Goal: Task Accomplishment & Management: Complete application form

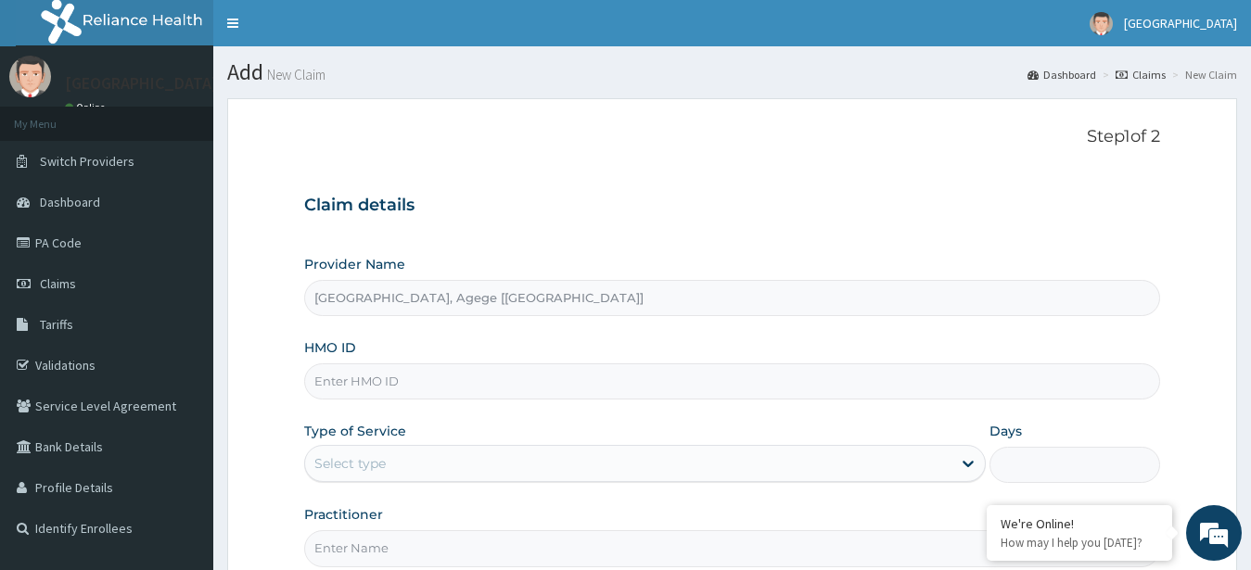
scroll to position [192, 0]
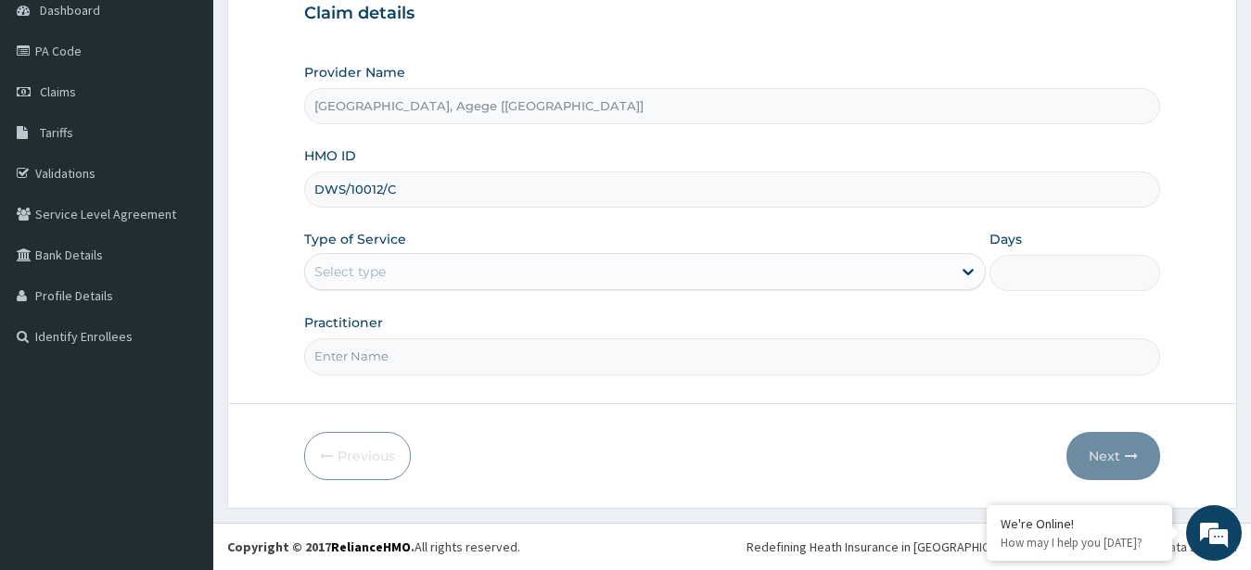
type input "DWS/10012/C"
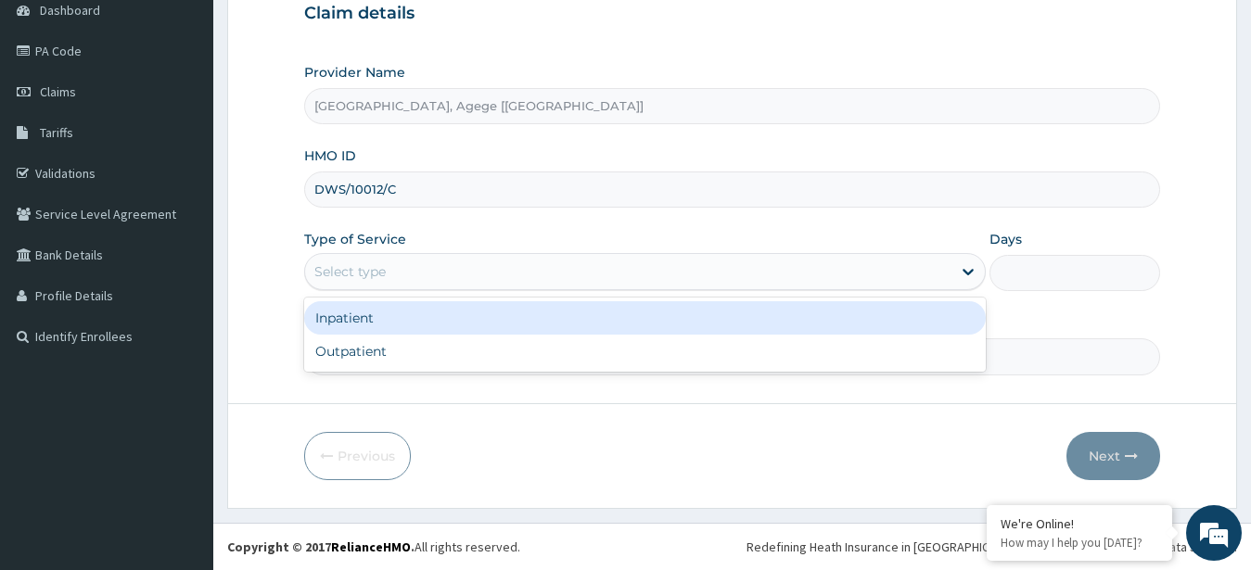
click at [429, 274] on div "Select type" at bounding box center [628, 272] width 647 height 30
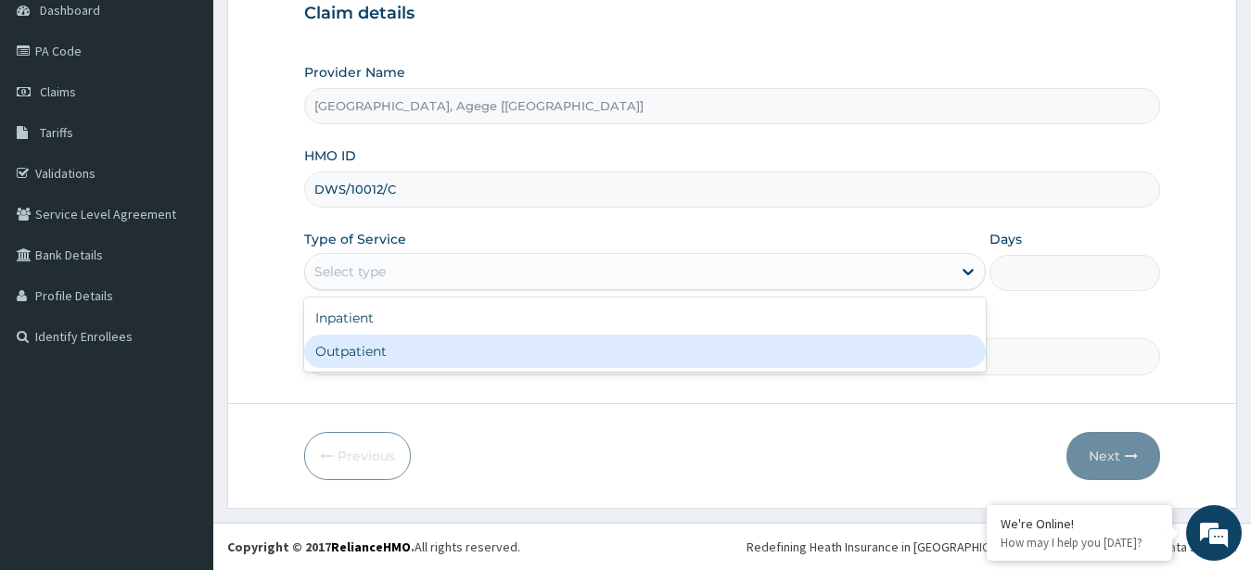
click at [409, 357] on div "Outpatient" at bounding box center [645, 351] width 683 height 33
type input "1"
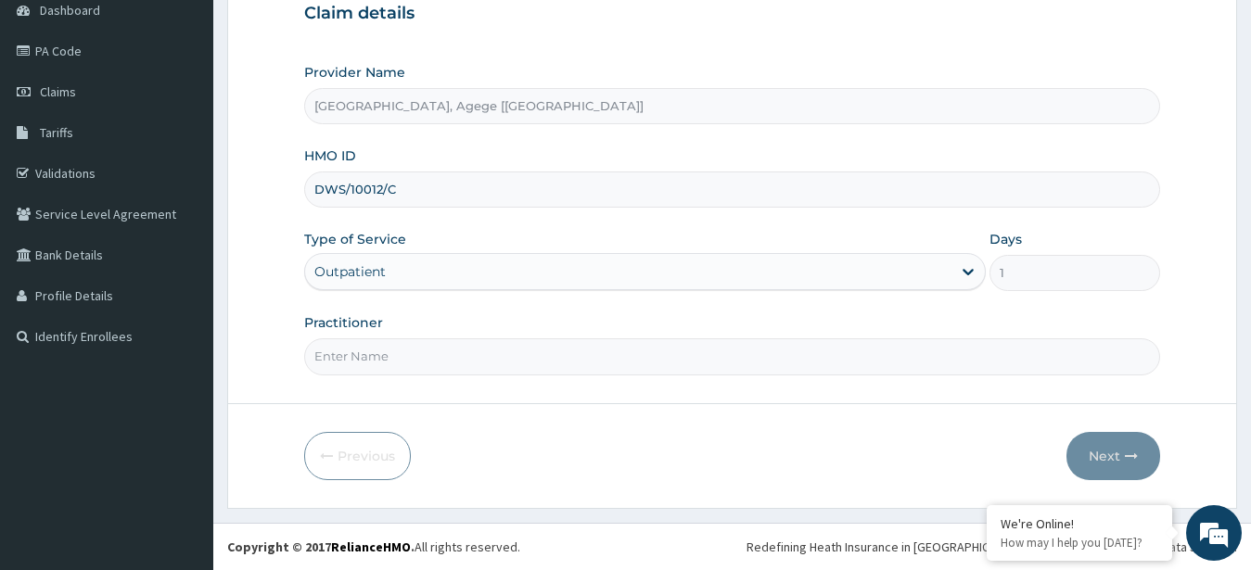
click at [405, 364] on input "Practitioner" at bounding box center [732, 357] width 857 height 36
type input "Dr [PERSON_NAME]"
click at [1115, 465] on button "Next" at bounding box center [1114, 456] width 94 height 48
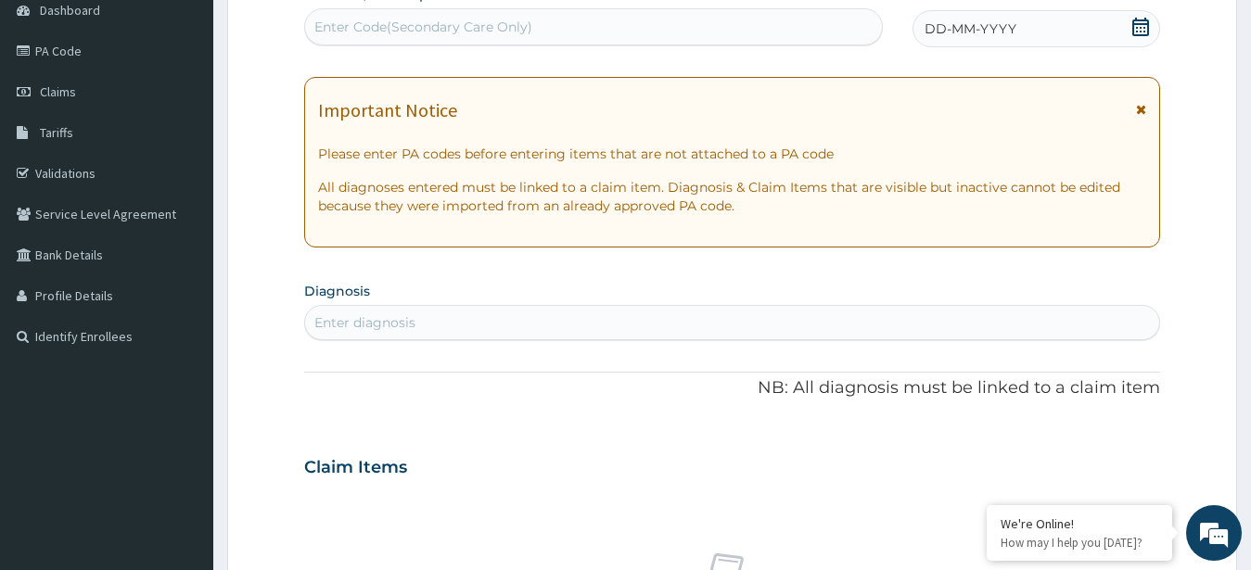
click at [1138, 29] on icon at bounding box center [1140, 27] width 17 height 19
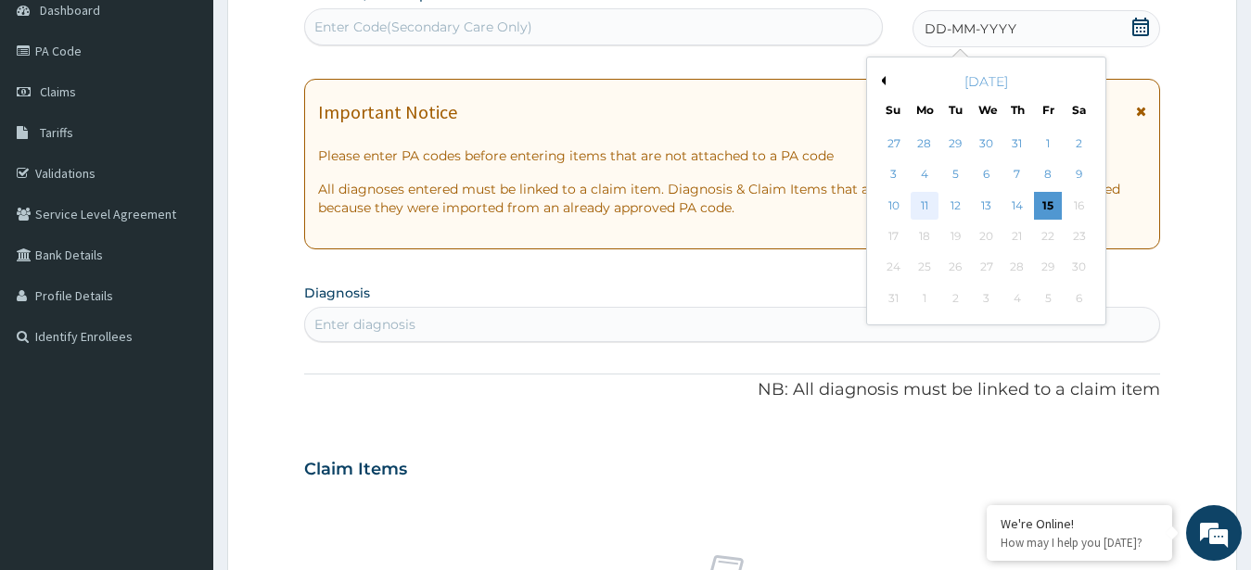
click at [923, 204] on div "11" at bounding box center [925, 206] width 28 height 28
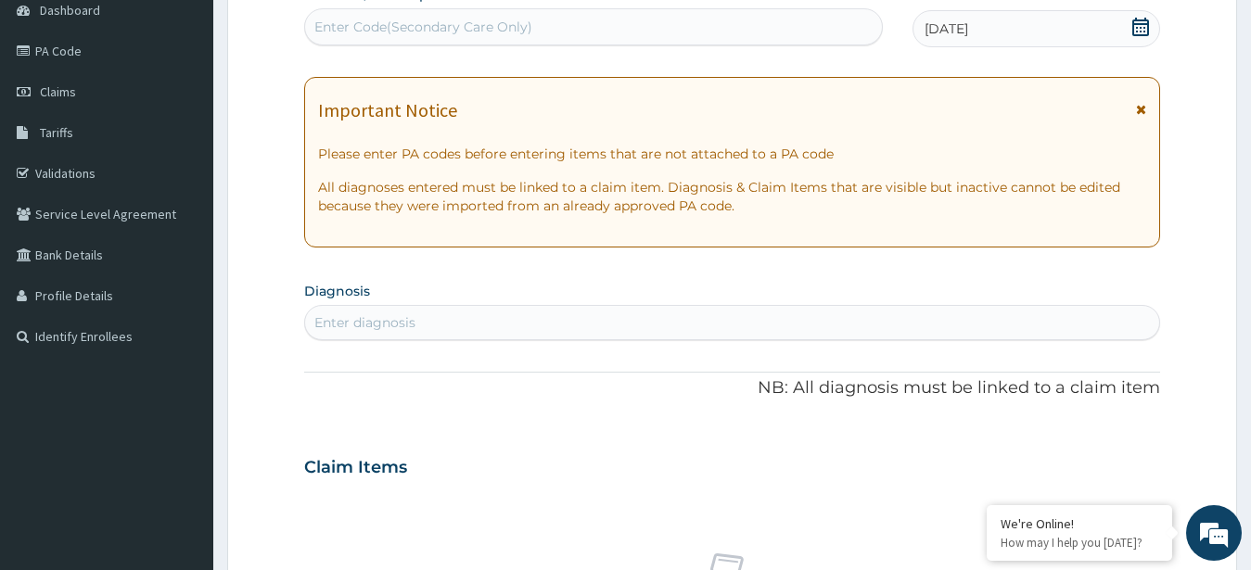
click at [548, 326] on div "Enter diagnosis" at bounding box center [732, 323] width 855 height 30
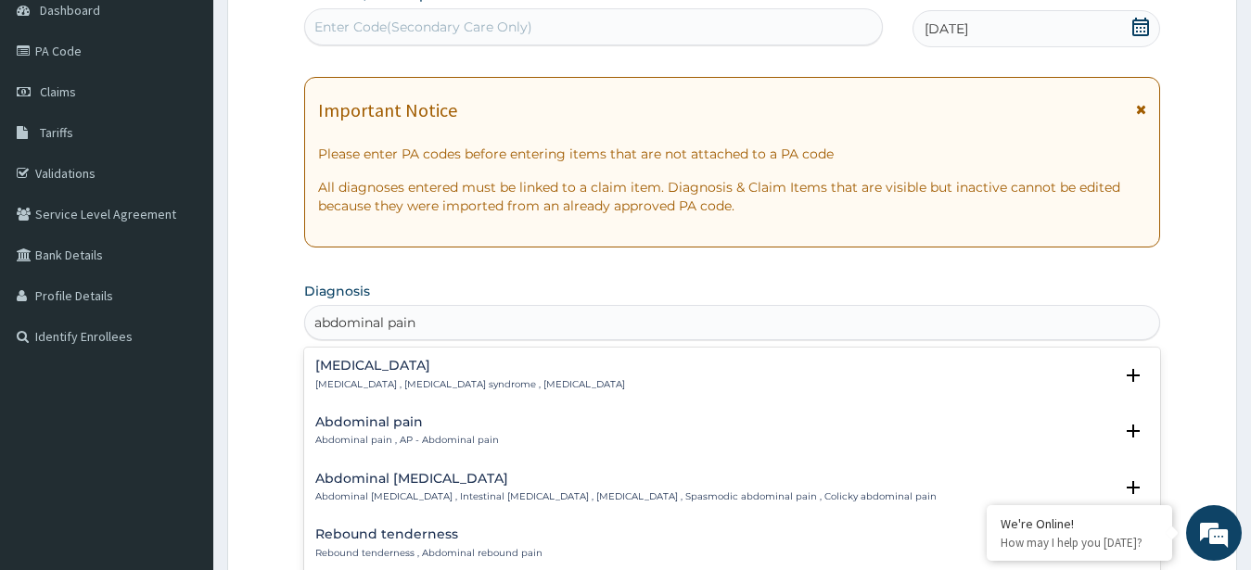
type input "abdominal pain"
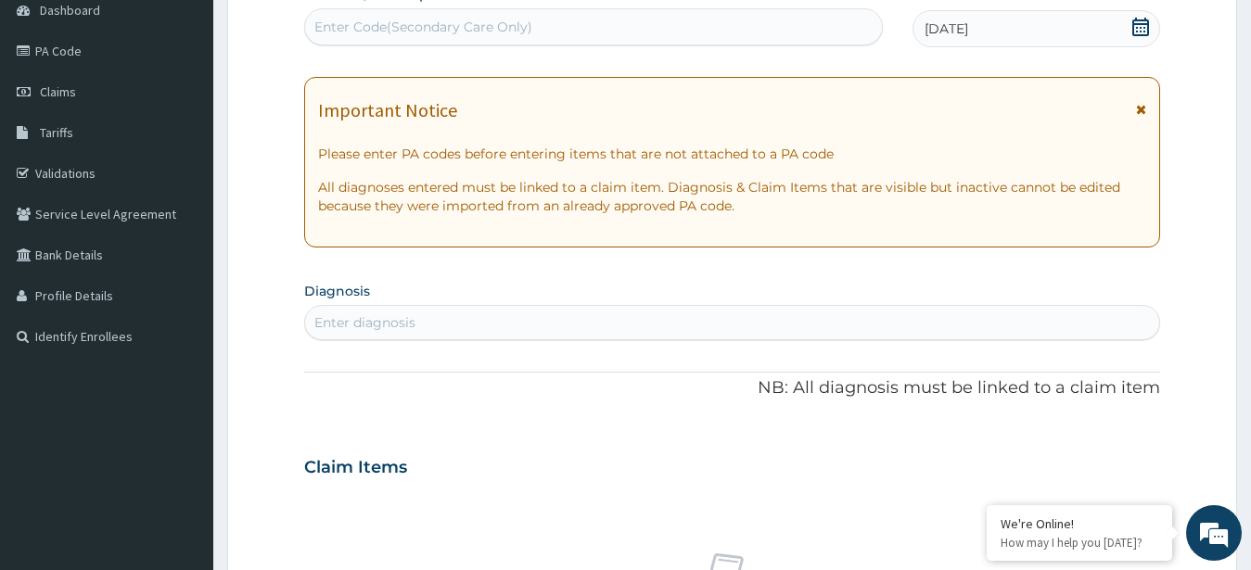
click at [520, 333] on div "Enter diagnosis" at bounding box center [732, 323] width 855 height 30
type input "u"
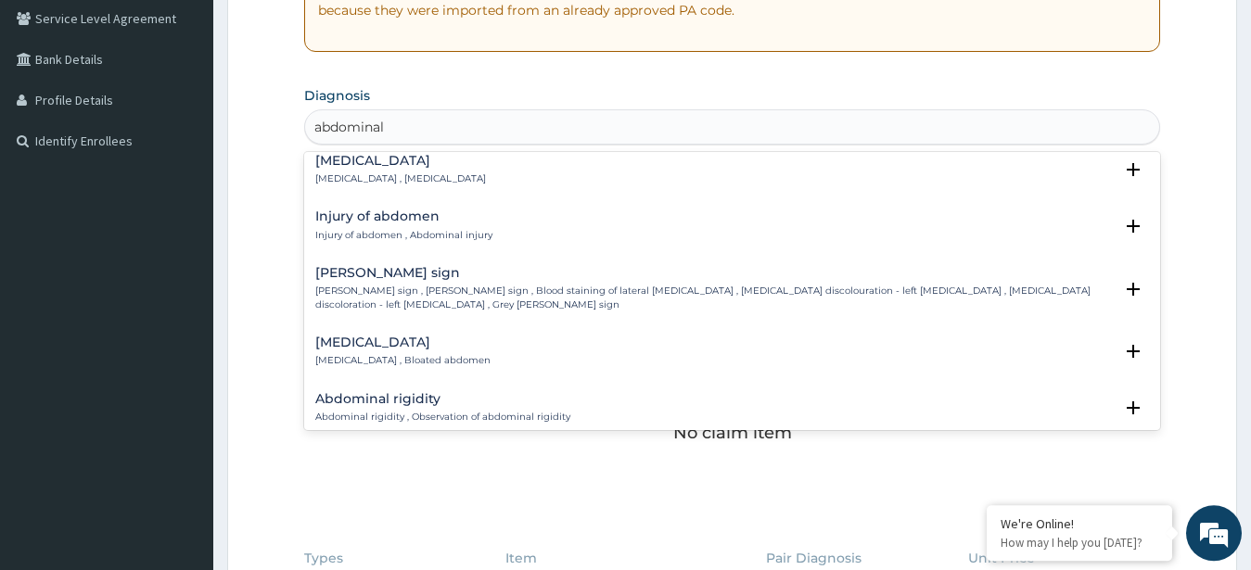
scroll to position [639, 0]
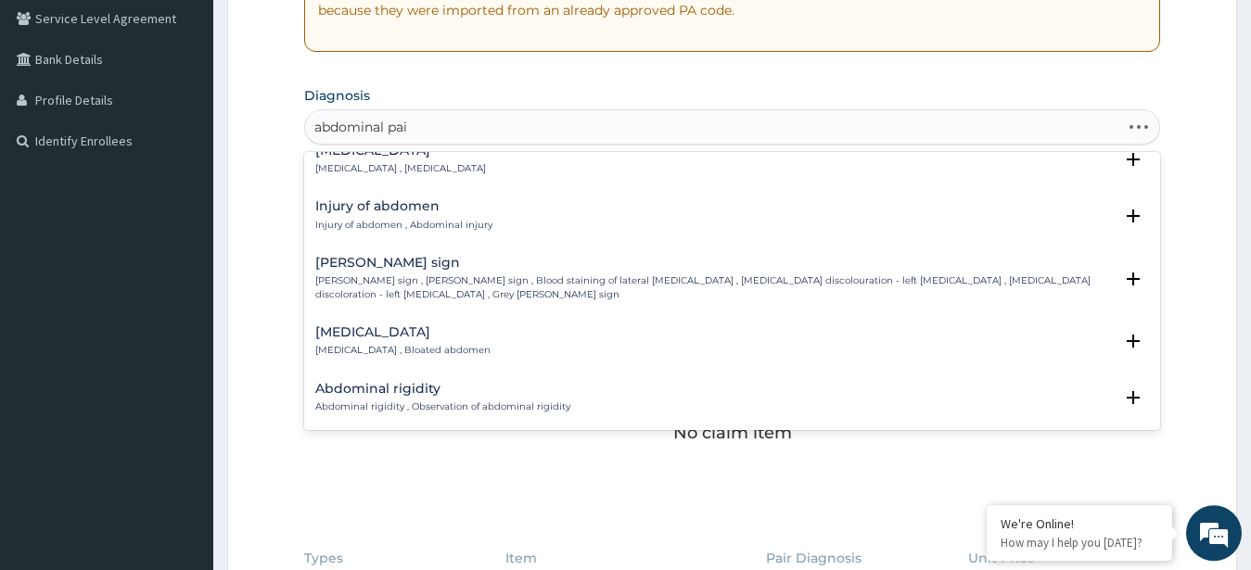
type input "abdominal pain"
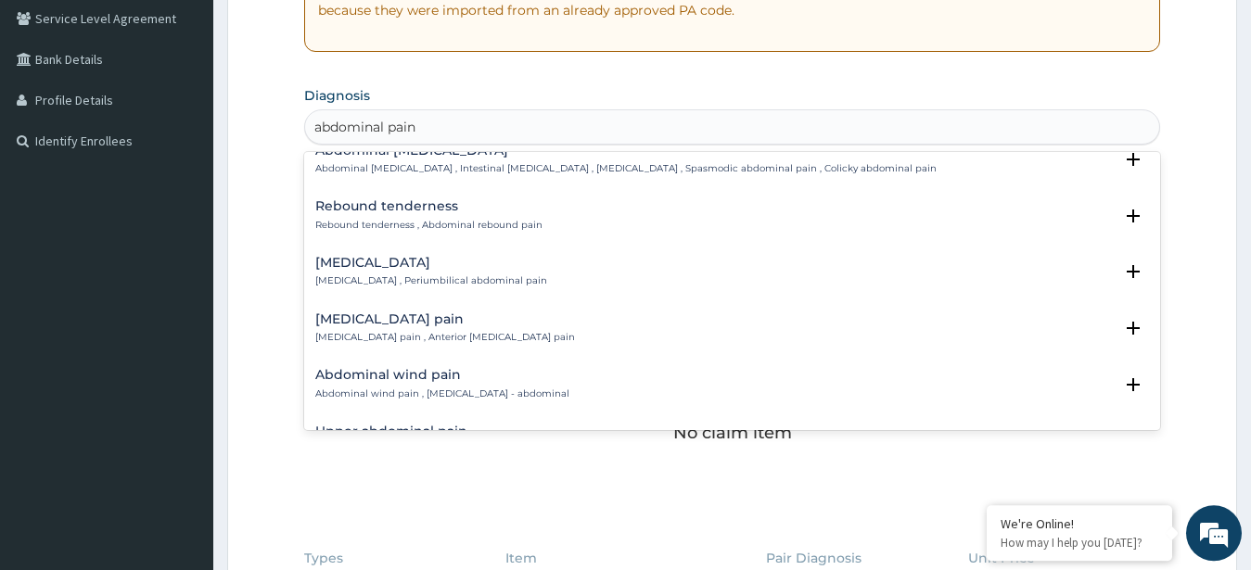
scroll to position [0, 0]
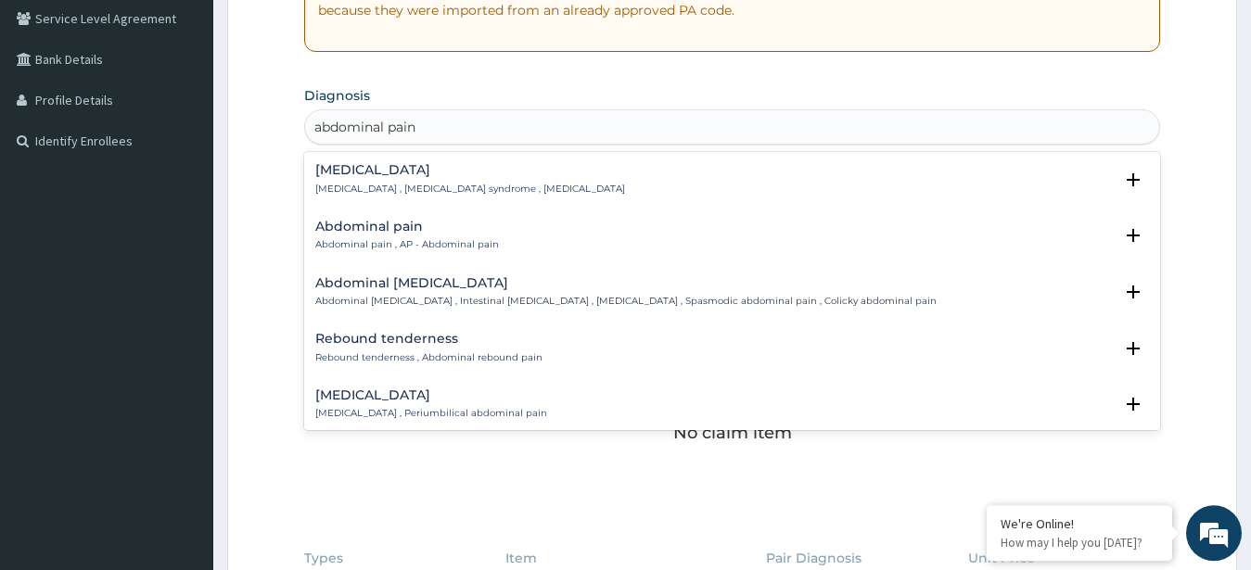
click at [573, 250] on div "Abdominal pain Abdominal pain , AP - Abdominal pain" at bounding box center [732, 236] width 835 height 32
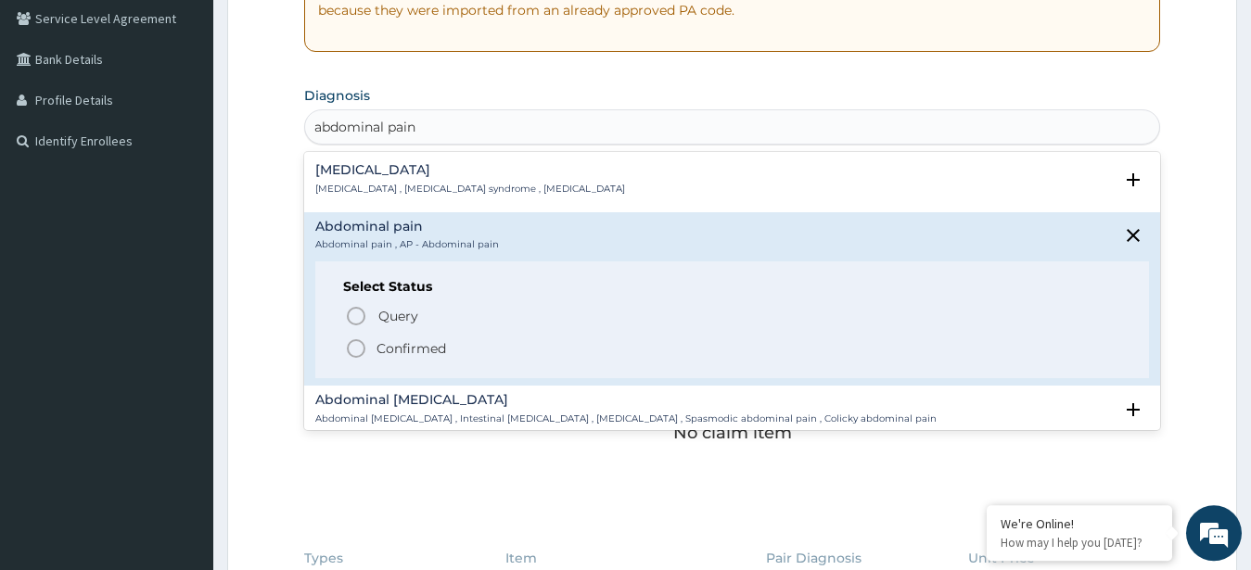
click at [396, 355] on p "Confirmed" at bounding box center [412, 348] width 70 height 19
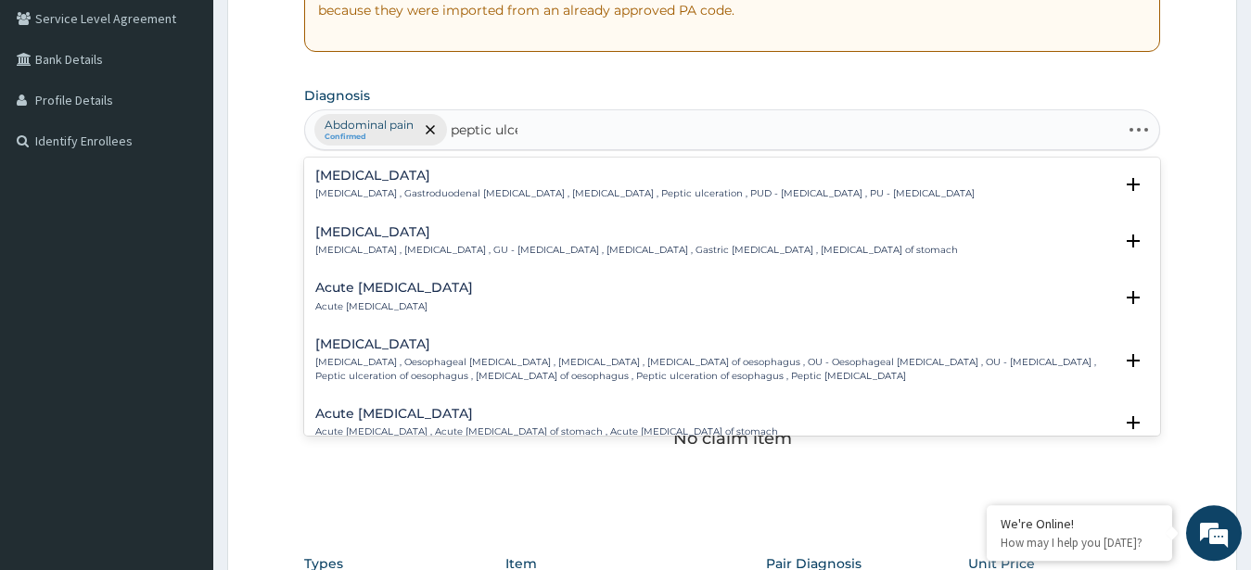
type input "[MEDICAL_DATA]"
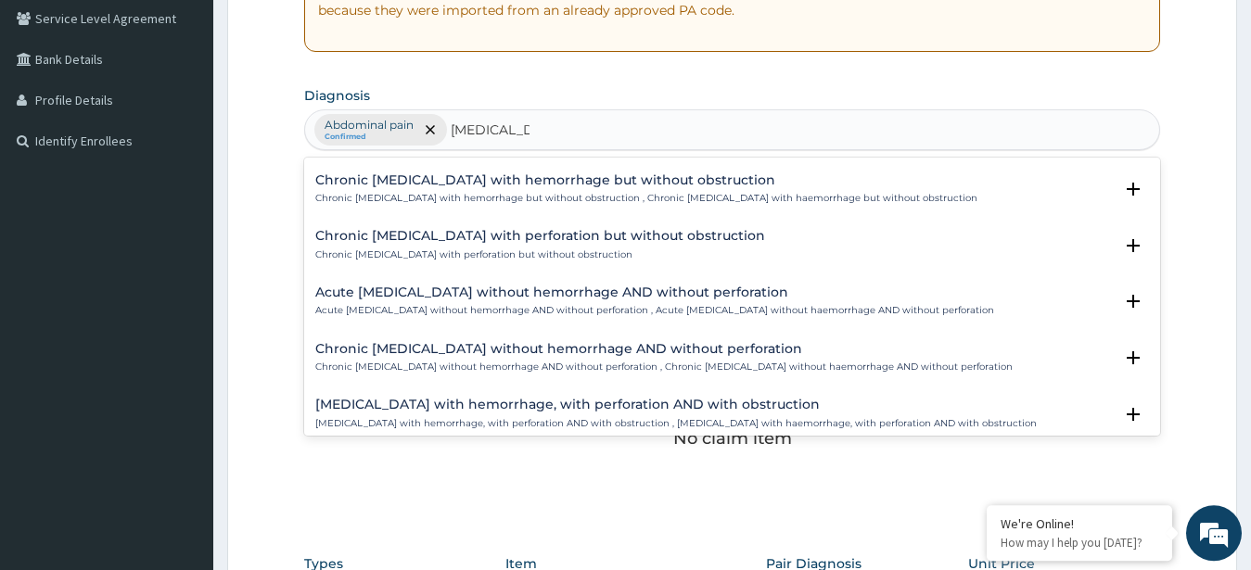
scroll to position [2104, 0]
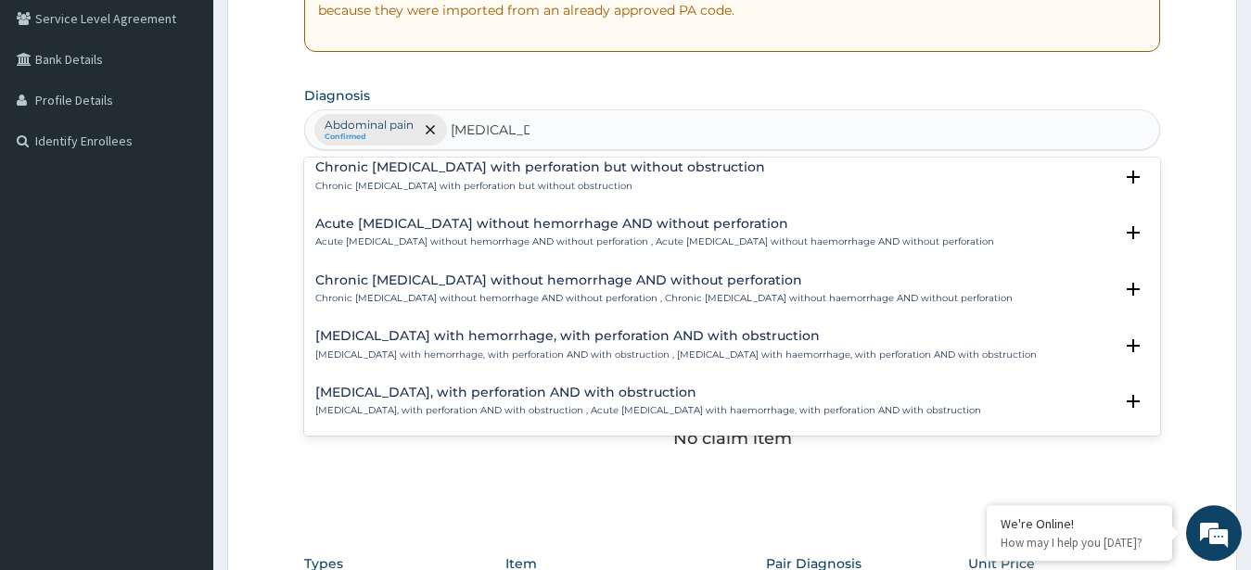
click at [552, 297] on p "Chronic [MEDICAL_DATA] without hemorrhage AND without perforation , Chronic [ME…" at bounding box center [663, 298] width 697 height 13
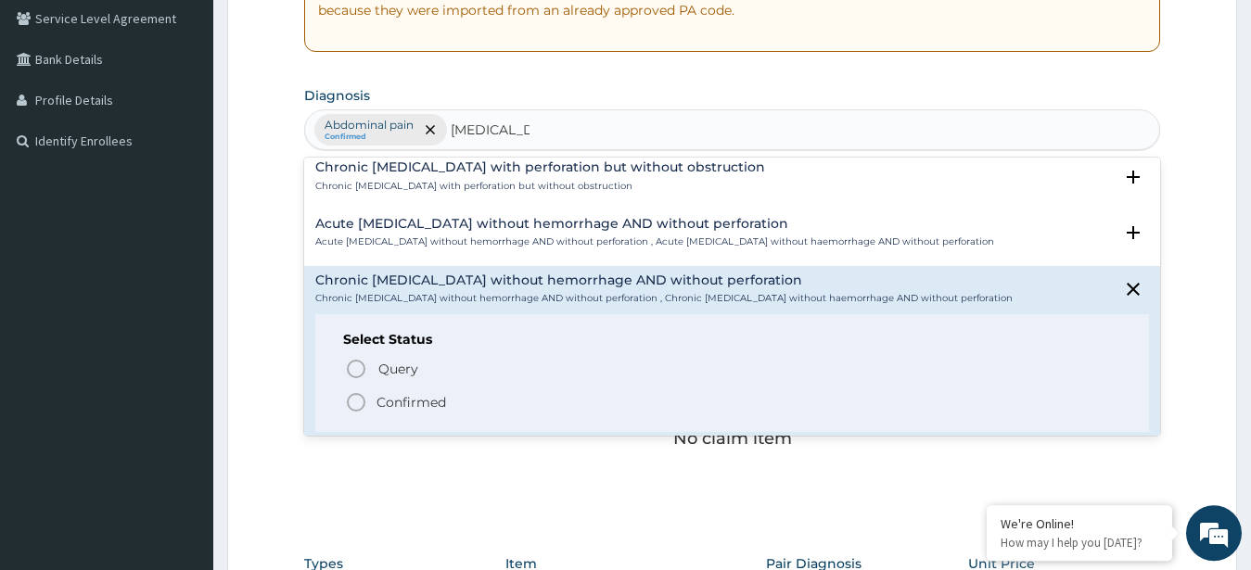
click at [410, 399] on p "Confirmed" at bounding box center [412, 402] width 70 height 19
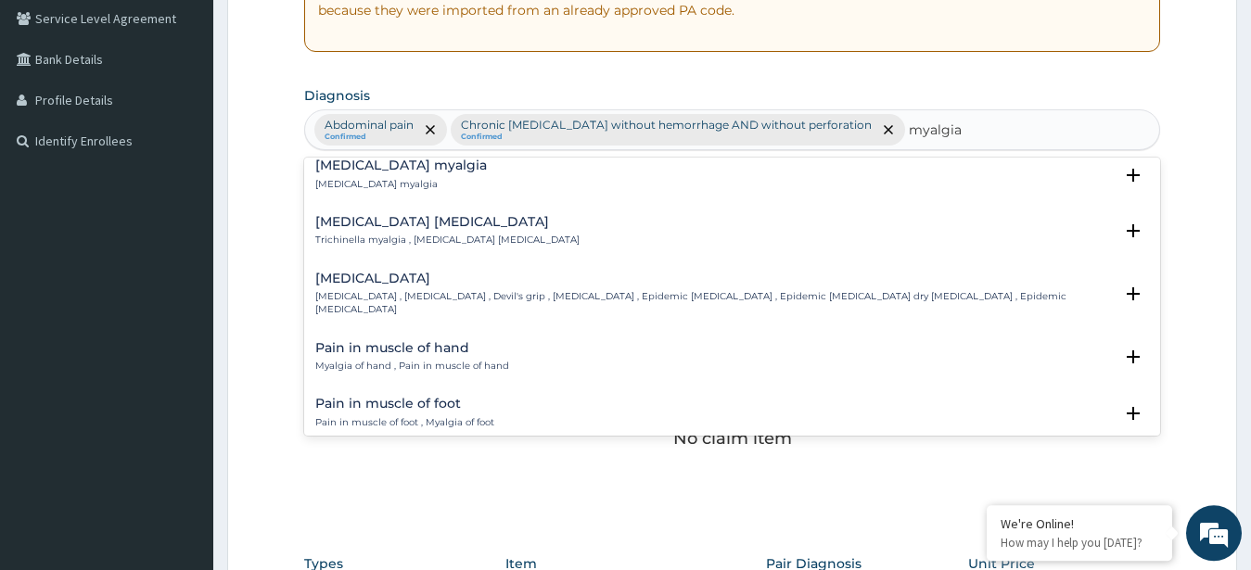
scroll to position [0, 0]
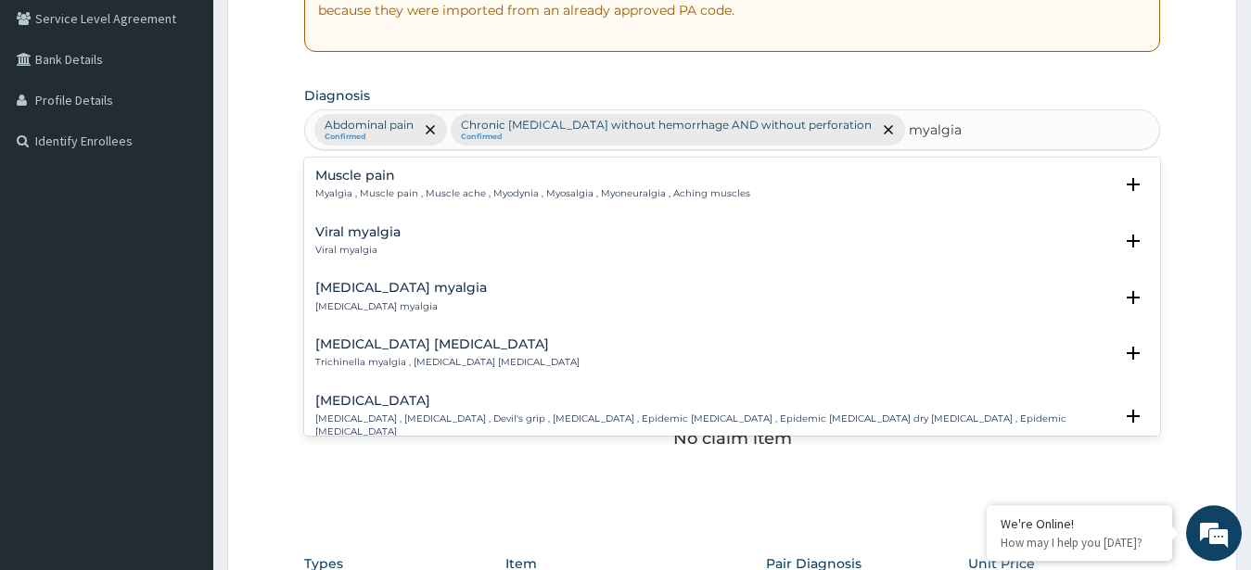
type input "myalgia"
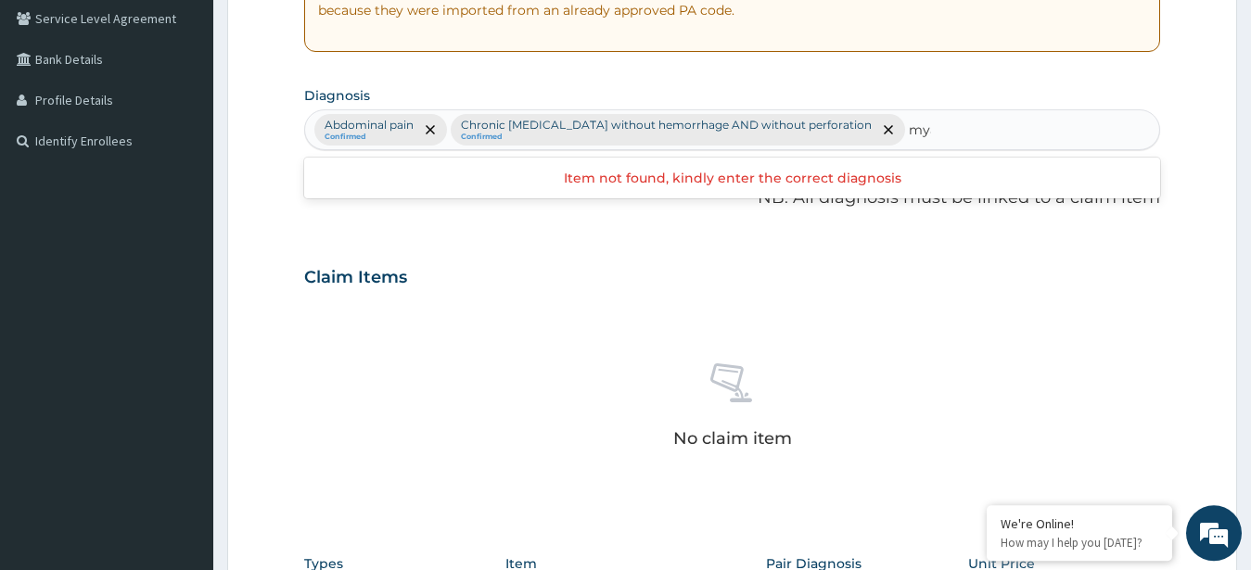
type input "myal"
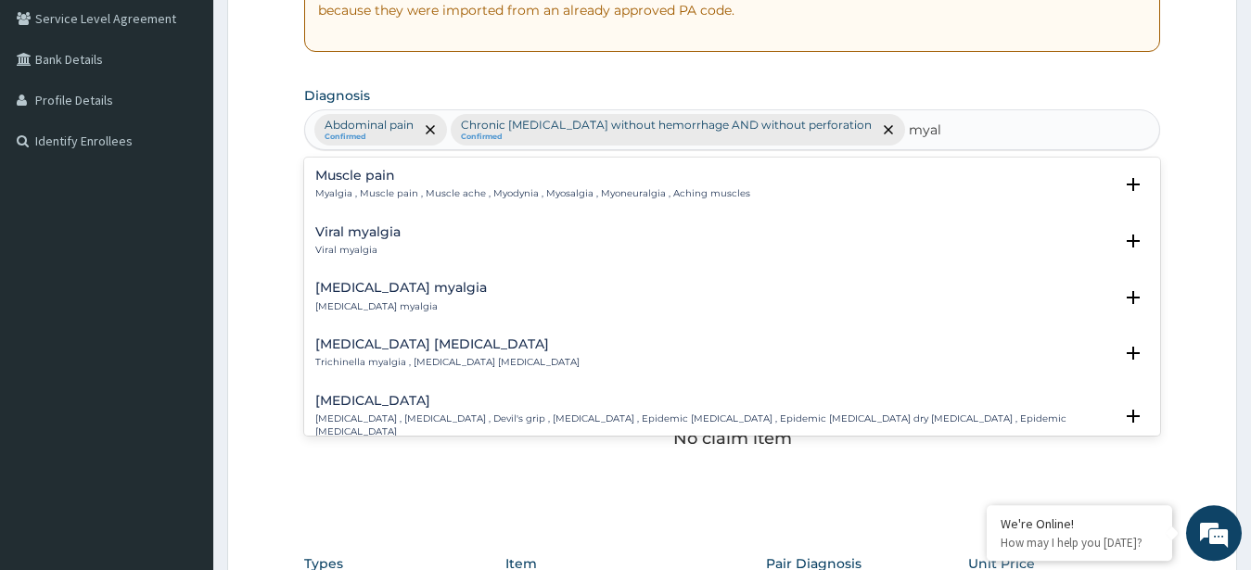
click at [558, 194] on p "Myalgia , Muscle pain , Muscle ache , Myodynia , Myosalgia , Myoneuralgia , Ach…" at bounding box center [532, 193] width 435 height 13
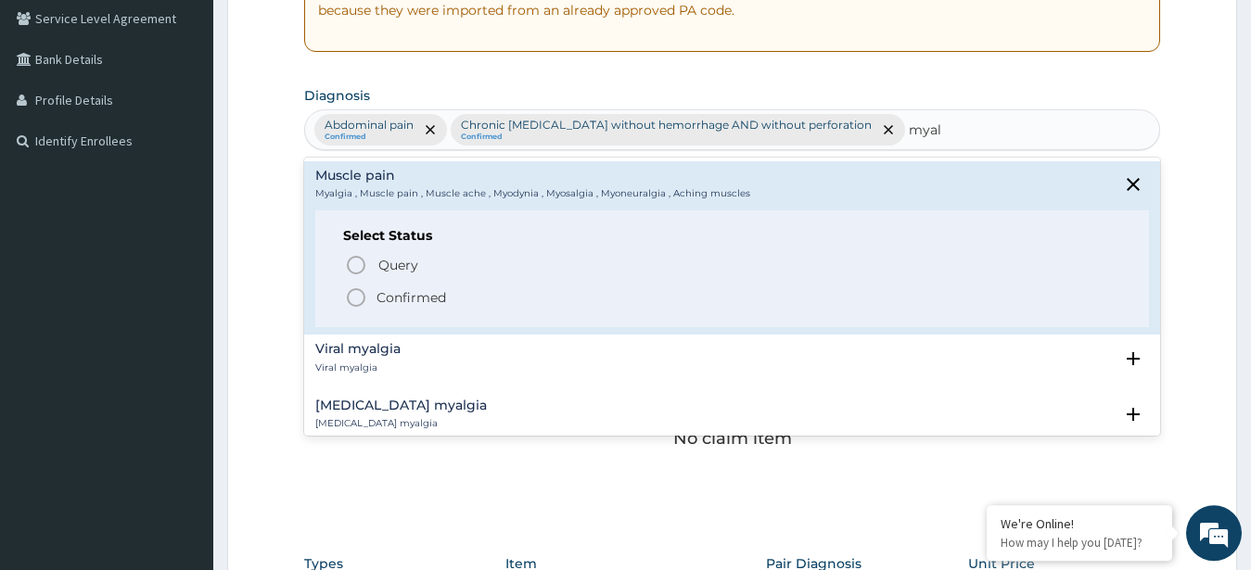
click at [406, 298] on p "Confirmed" at bounding box center [412, 297] width 70 height 19
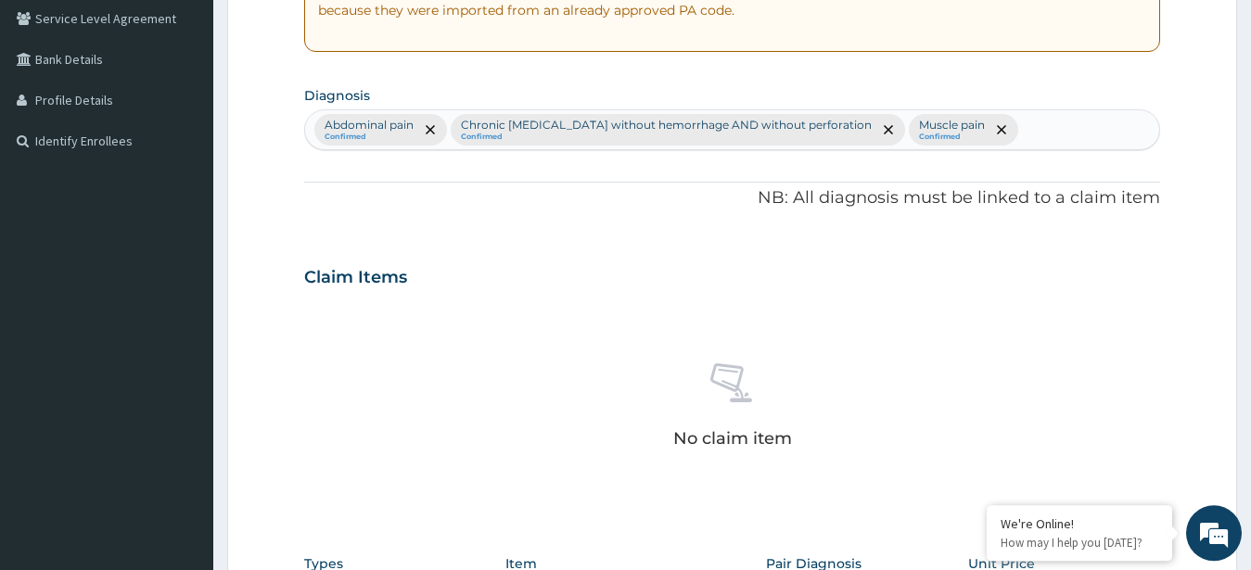
click at [998, 120] on div "Abdominal pain Confirmed Chronic [MEDICAL_DATA] without hemorrhage AND without …" at bounding box center [732, 129] width 855 height 39
type input "uti"
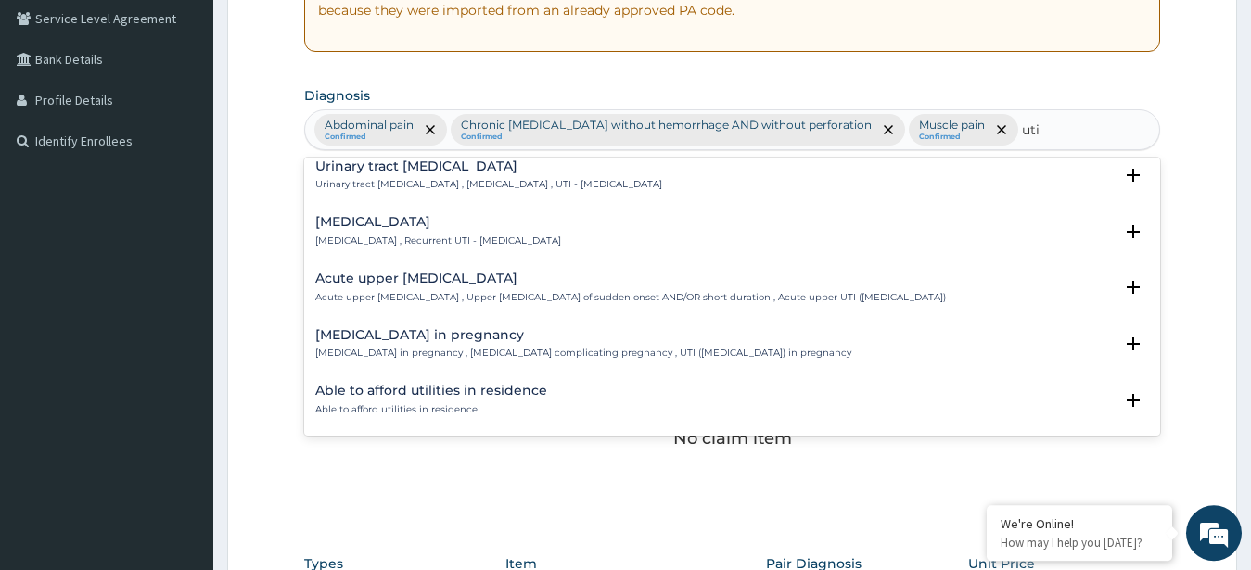
scroll to position [200, 0]
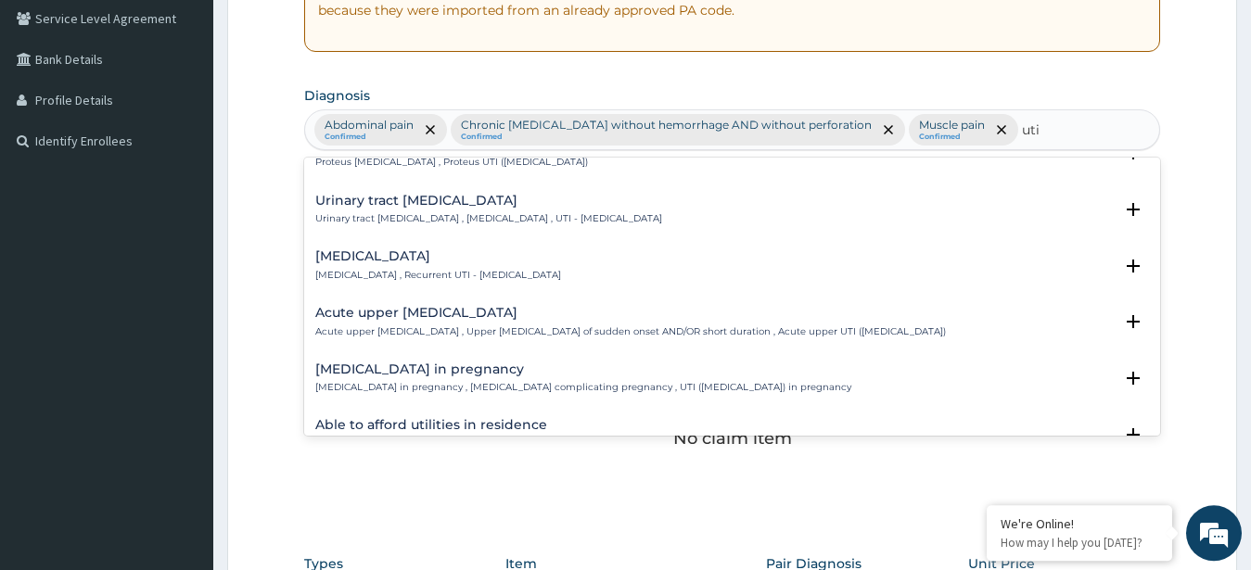
click at [560, 224] on p "Urinary tract [MEDICAL_DATA] , [MEDICAL_DATA] , UTI - [MEDICAL_DATA]" at bounding box center [488, 218] width 347 height 13
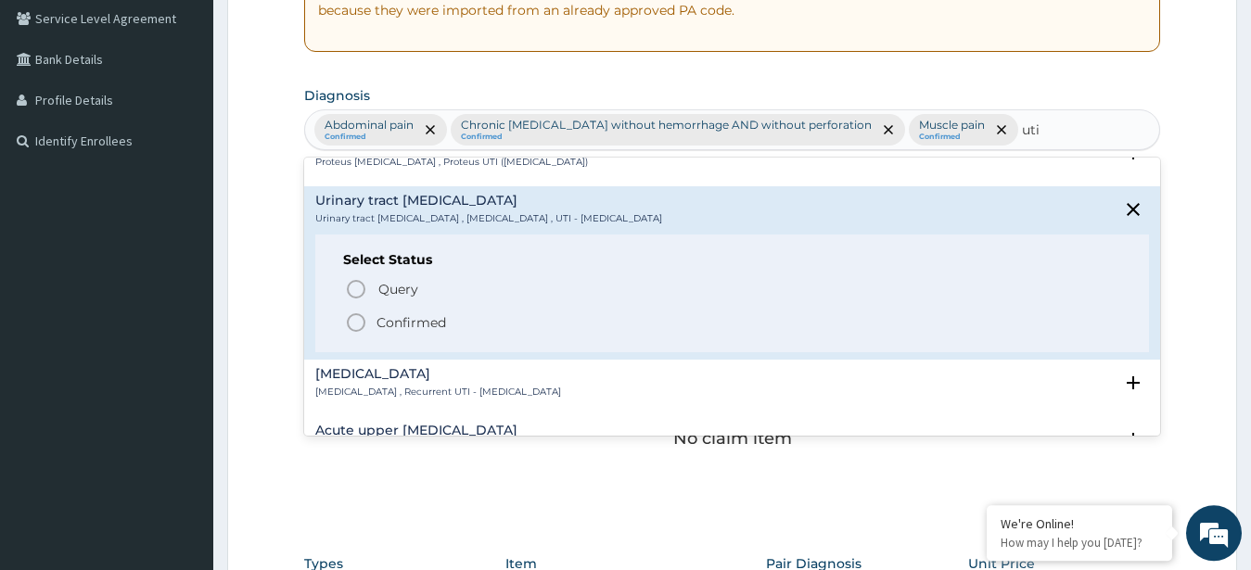
click at [413, 327] on p "Confirmed" at bounding box center [412, 322] width 70 height 19
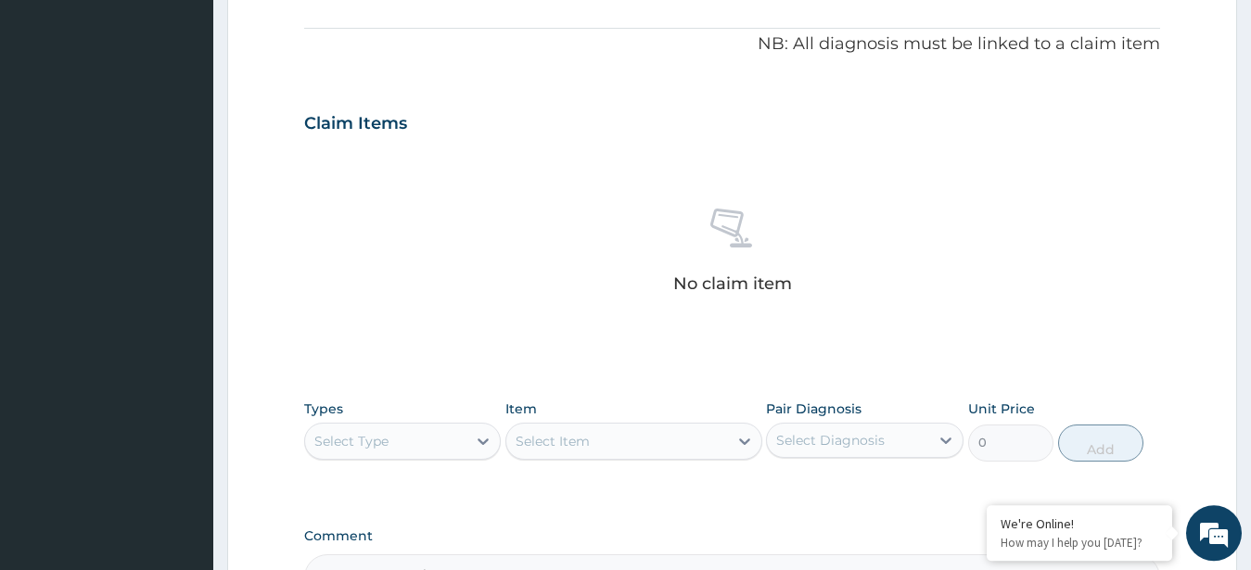
scroll to position [766, 0]
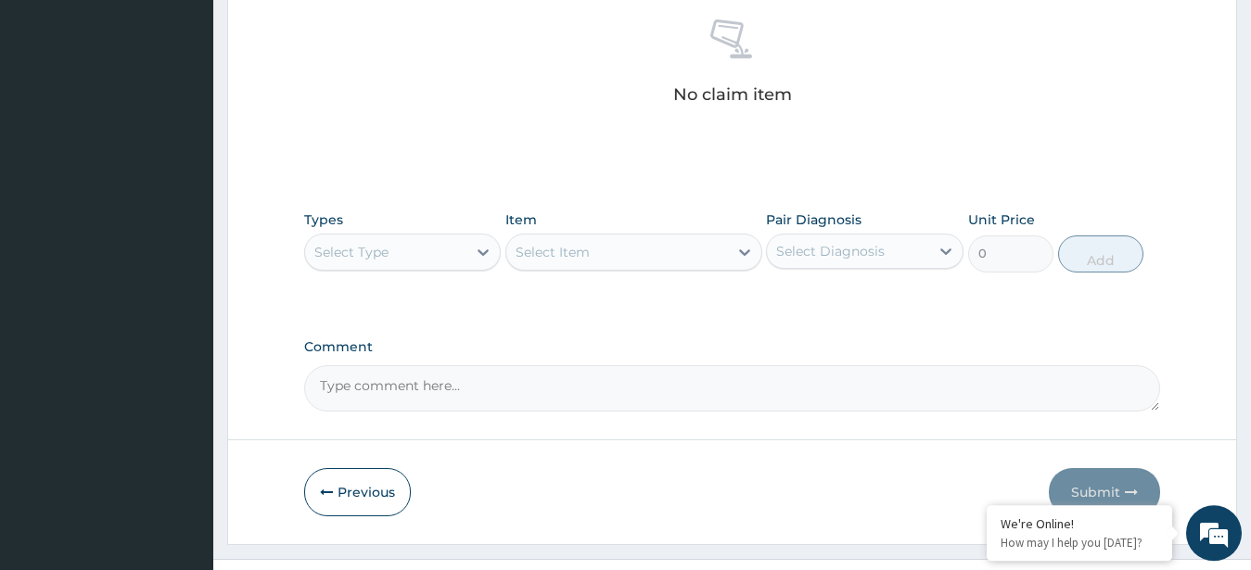
click at [385, 248] on div "Select Type" at bounding box center [351, 252] width 74 height 19
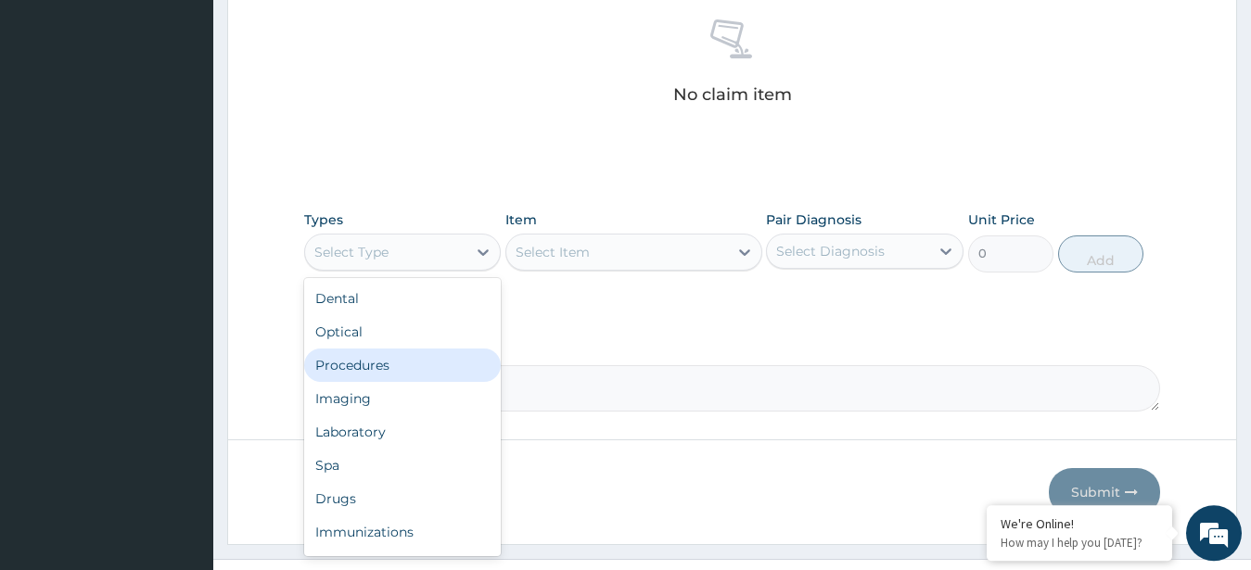
click at [397, 368] on div "Procedures" at bounding box center [403, 365] width 198 height 33
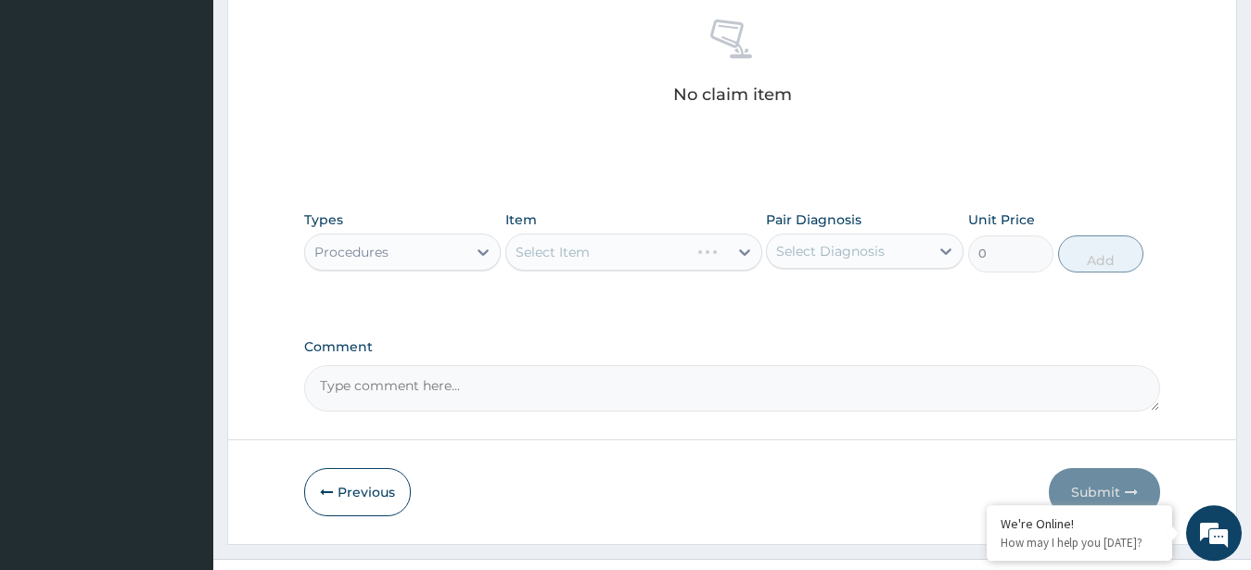
click at [560, 255] on div "Select Item" at bounding box center [633, 252] width 257 height 37
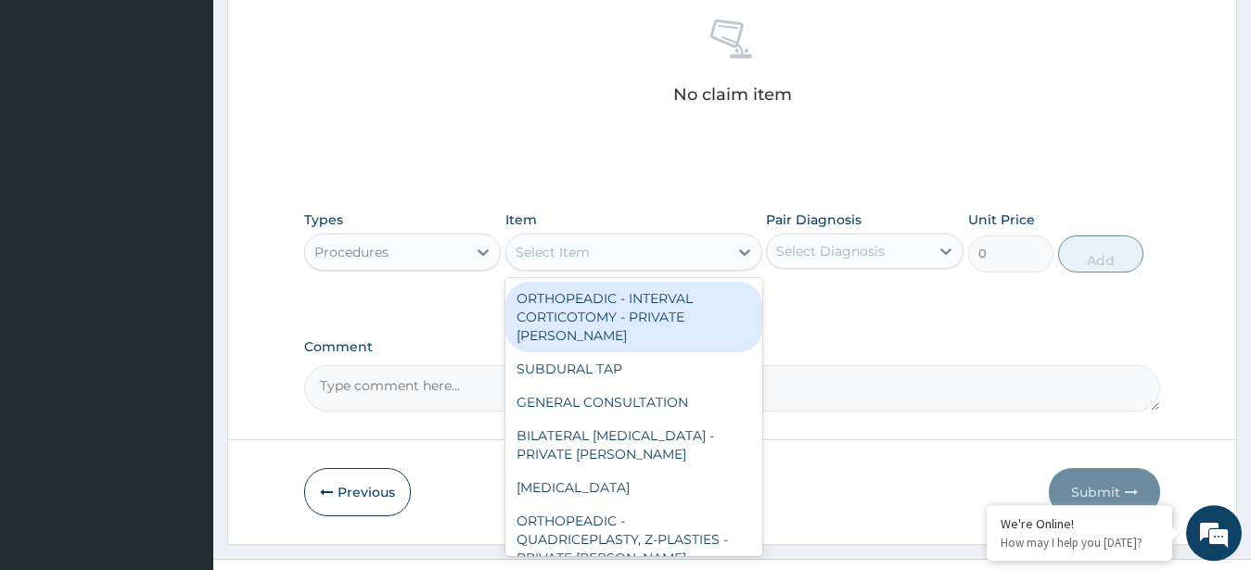
click at [627, 247] on div "Select Item" at bounding box center [617, 252] width 222 height 30
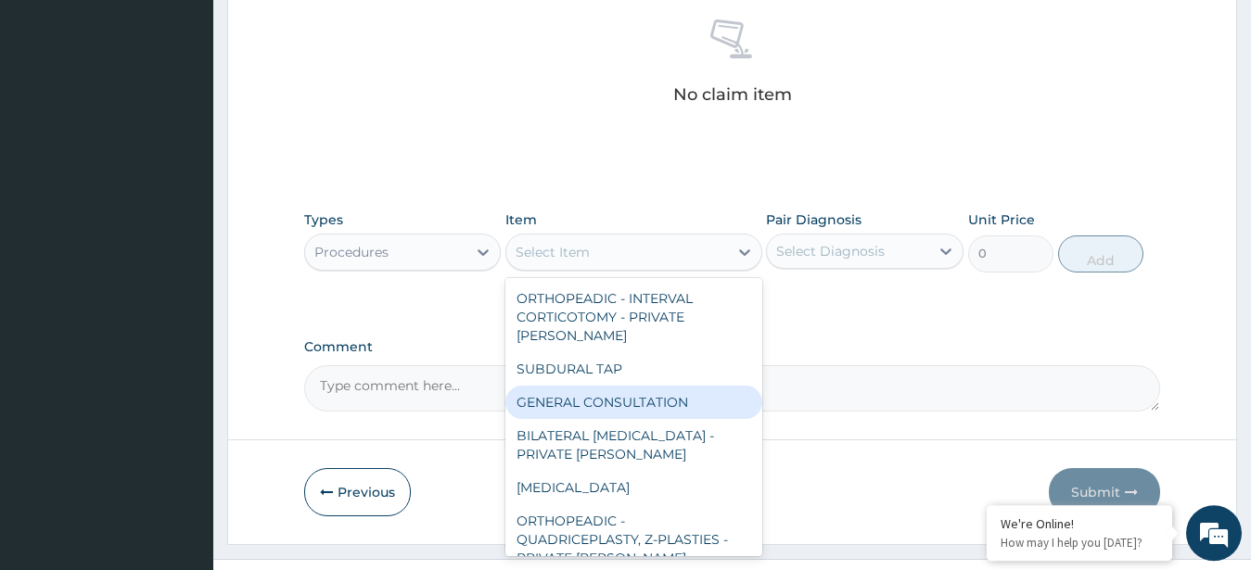
click at [667, 386] on div "GENERAL CONSULTATION" at bounding box center [633, 402] width 257 height 33
type input "3000"
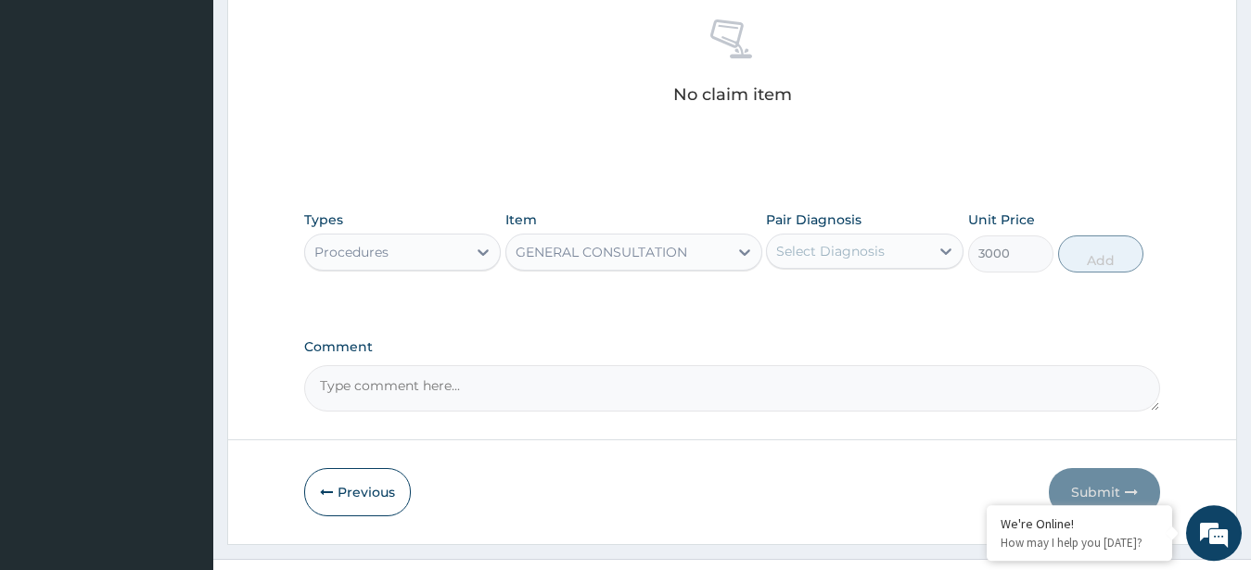
click at [810, 251] on div "Select Diagnosis" at bounding box center [830, 251] width 109 height 19
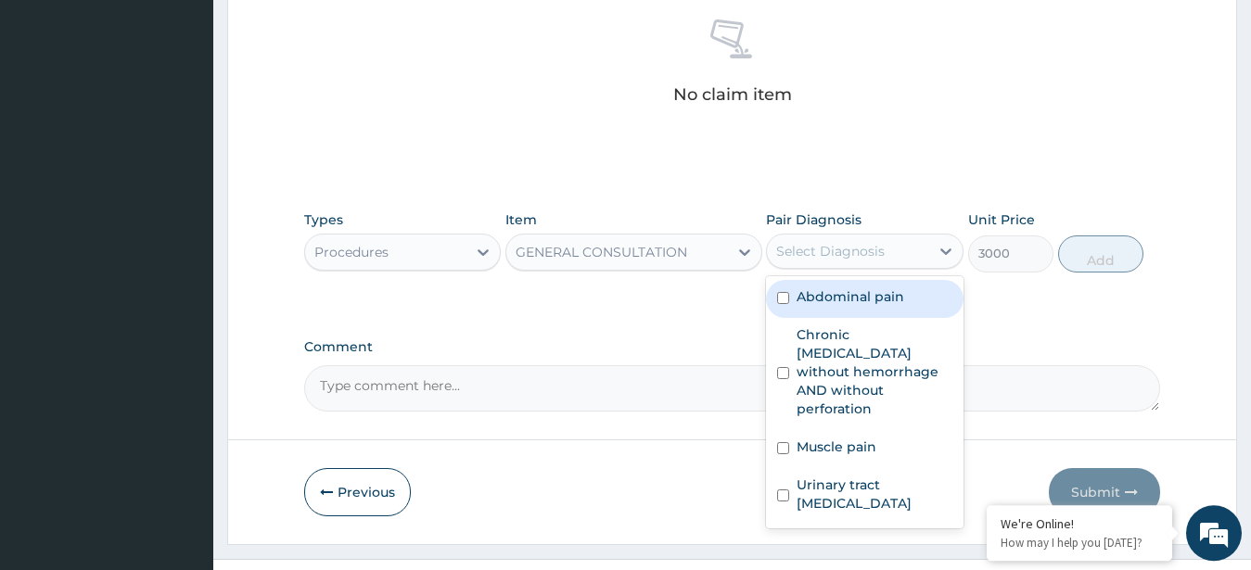
drag, startPoint x: 820, startPoint y: 308, endPoint x: 817, endPoint y: 355, distance: 47.4
click at [820, 309] on div "Abdominal pain" at bounding box center [865, 299] width 198 height 38
checkbox input "true"
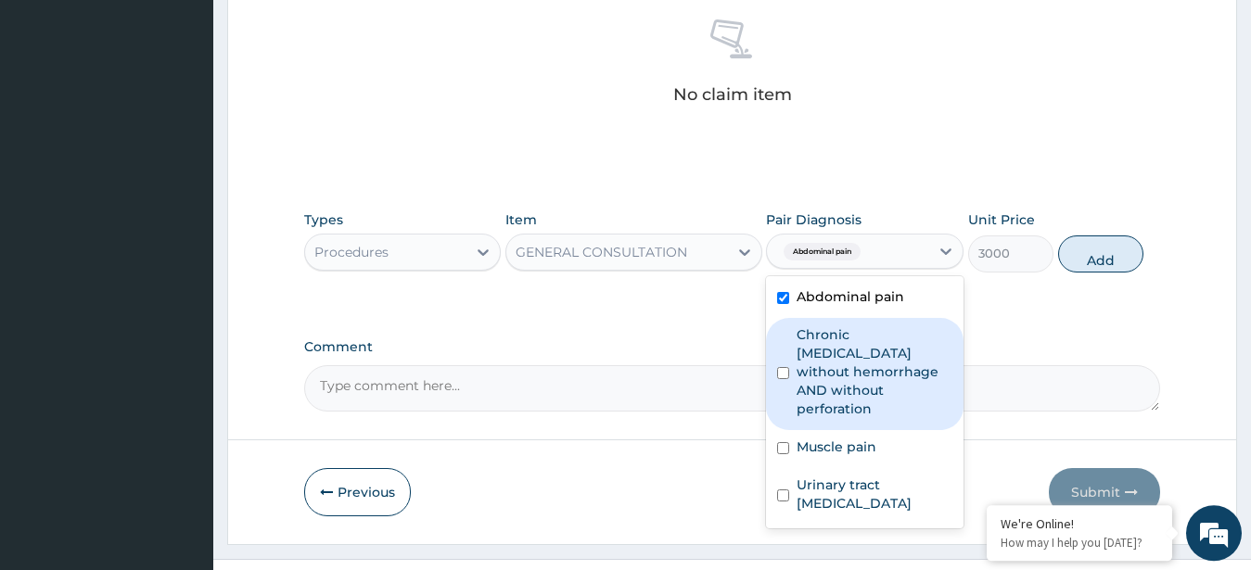
drag, startPoint x: 816, startPoint y: 365, endPoint x: 817, endPoint y: 406, distance: 41.7
click at [816, 373] on label "Chronic [MEDICAL_DATA] without hemorrhage AND without perforation" at bounding box center [875, 372] width 156 height 93
checkbox input "true"
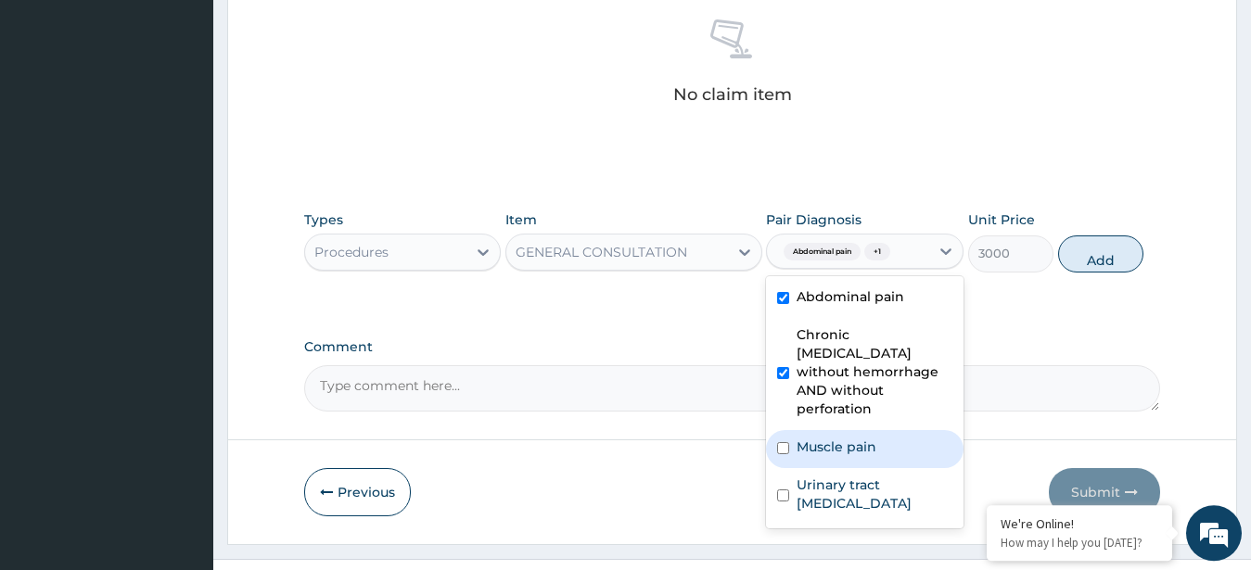
click at [820, 438] on label "Muscle pain" at bounding box center [837, 447] width 80 height 19
checkbox input "true"
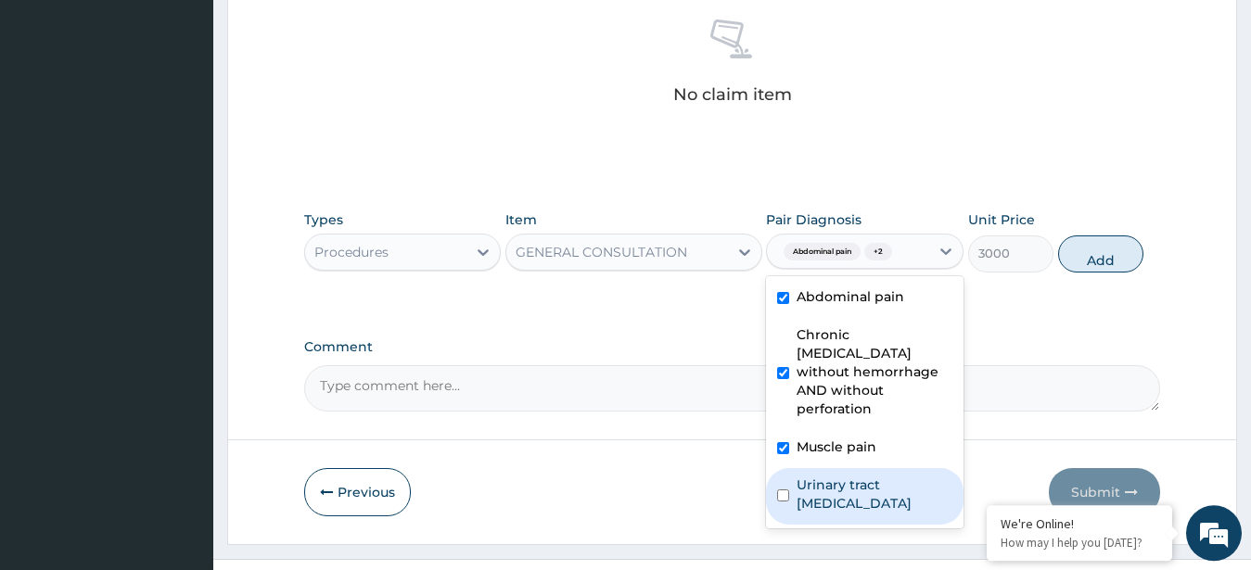
click at [830, 496] on div "Urinary tract [MEDICAL_DATA]" at bounding box center [865, 496] width 198 height 57
checkbox input "true"
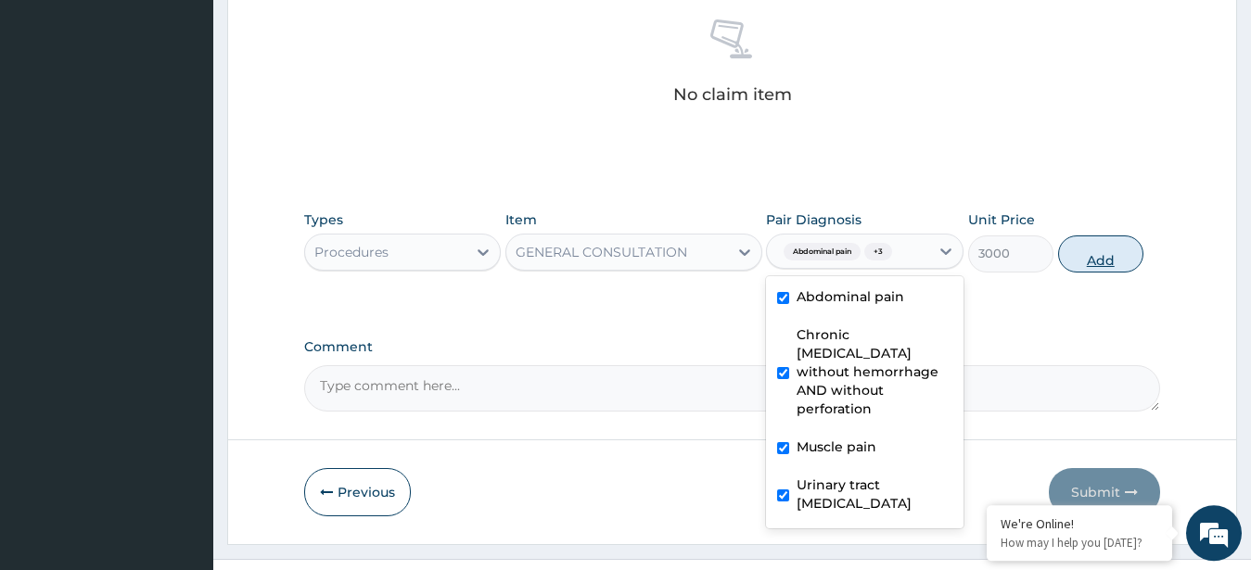
click at [1098, 259] on button "Add" at bounding box center [1100, 254] width 85 height 37
type input "0"
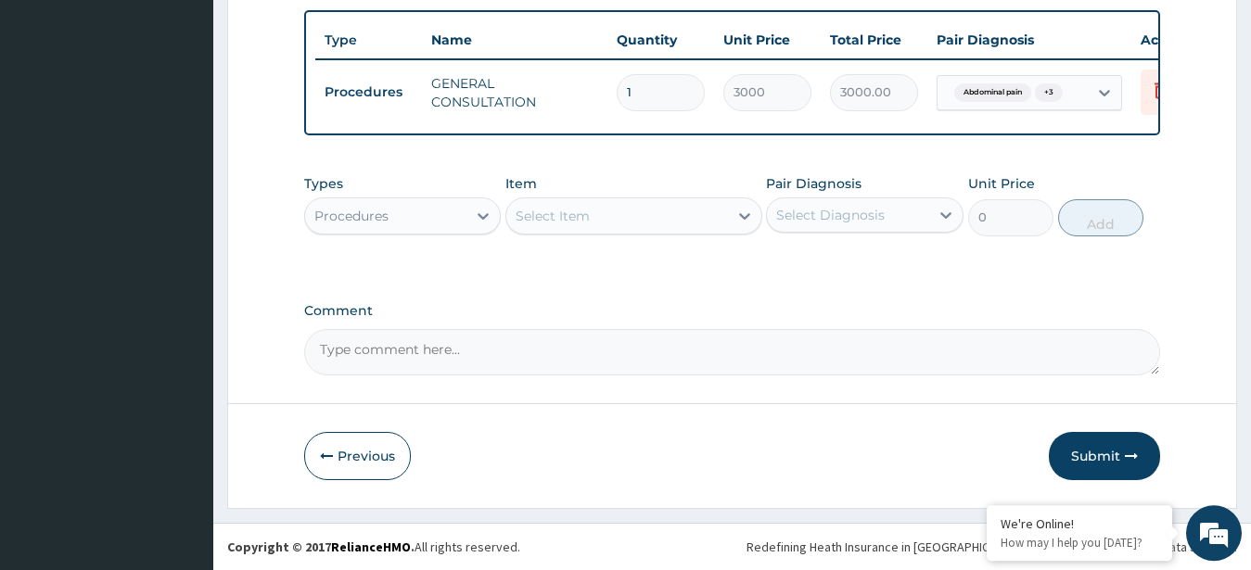
scroll to position [730, 0]
click at [395, 208] on div "Procedures" at bounding box center [386, 216] width 162 height 30
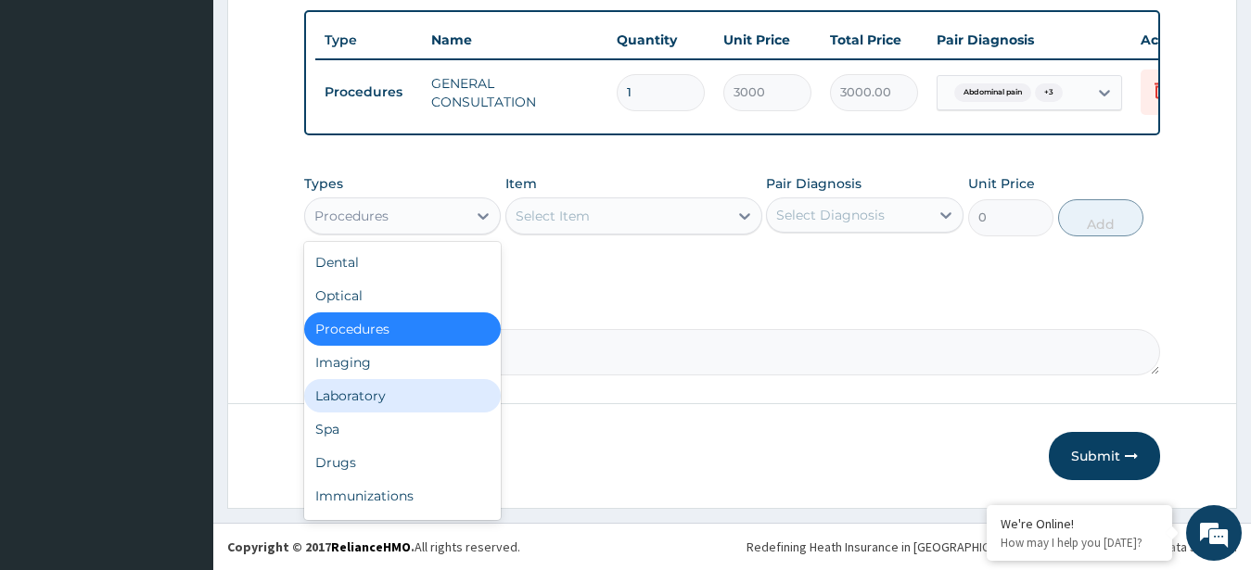
click at [389, 397] on div "Laboratory" at bounding box center [403, 395] width 198 height 33
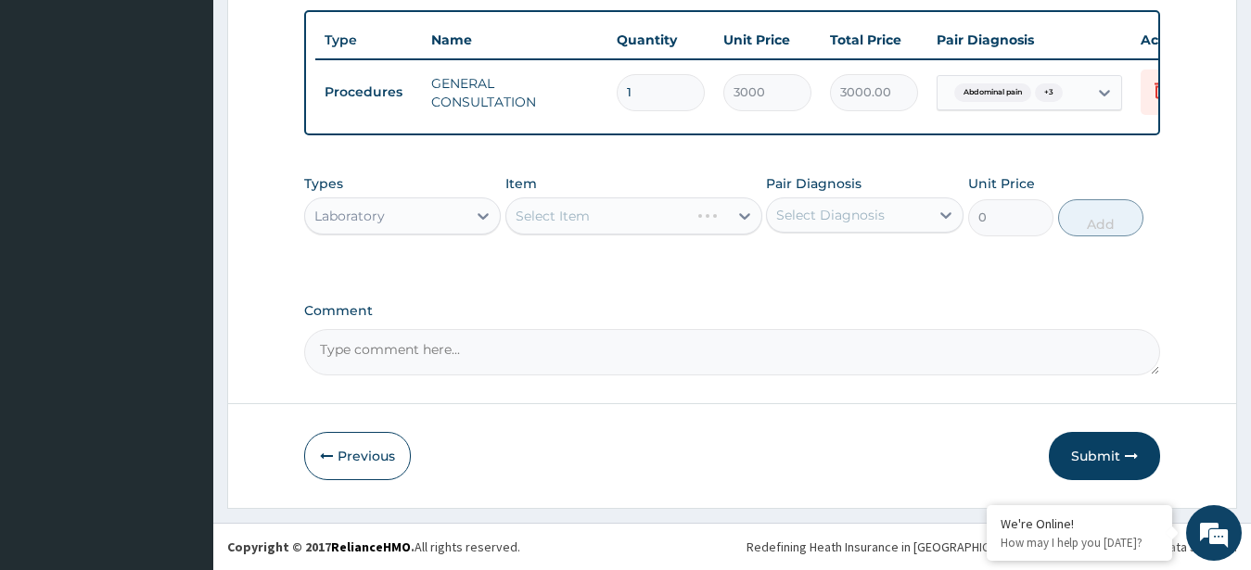
click at [569, 223] on div "Select Item" at bounding box center [633, 216] width 257 height 37
click at [626, 201] on div "Select Item" at bounding box center [633, 216] width 257 height 37
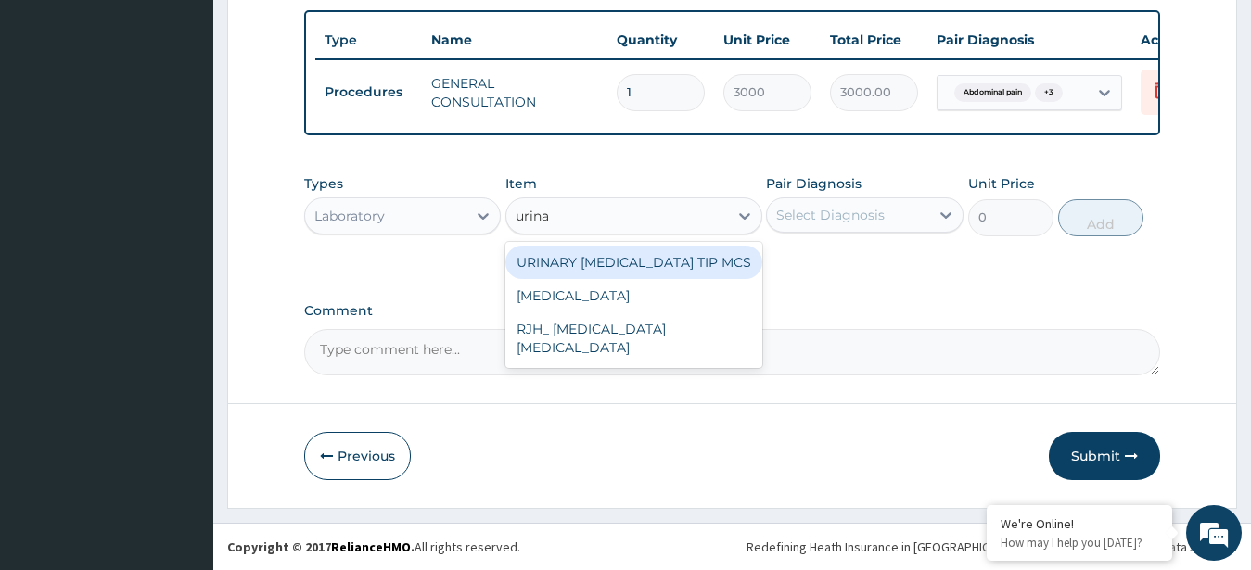
type input "urinal"
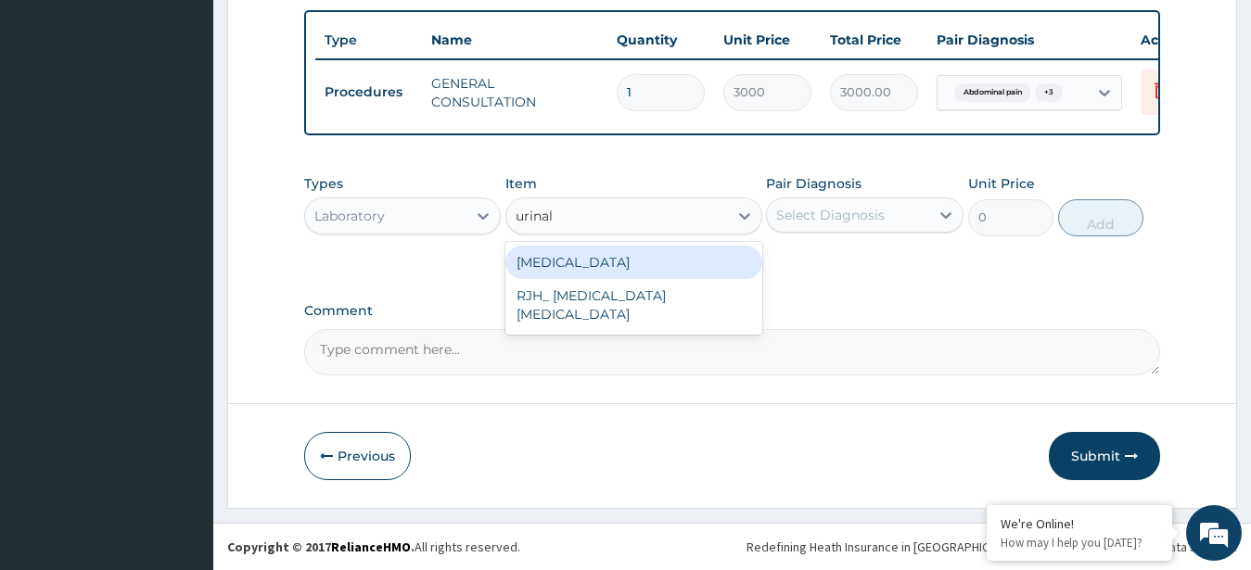
drag, startPoint x: 568, startPoint y: 256, endPoint x: 586, endPoint y: 256, distance: 18.6
click at [569, 256] on div "[MEDICAL_DATA]" at bounding box center [633, 262] width 257 height 33
type input "3000"
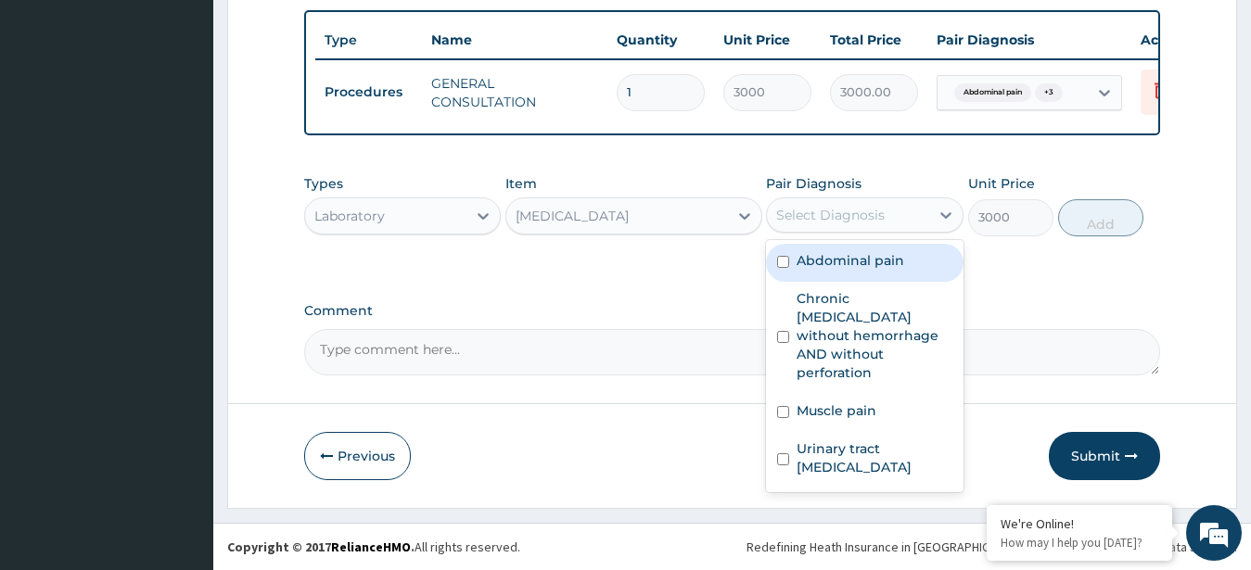
click at [825, 220] on div "Select Diagnosis" at bounding box center [830, 215] width 109 height 19
click at [822, 275] on div "Abdominal pain" at bounding box center [865, 263] width 198 height 38
checkbox input "true"
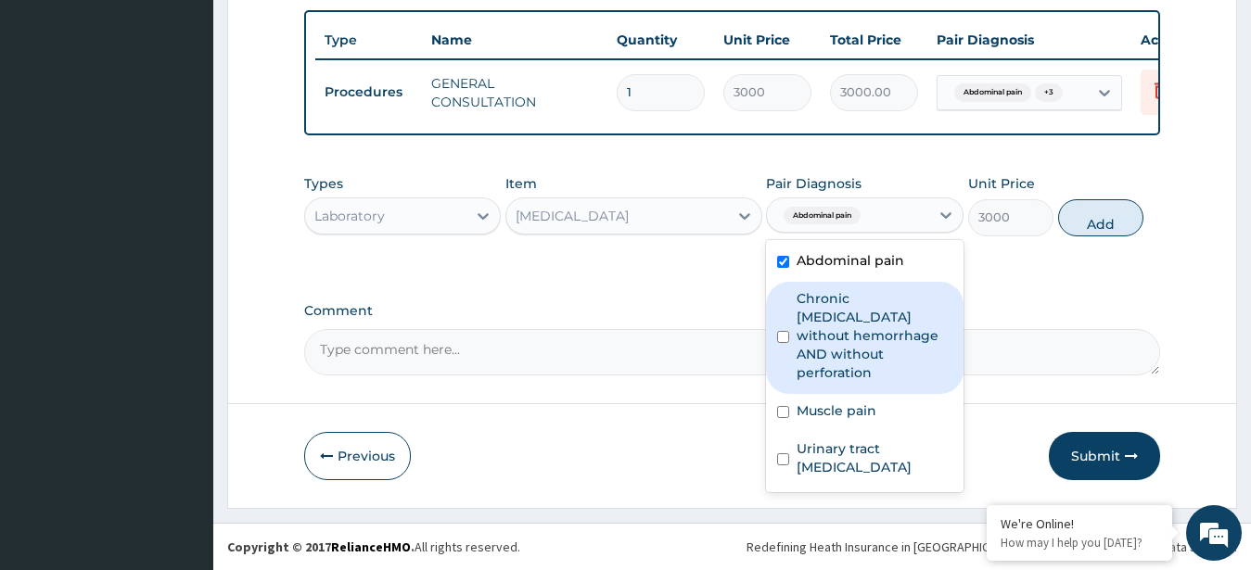
click at [832, 319] on label "Chronic [MEDICAL_DATA] without hemorrhage AND without perforation" at bounding box center [875, 335] width 156 height 93
checkbox input "true"
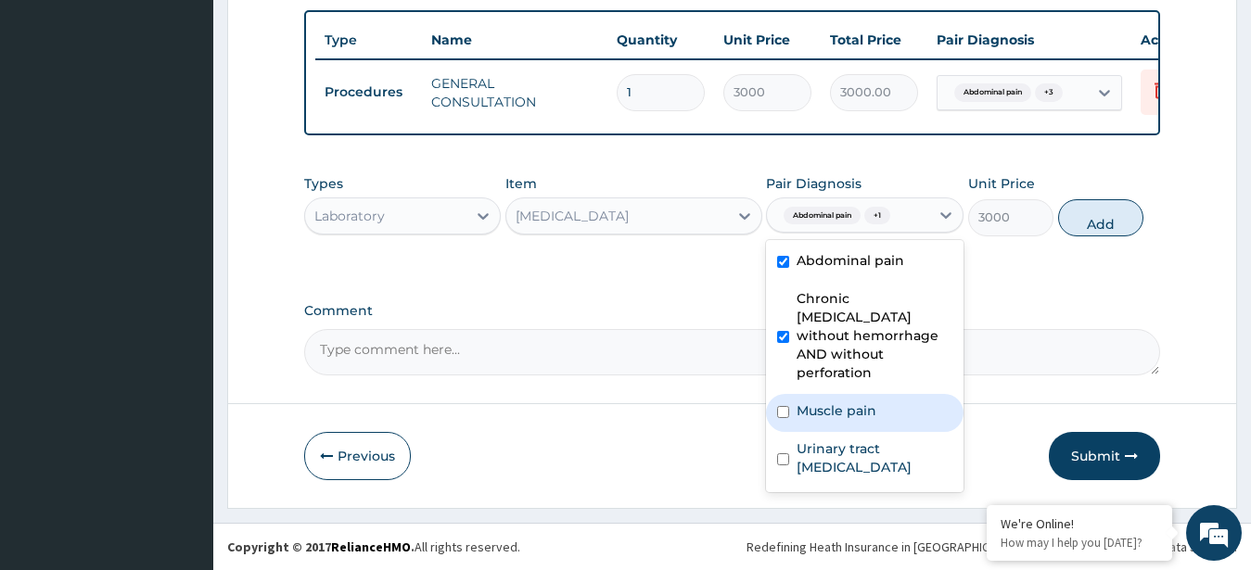
drag, startPoint x: 838, startPoint y: 387, endPoint x: 840, endPoint y: 420, distance: 33.5
click at [838, 402] on label "Muscle pain" at bounding box center [837, 411] width 80 height 19
checkbox input "true"
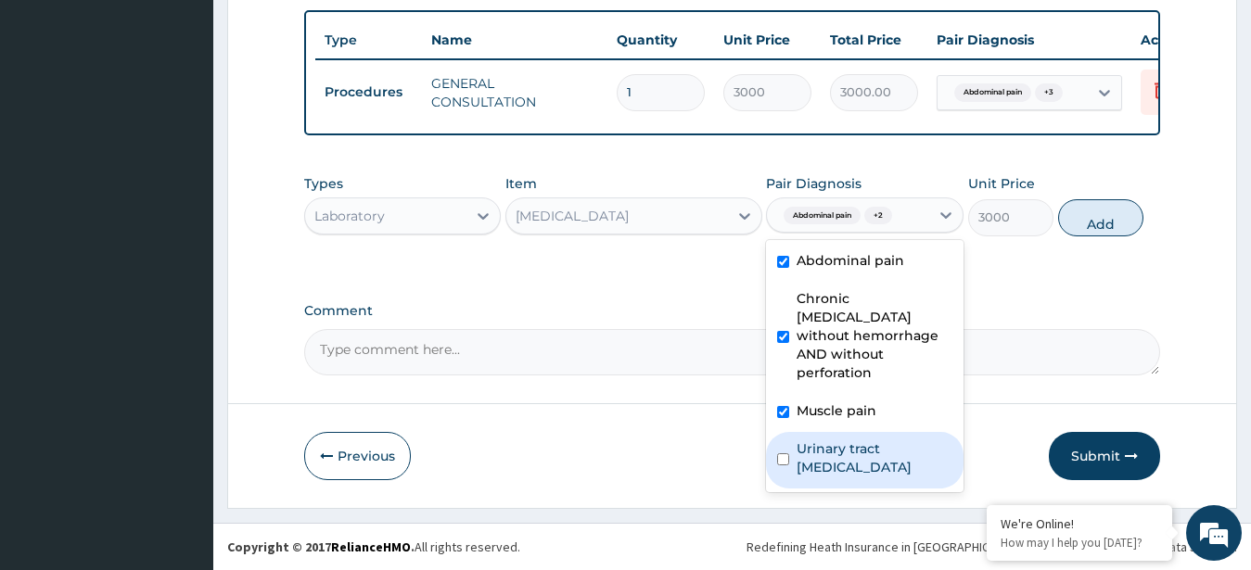
click at [840, 432] on div "Urinary tract [MEDICAL_DATA]" at bounding box center [865, 460] width 198 height 57
checkbox input "true"
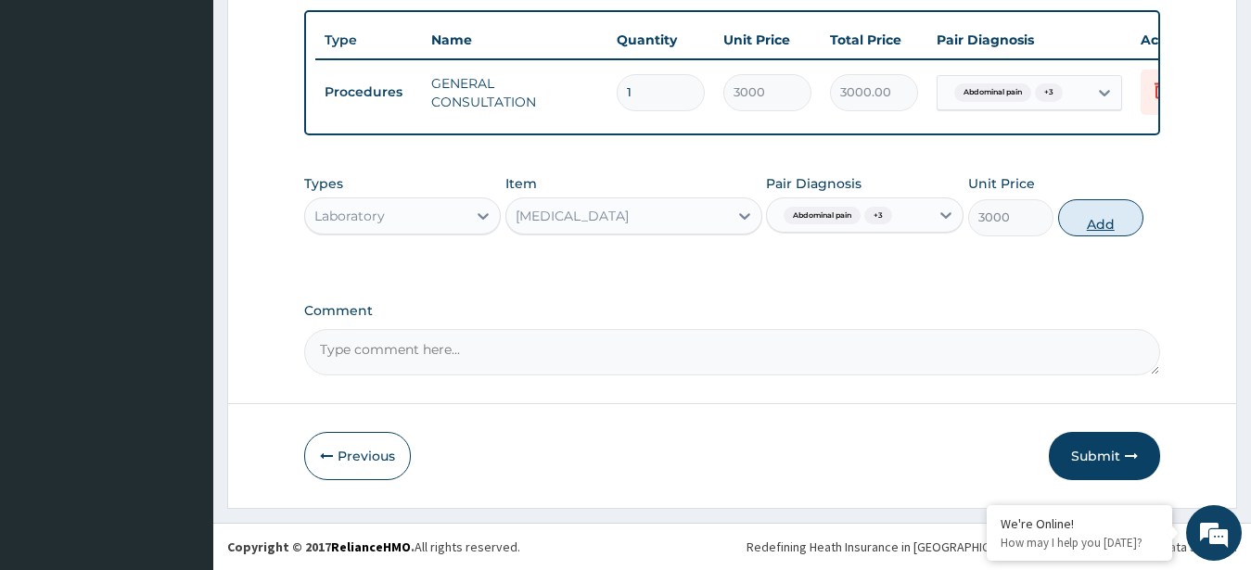
click at [1102, 213] on button "Add" at bounding box center [1100, 217] width 85 height 37
type input "0"
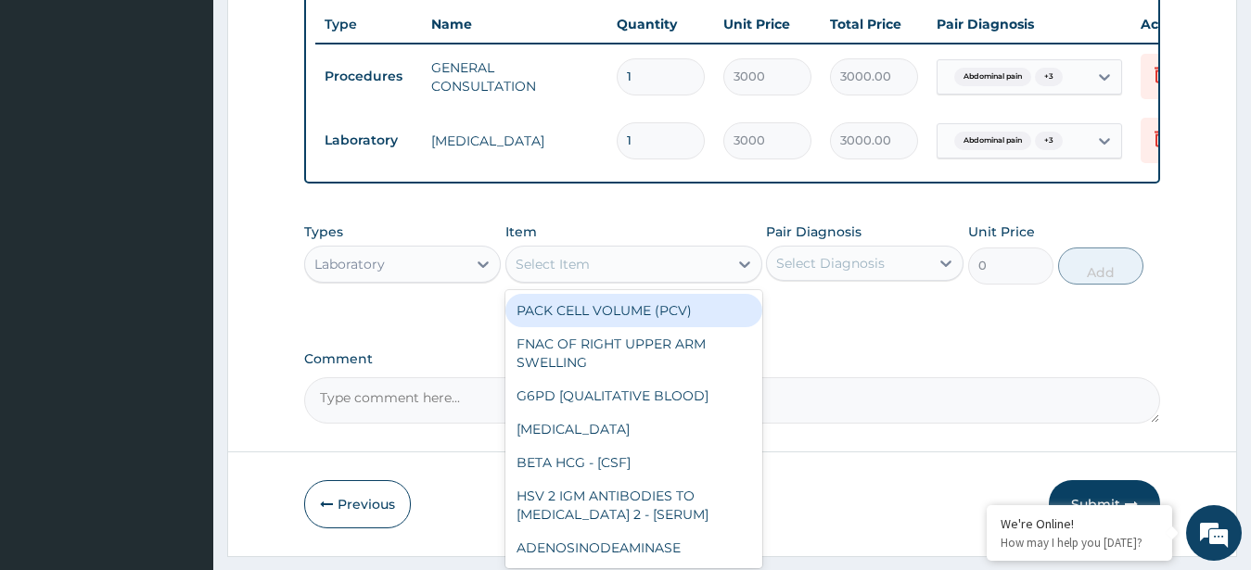
click at [658, 279] on div "Select Item" at bounding box center [617, 265] width 222 height 30
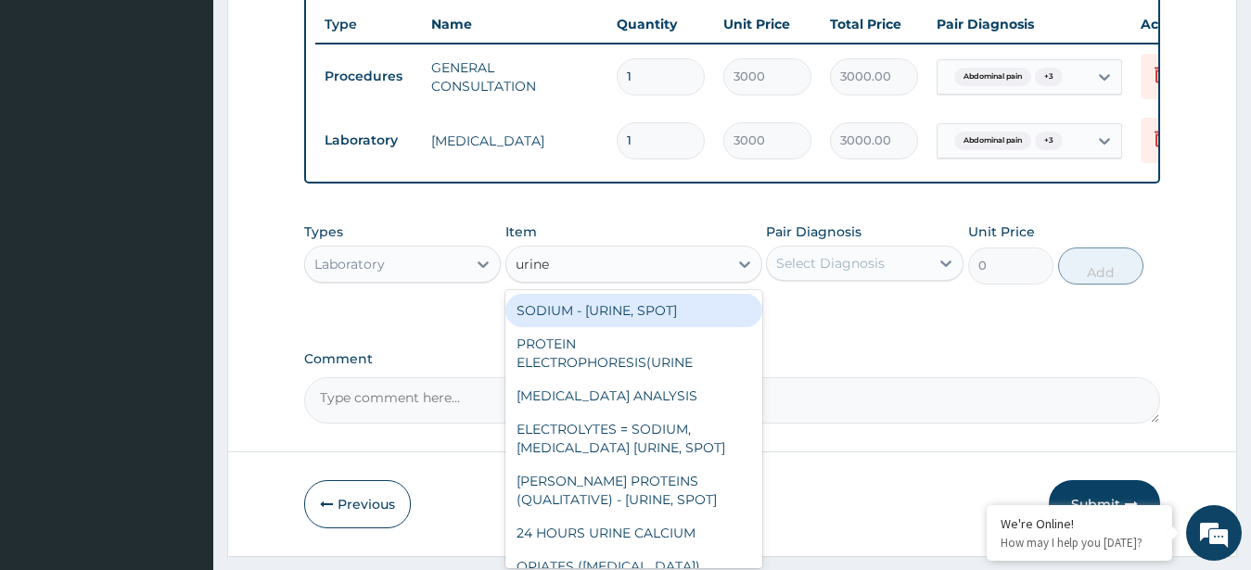
type input "urine m"
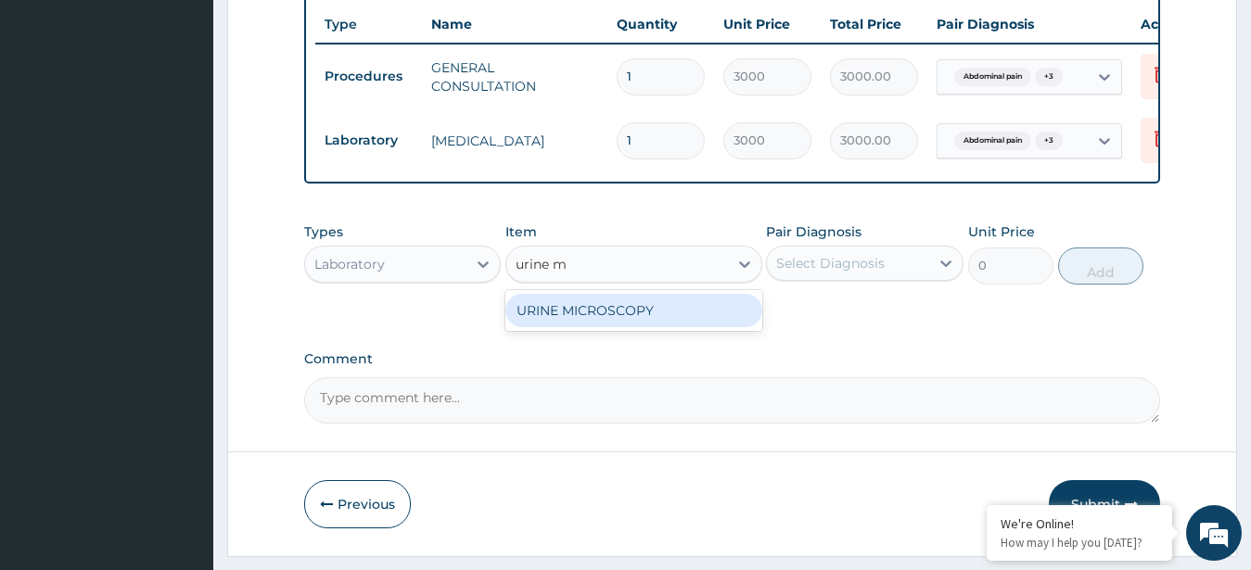
click at [648, 320] on div "URINE MICROSCOPY" at bounding box center [633, 310] width 257 height 33
type input "3000"
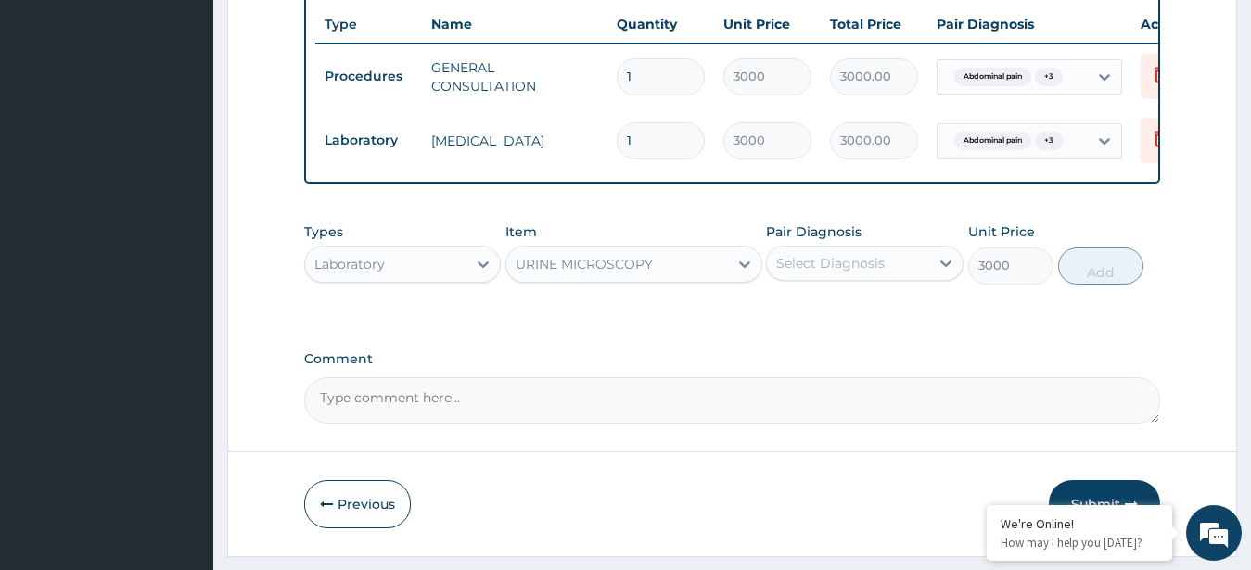
click at [807, 273] on div "Select Diagnosis" at bounding box center [830, 263] width 109 height 19
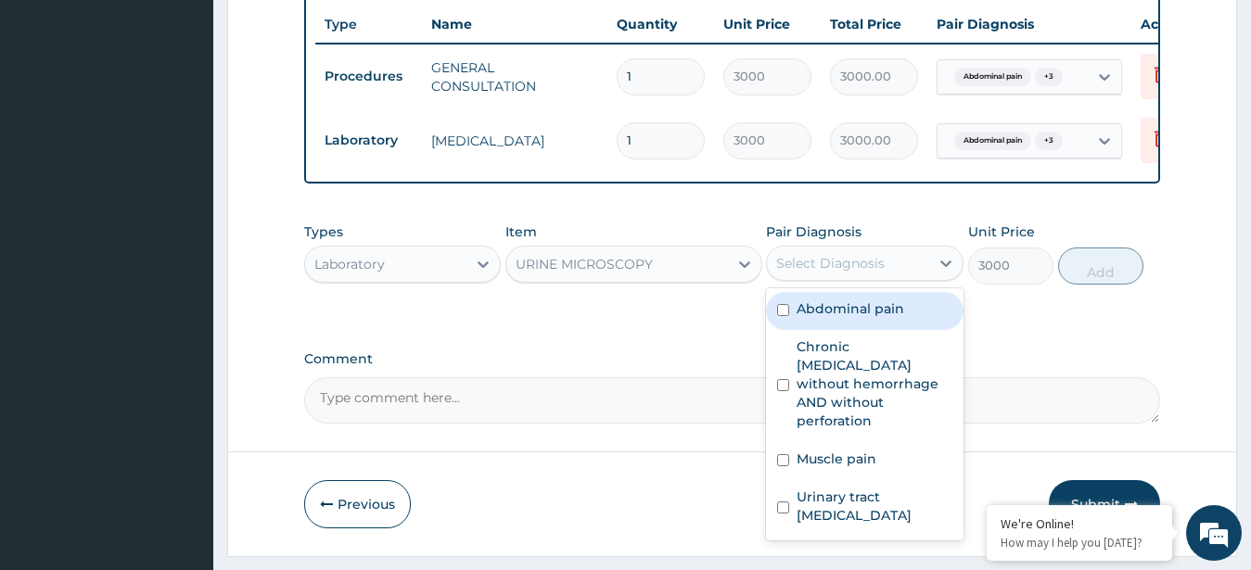
drag, startPoint x: 815, startPoint y: 330, endPoint x: 821, endPoint y: 377, distance: 46.7
click at [815, 318] on label "Abdominal pain" at bounding box center [851, 309] width 108 height 19
checkbox input "true"
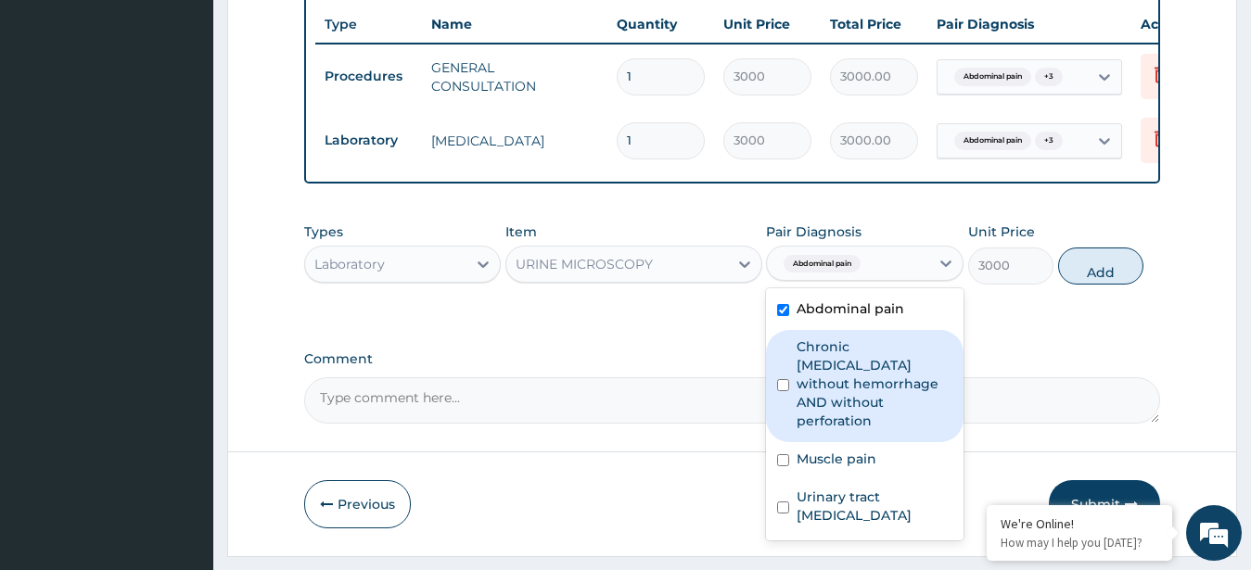
click at [825, 393] on label "Chronic [MEDICAL_DATA] without hemorrhage AND without perforation" at bounding box center [875, 384] width 156 height 93
checkbox input "true"
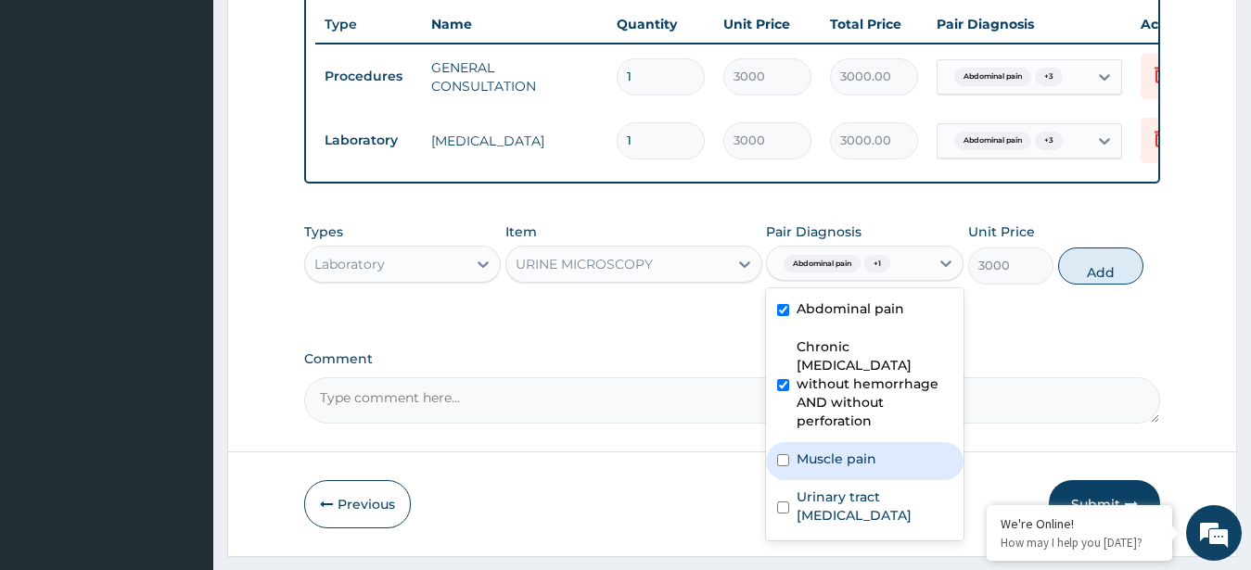
click at [841, 462] on label "Muscle pain" at bounding box center [837, 459] width 80 height 19
checkbox input "true"
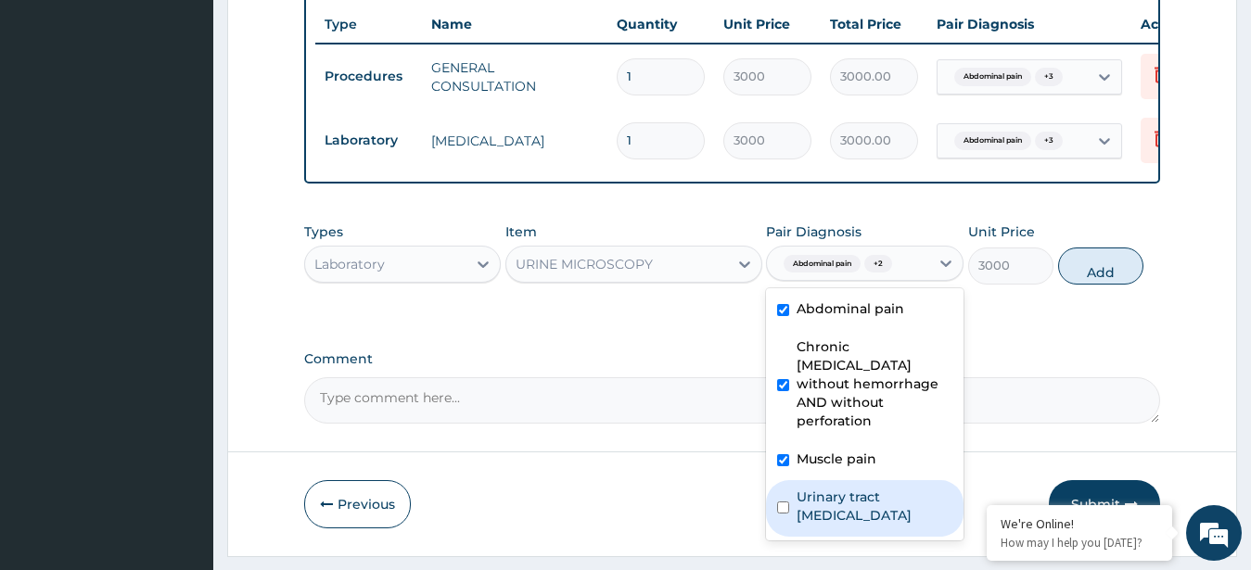
drag, startPoint x: 862, startPoint y: 516, endPoint x: 877, endPoint y: 499, distance: 22.3
click at [862, 517] on label "Urinary tract [MEDICAL_DATA]" at bounding box center [875, 506] width 156 height 37
checkbox input "true"
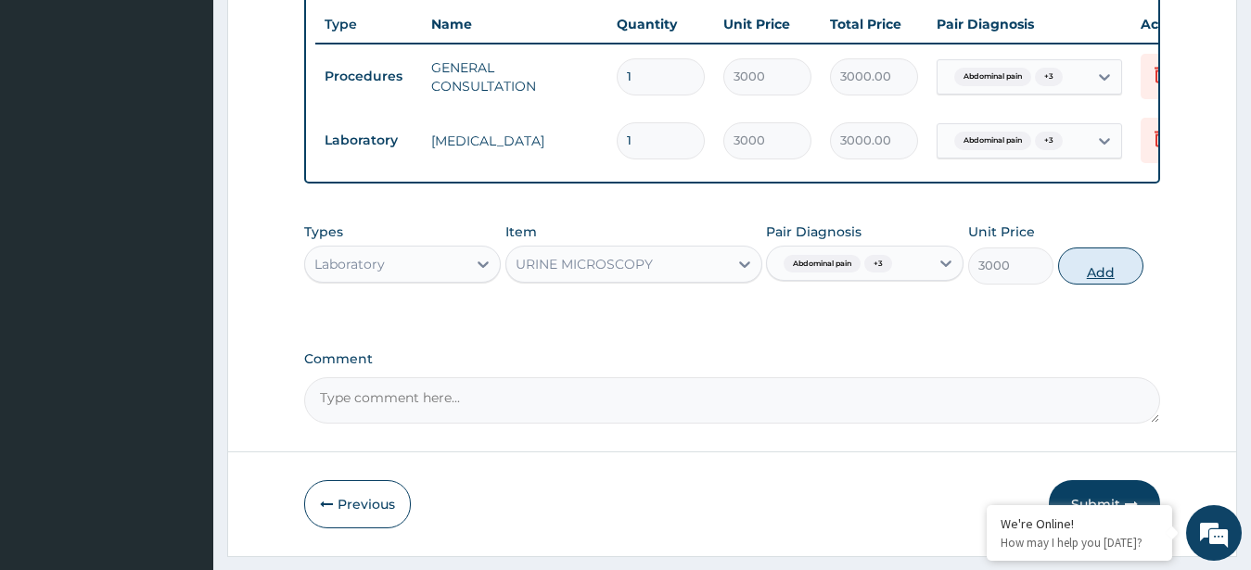
click at [1111, 283] on button "Add" at bounding box center [1100, 266] width 85 height 37
type input "0"
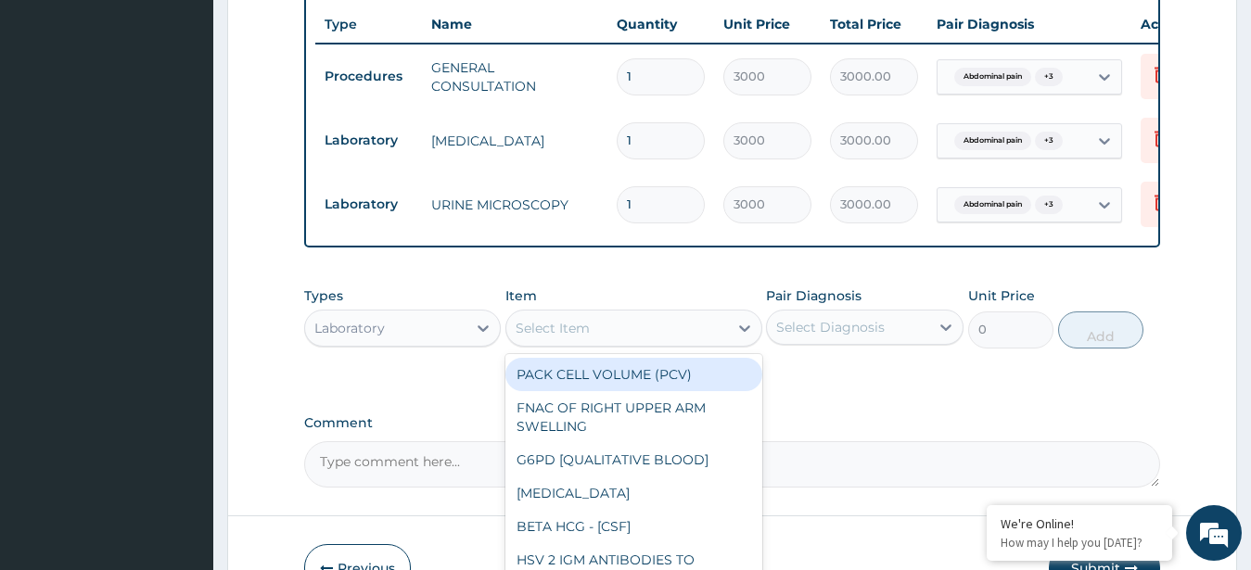
click at [571, 338] on div "Select Item" at bounding box center [553, 328] width 74 height 19
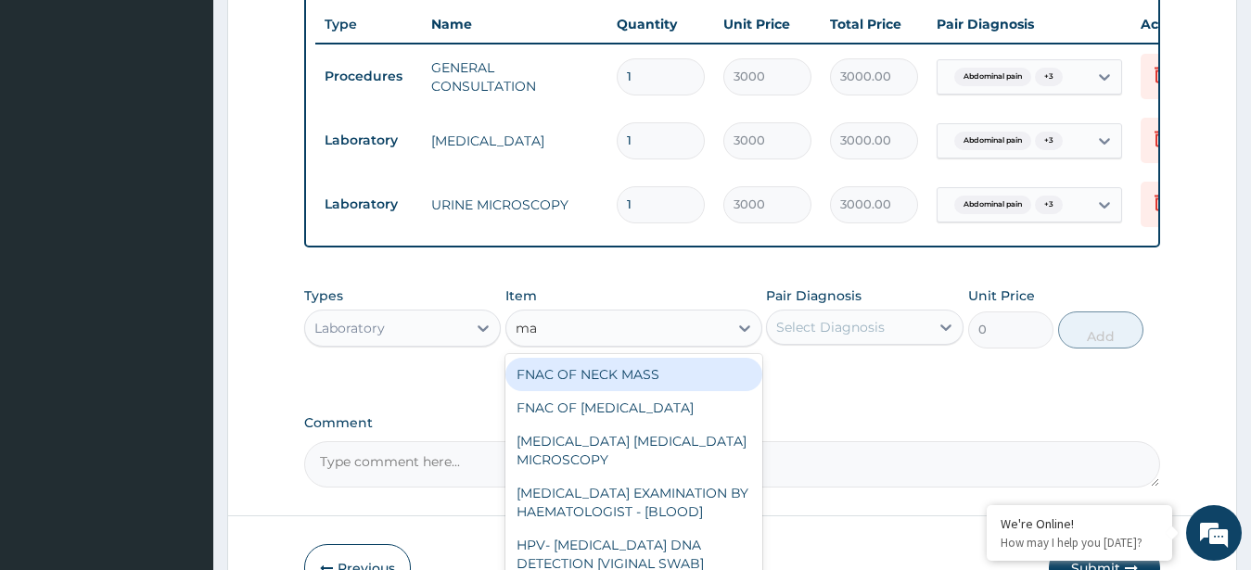
type input "mal"
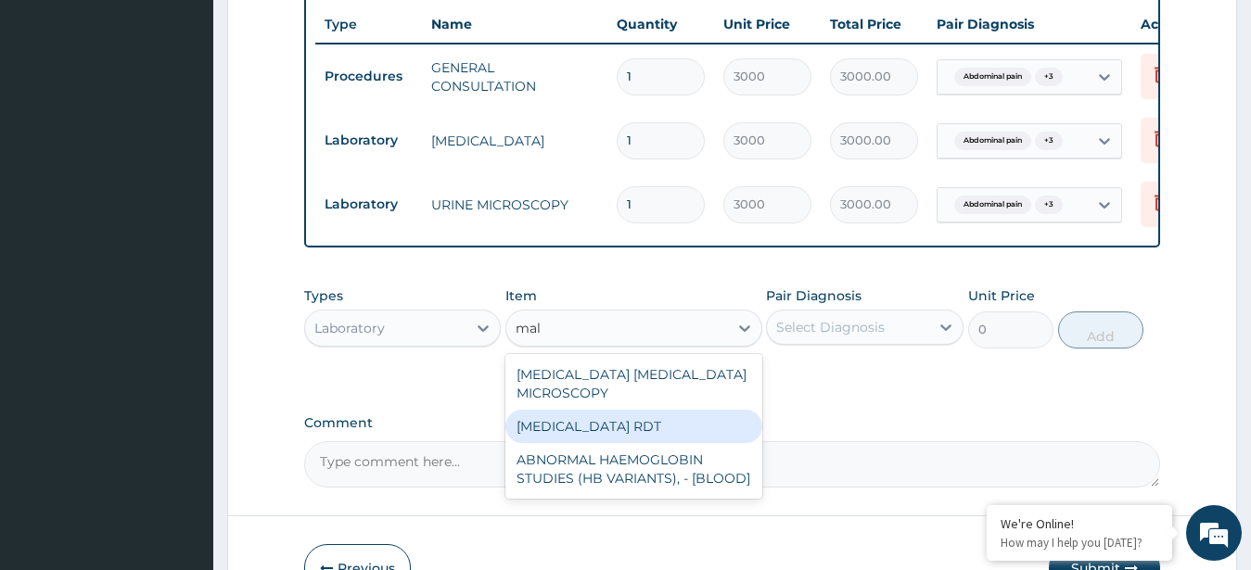
click at [583, 429] on div "[MEDICAL_DATA] RDT" at bounding box center [633, 426] width 257 height 33
type input "3000"
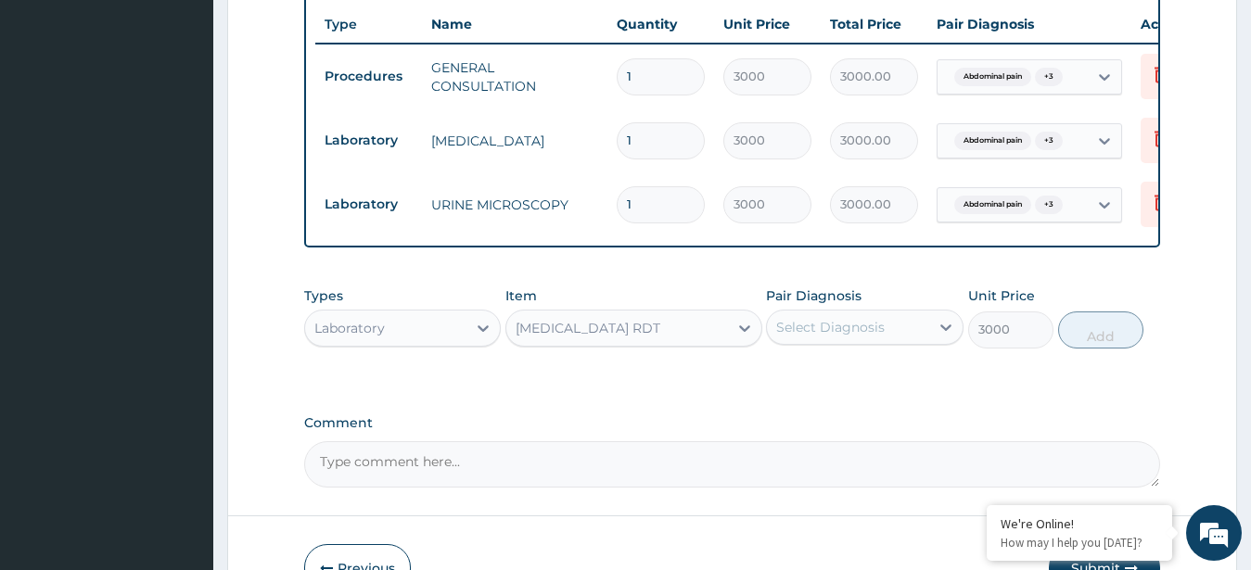
click at [837, 337] on div "Select Diagnosis" at bounding box center [830, 327] width 109 height 19
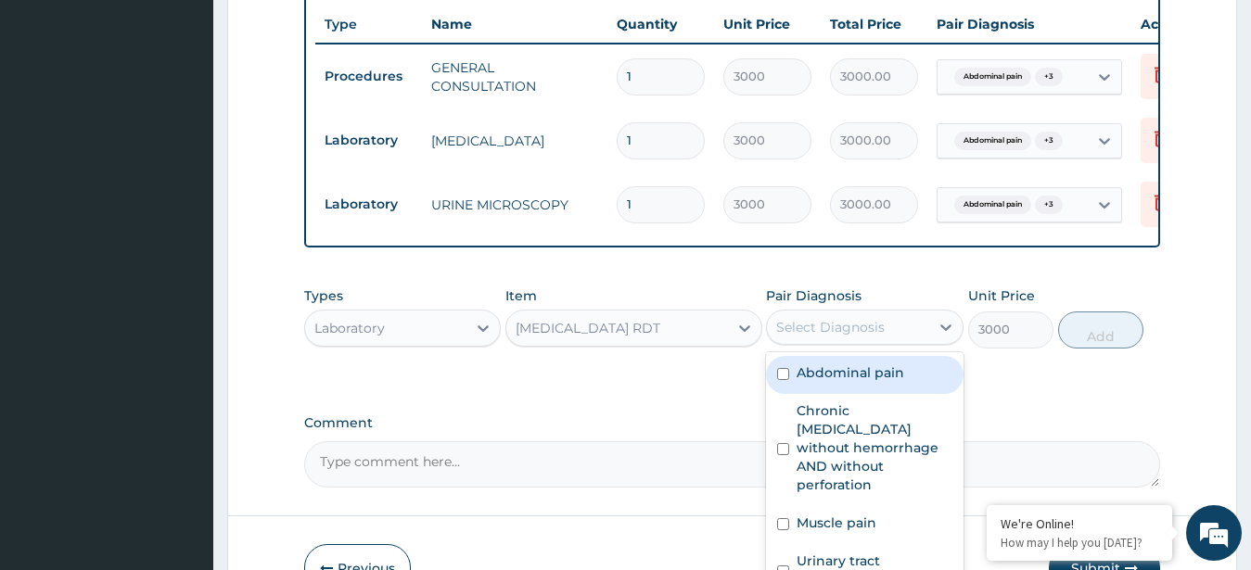
drag, startPoint x: 833, startPoint y: 393, endPoint x: 835, endPoint y: 416, distance: 23.3
click at [834, 394] on div "Abdominal pain" at bounding box center [865, 375] width 198 height 38
checkbox input "true"
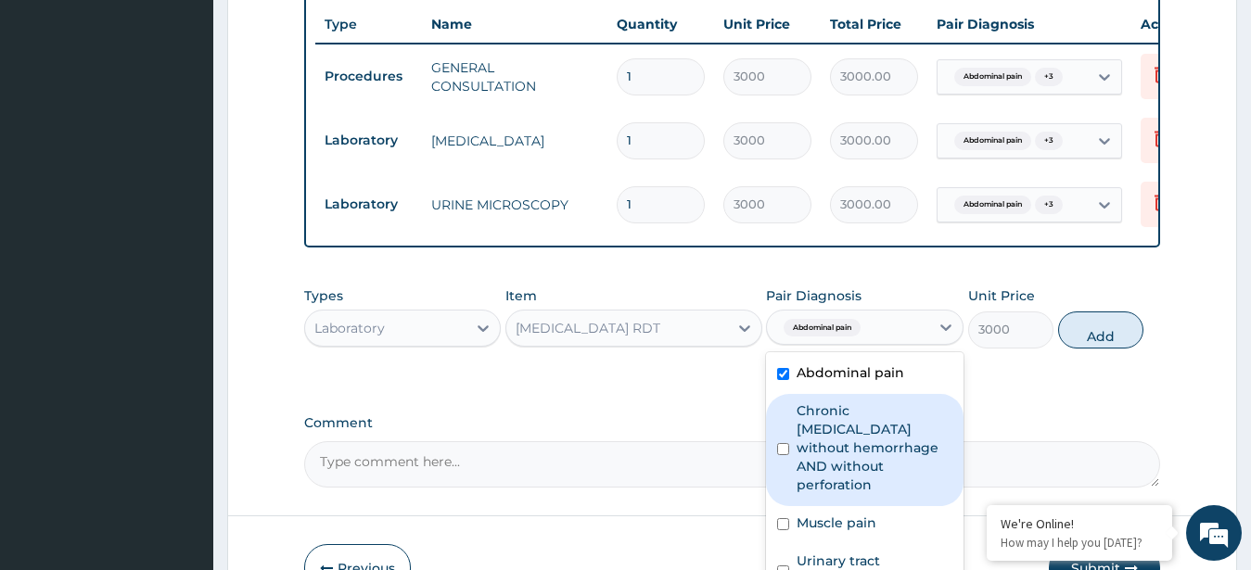
drag, startPoint x: 837, startPoint y: 442, endPoint x: 837, endPoint y: 496, distance: 53.8
click at [837, 447] on label "Chronic [MEDICAL_DATA] without hemorrhage AND without perforation" at bounding box center [875, 448] width 156 height 93
checkbox input "true"
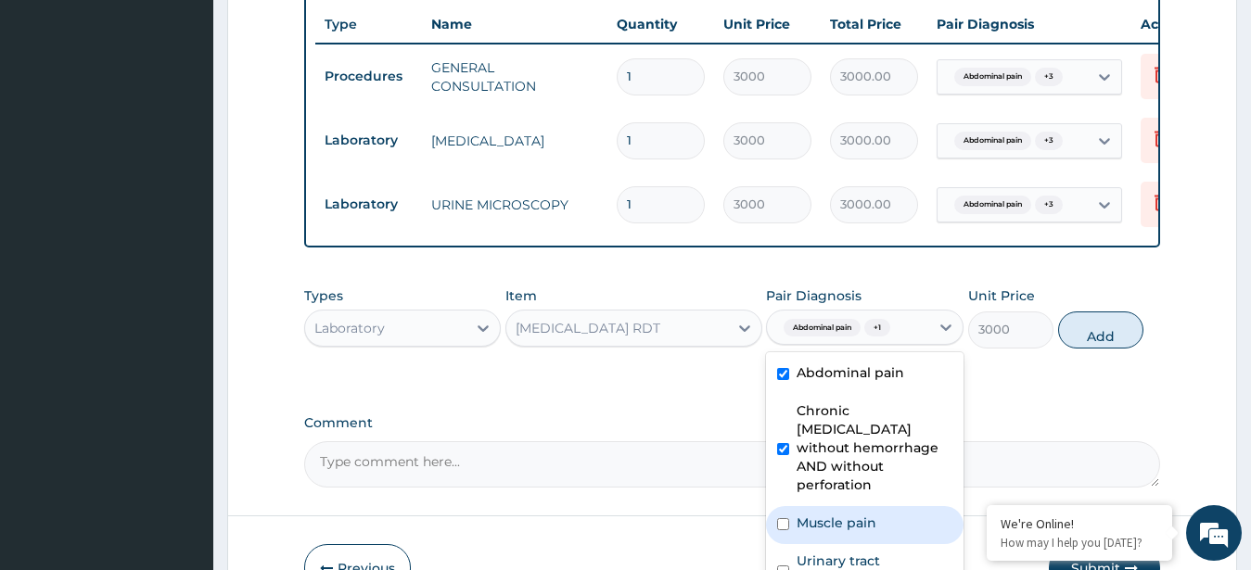
click at [833, 528] on label "Muscle pain" at bounding box center [837, 523] width 80 height 19
checkbox input "true"
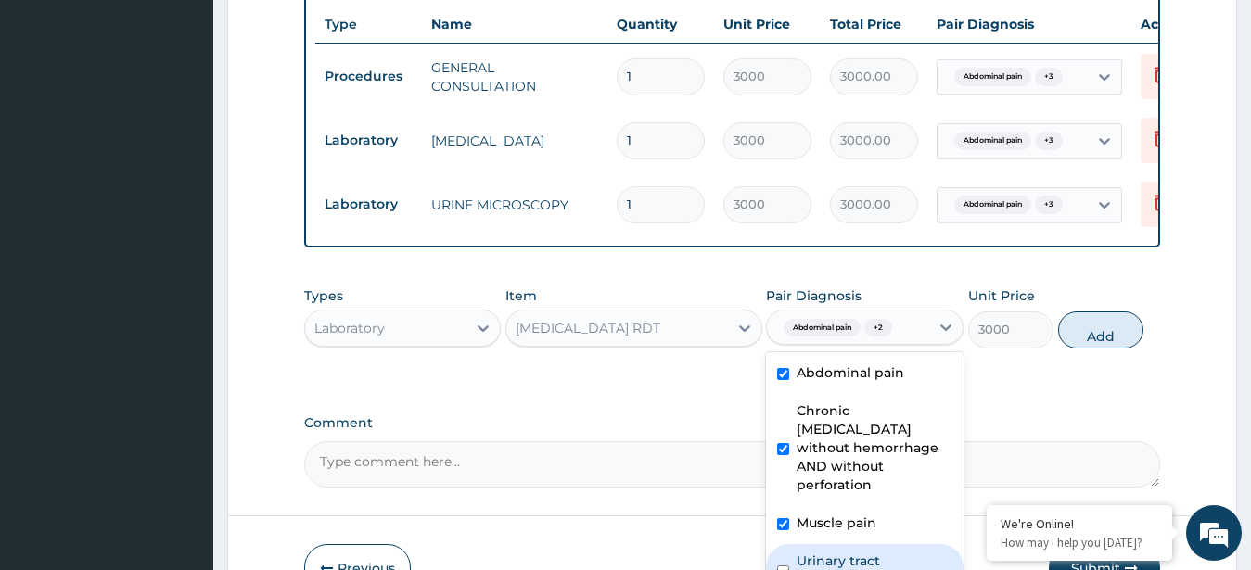
click at [846, 557] on label "Urinary tract [MEDICAL_DATA]" at bounding box center [875, 570] width 156 height 37
checkbox input "true"
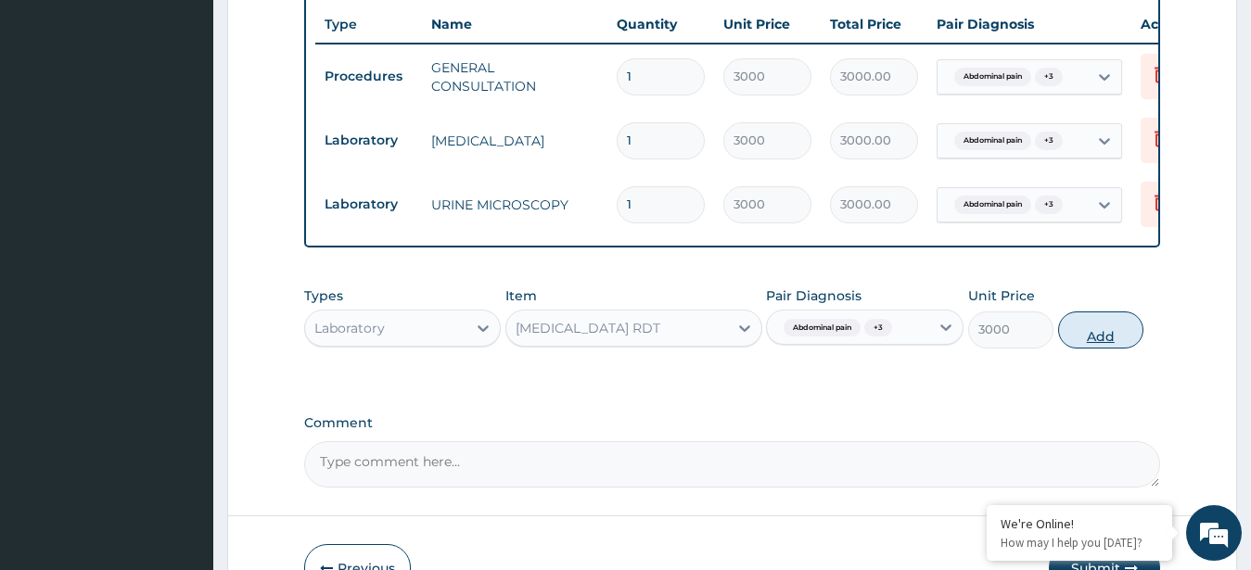
click at [1100, 341] on button "Add" at bounding box center [1100, 330] width 85 height 37
type input "0"
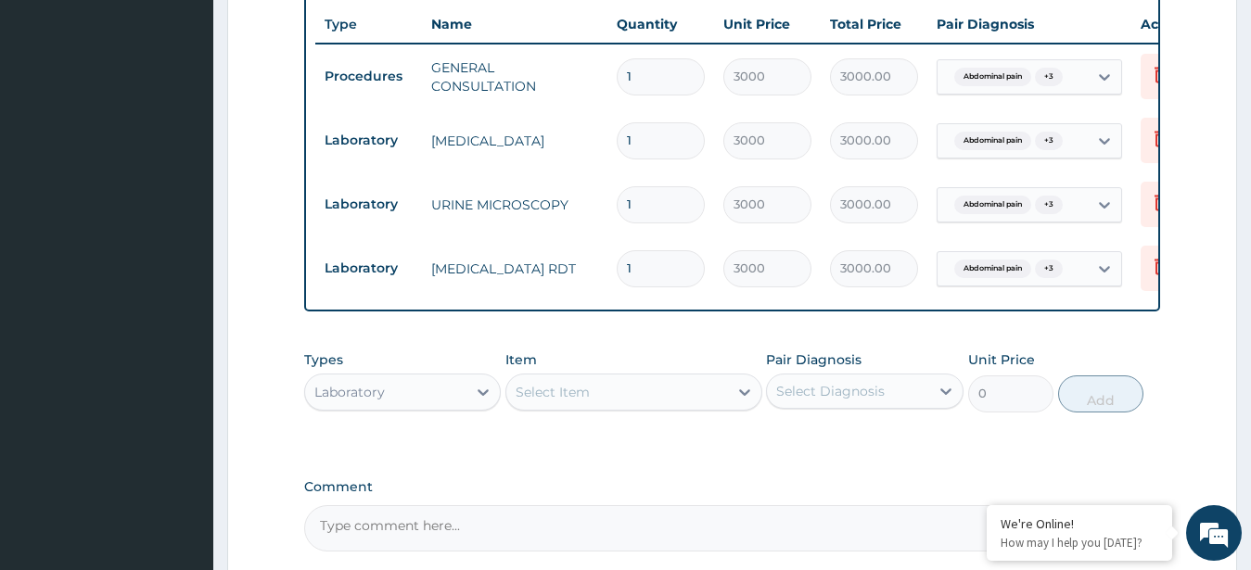
click at [597, 397] on div "Select Item" at bounding box center [617, 392] width 222 height 30
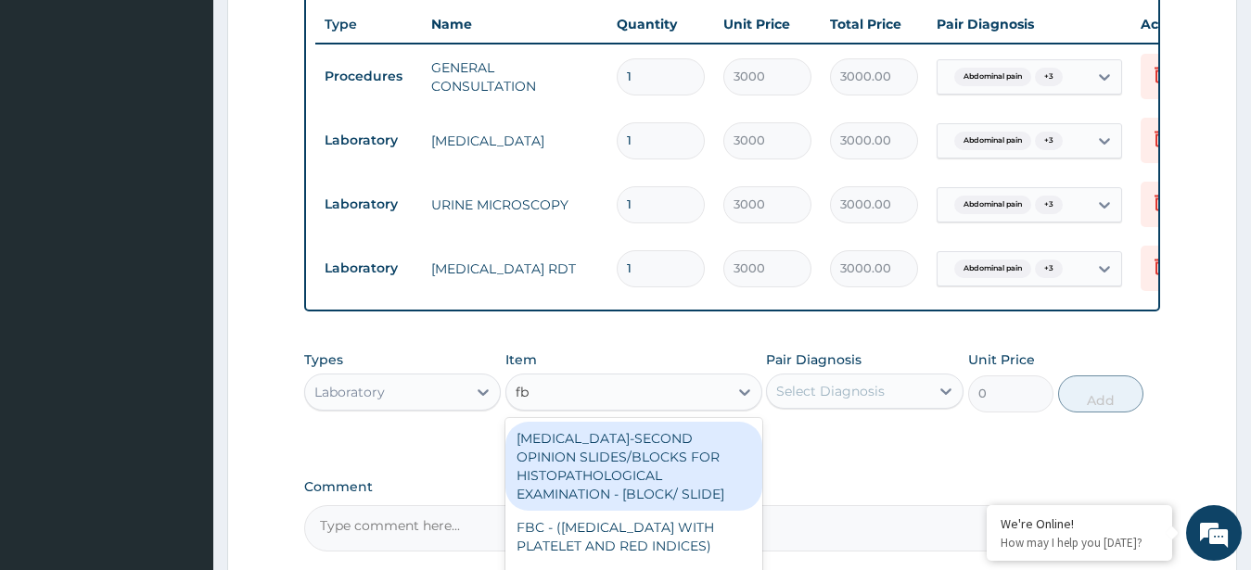
type input "fbc"
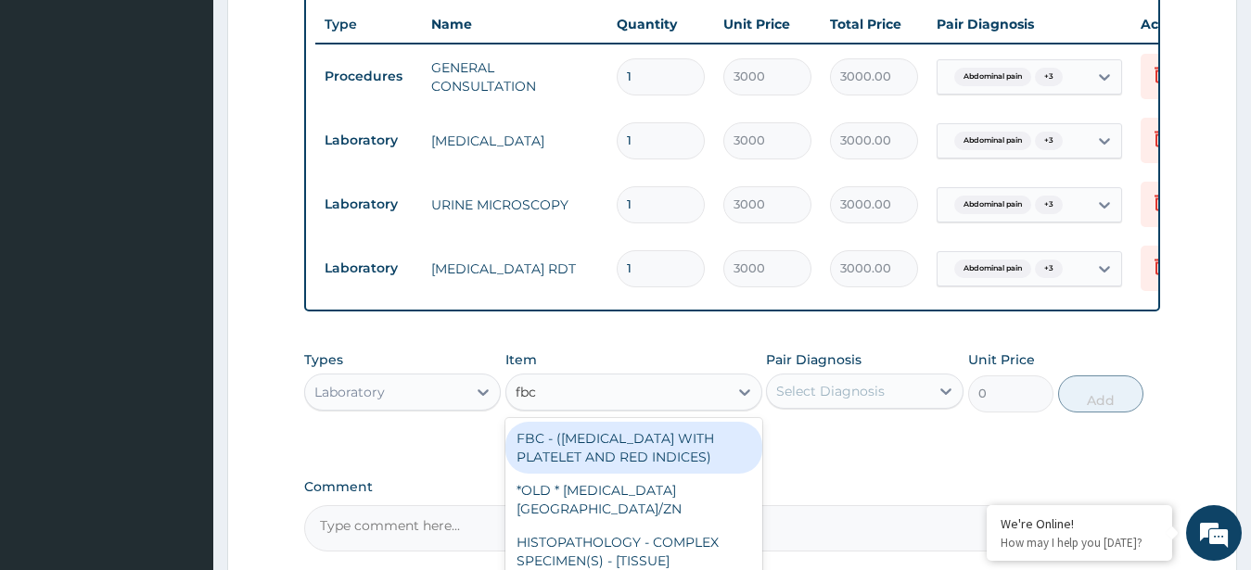
click at [602, 470] on div "FBC - ([MEDICAL_DATA] WITH PLATELET AND RED INDICES)" at bounding box center [633, 448] width 257 height 52
type input "6000"
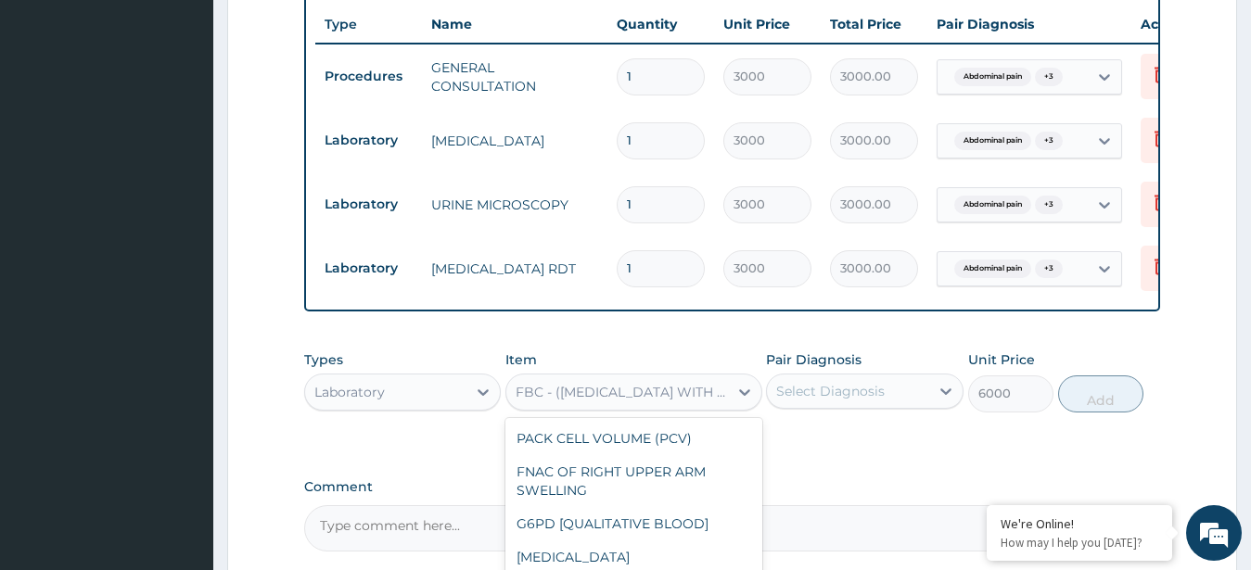
click at [615, 407] on div "FBC - ([MEDICAL_DATA] WITH PLATELET AND RED INDICES)" at bounding box center [617, 392] width 222 height 30
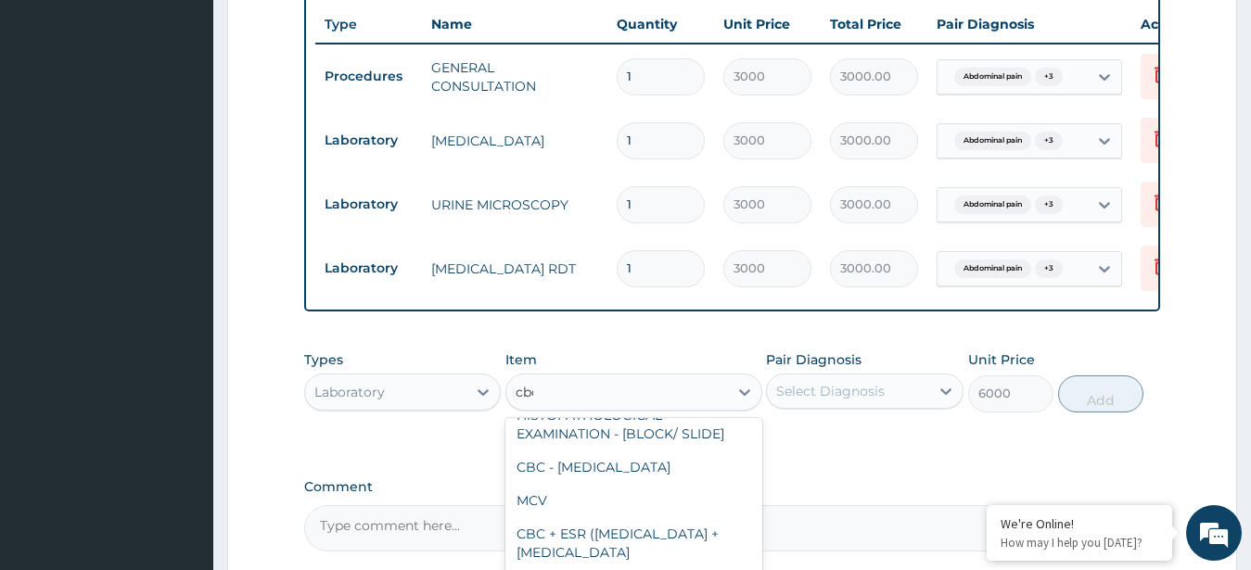
scroll to position [0, 0]
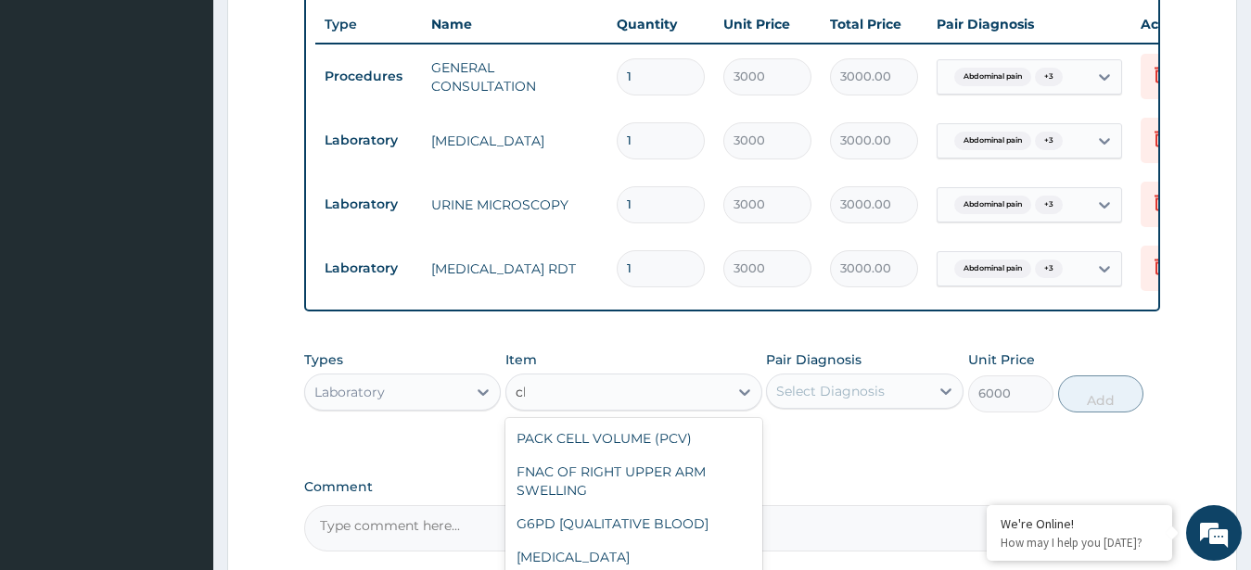
type input "c"
type input "cbc"
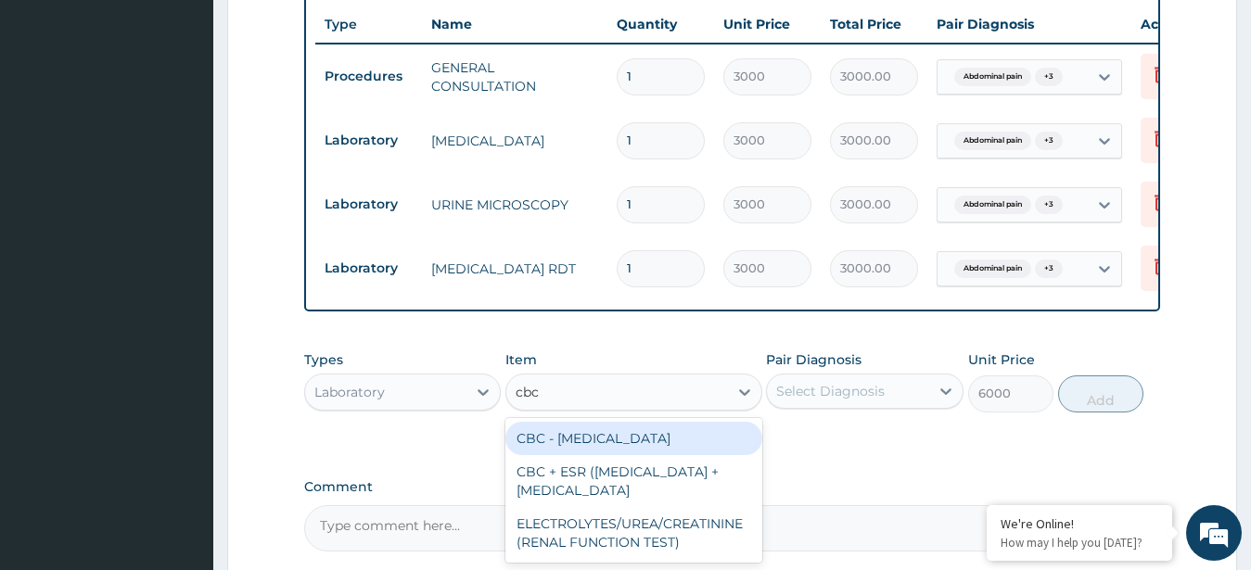
click at [600, 447] on div "CBC - [MEDICAL_DATA]" at bounding box center [633, 438] width 257 height 33
type input "6146.753699999999"
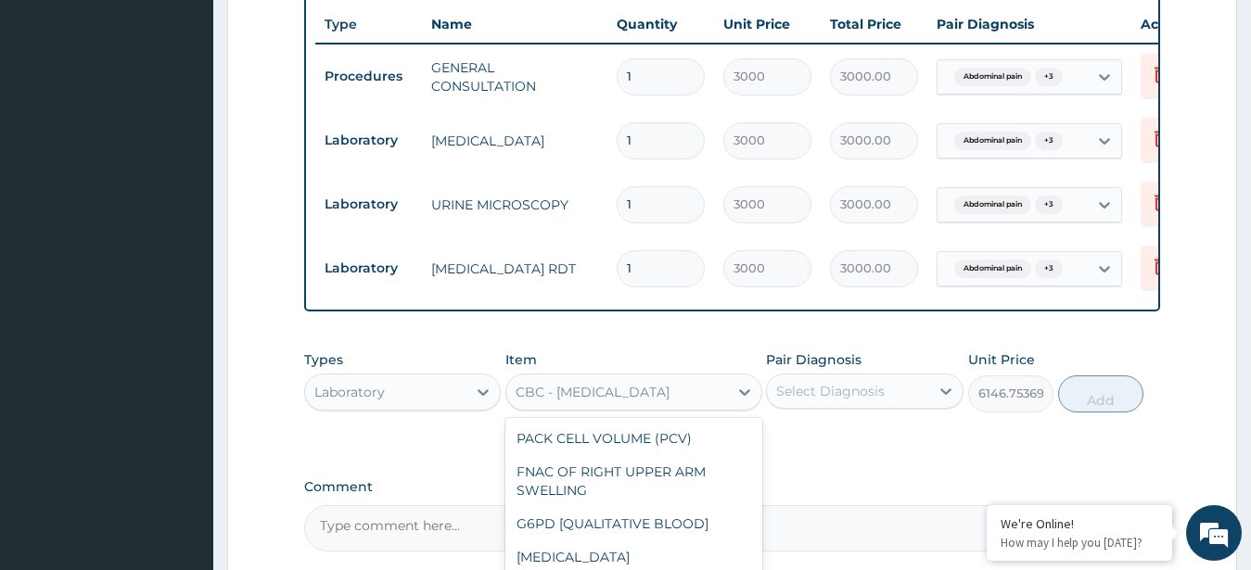
scroll to position [453, 0]
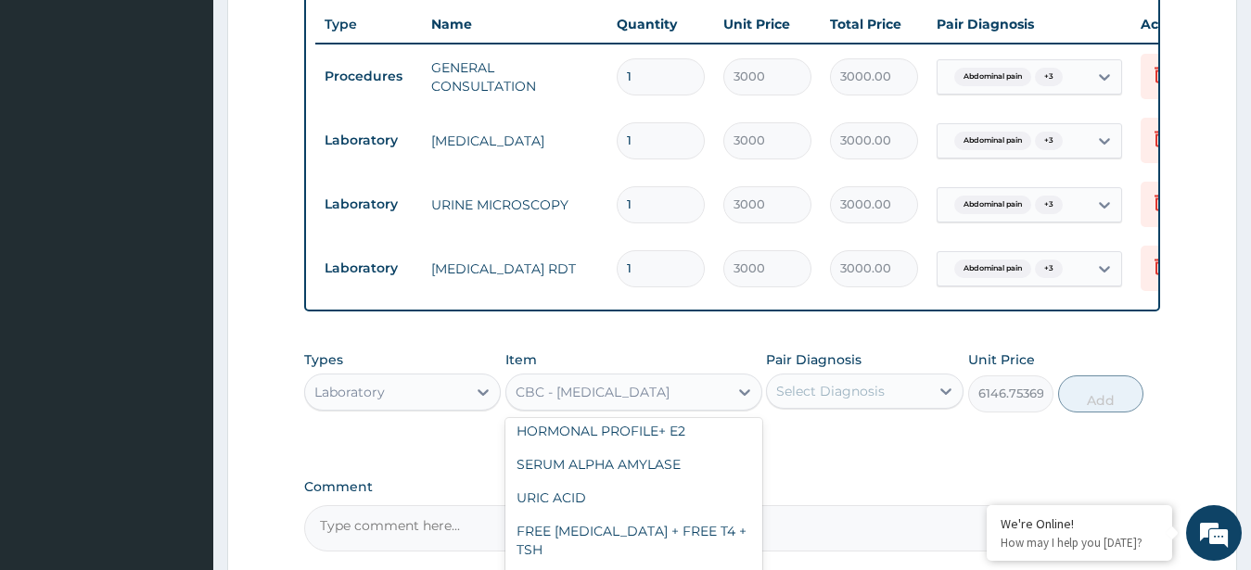
click at [616, 402] on div "CBC - [MEDICAL_DATA]" at bounding box center [593, 392] width 154 height 19
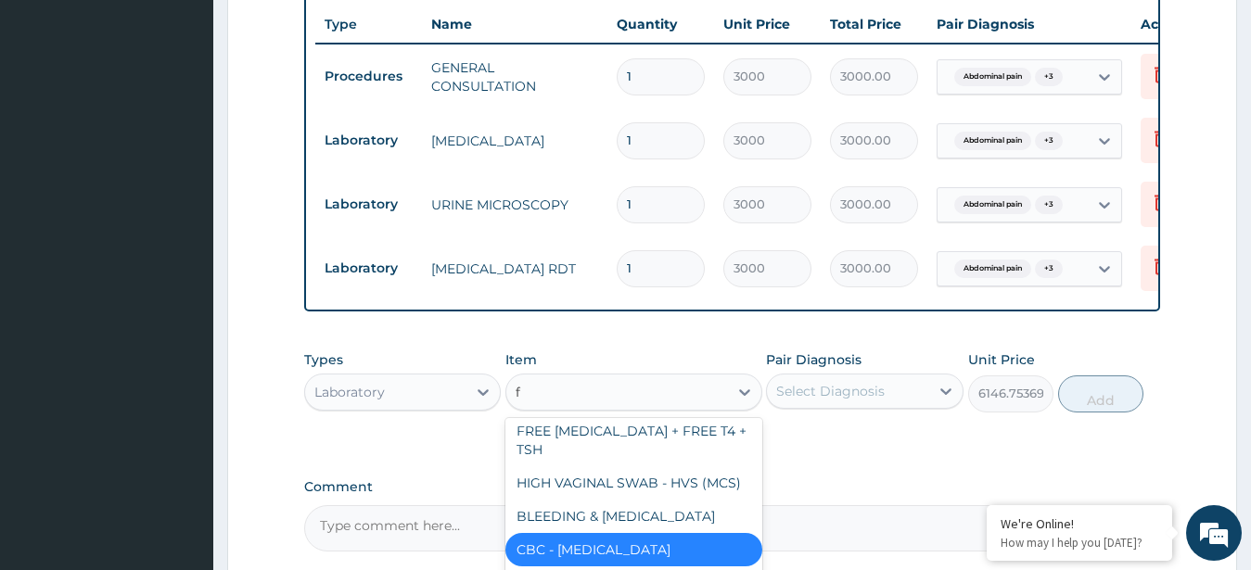
scroll to position [386, 0]
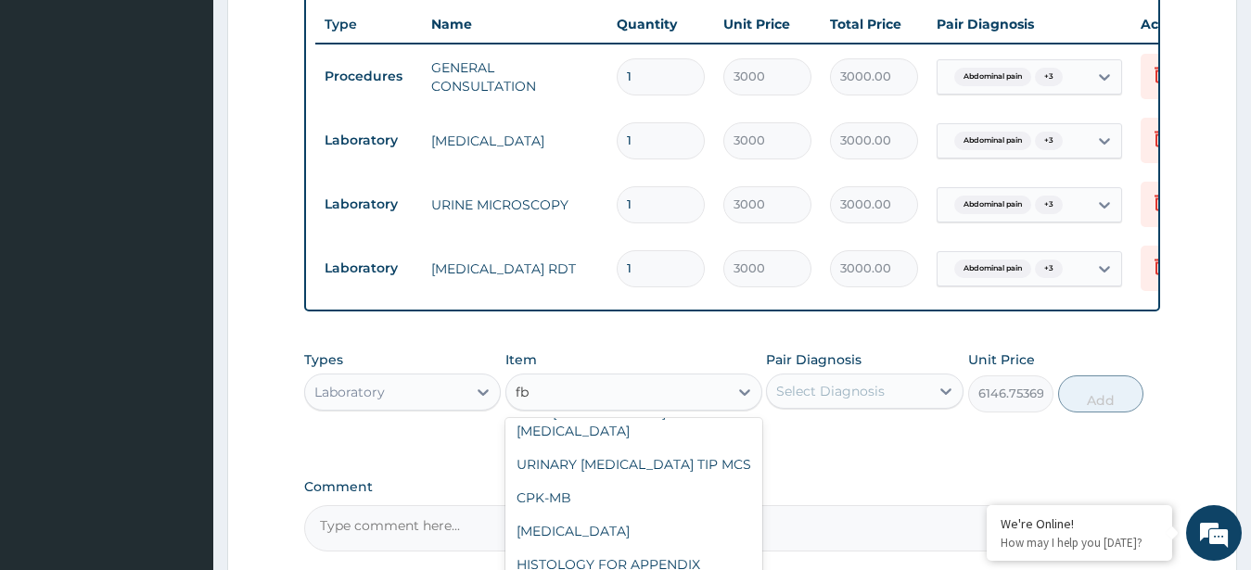
type input "fbc"
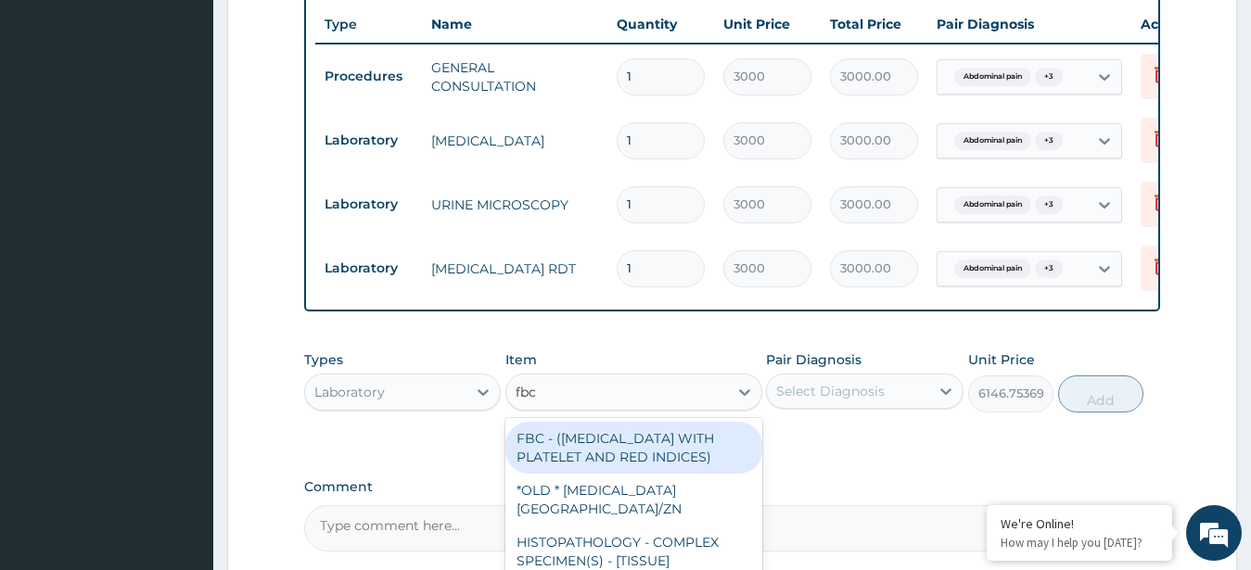
click at [645, 466] on div "FBC - ([MEDICAL_DATA] WITH PLATELET AND RED INDICES)" at bounding box center [633, 448] width 257 height 52
type input "6000"
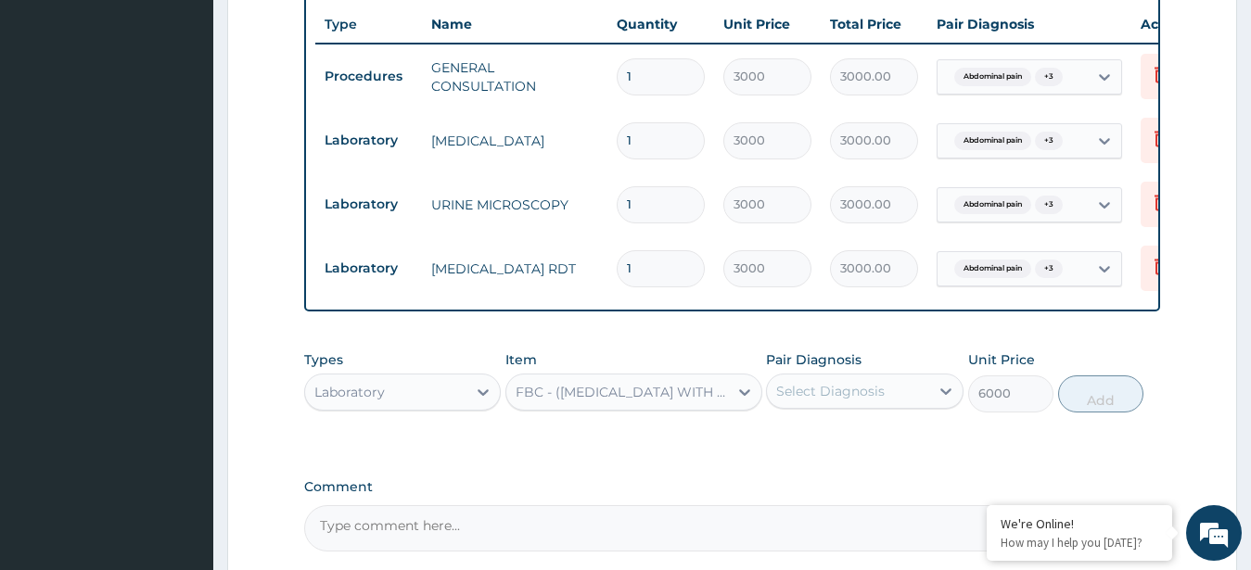
click at [883, 401] on div "Select Diagnosis" at bounding box center [830, 391] width 109 height 19
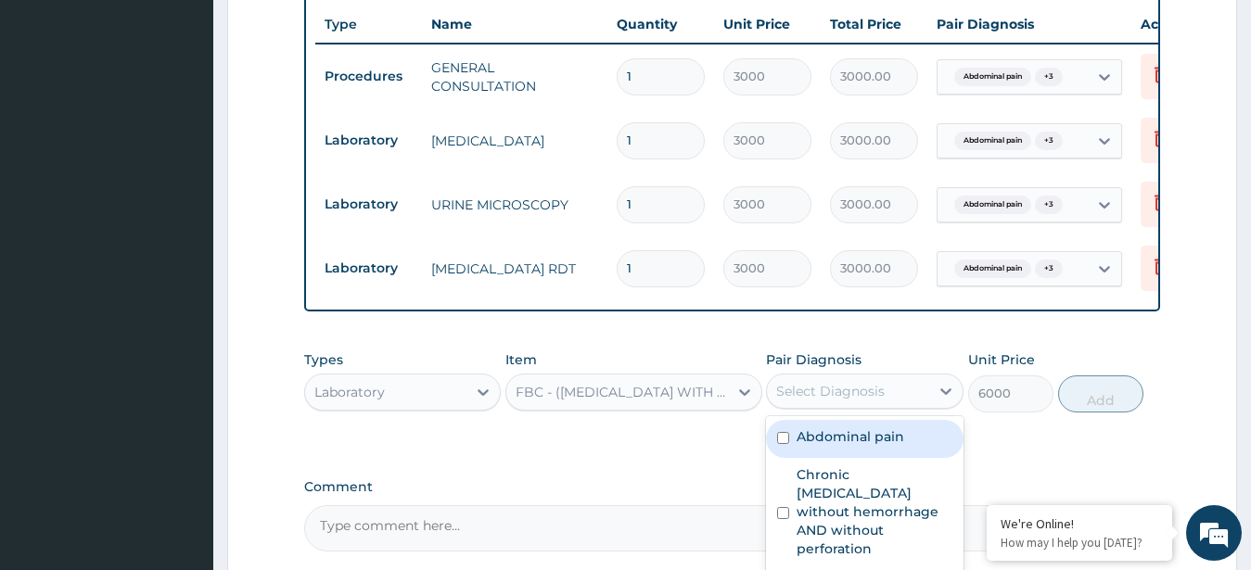
click at [870, 446] on label "Abdominal pain" at bounding box center [851, 437] width 108 height 19
checkbox input "true"
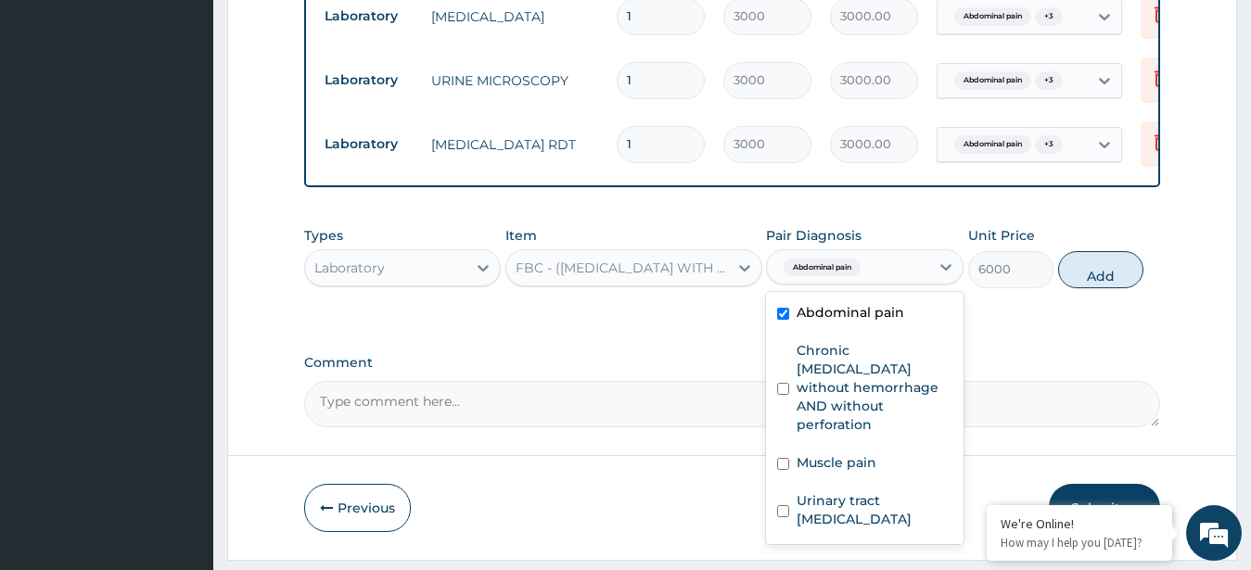
scroll to position [922, 0]
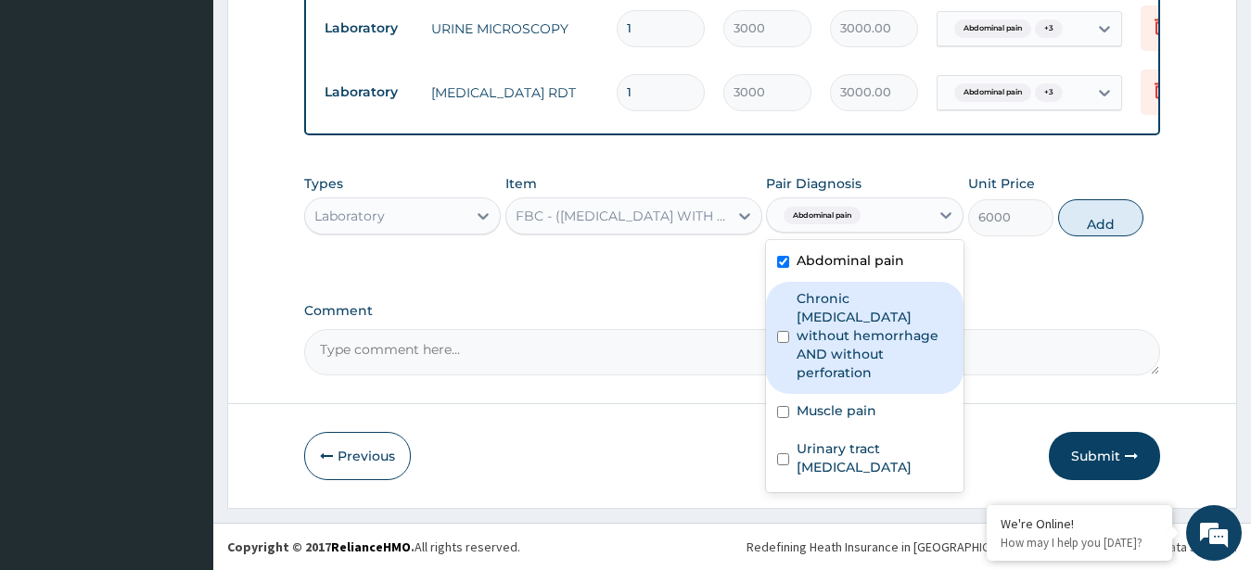
drag, startPoint x: 876, startPoint y: 312, endPoint x: 869, endPoint y: 373, distance: 61.6
click at [876, 322] on label "Chronic [MEDICAL_DATA] without hemorrhage AND without perforation" at bounding box center [875, 335] width 156 height 93
checkbox input "true"
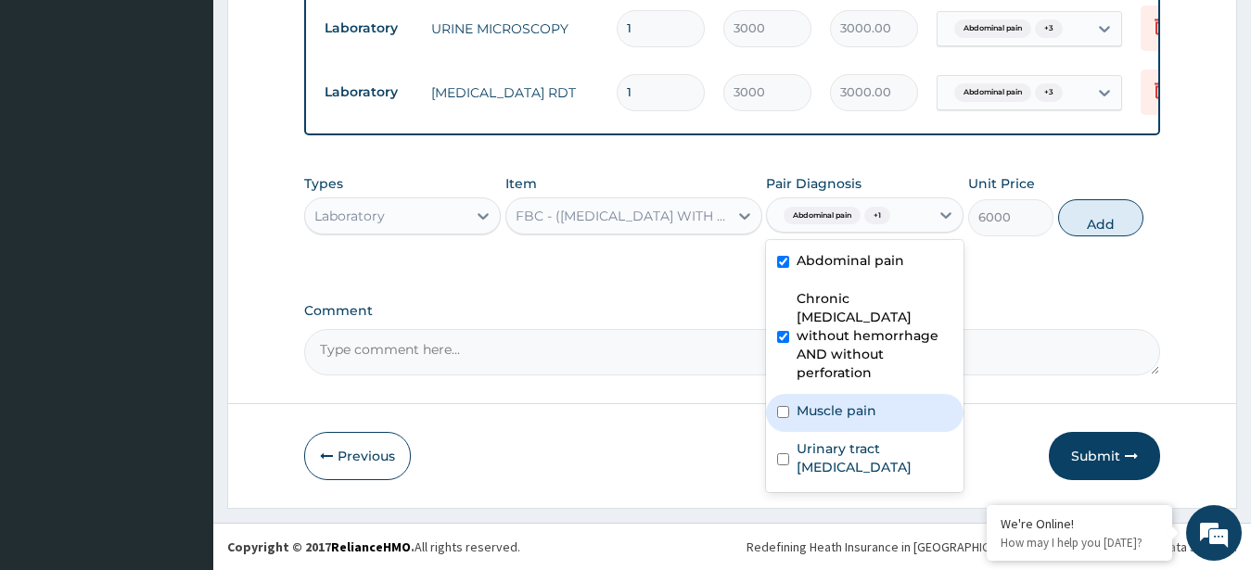
click at [855, 402] on label "Muscle pain" at bounding box center [837, 411] width 80 height 19
checkbox input "true"
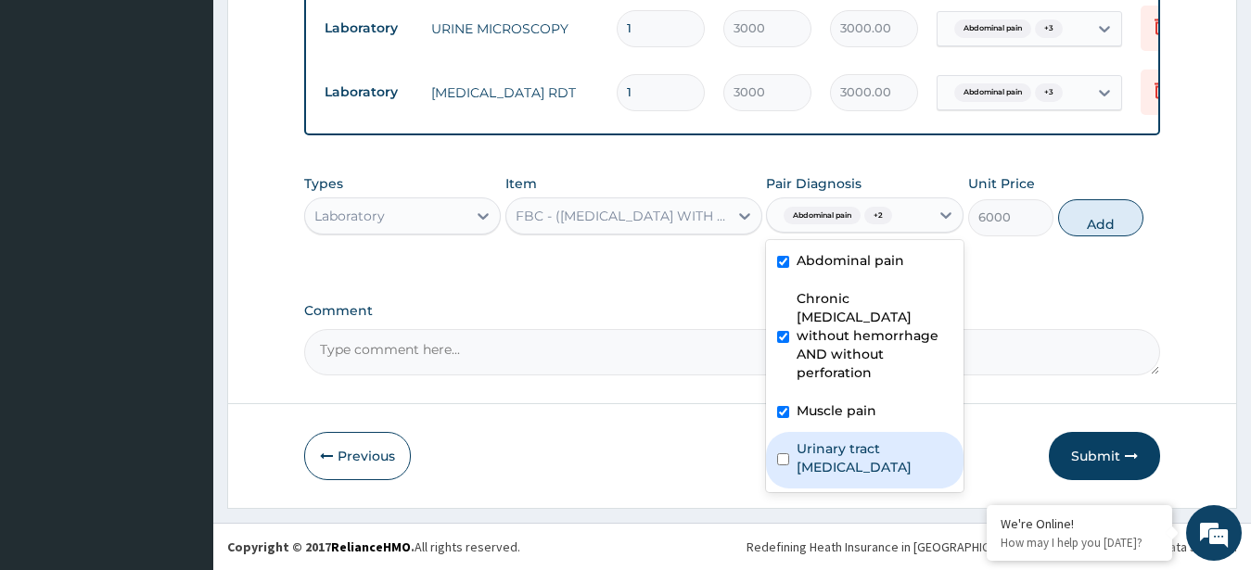
click at [871, 440] on label "Urinary tract [MEDICAL_DATA]" at bounding box center [875, 458] width 156 height 37
checkbox input "true"
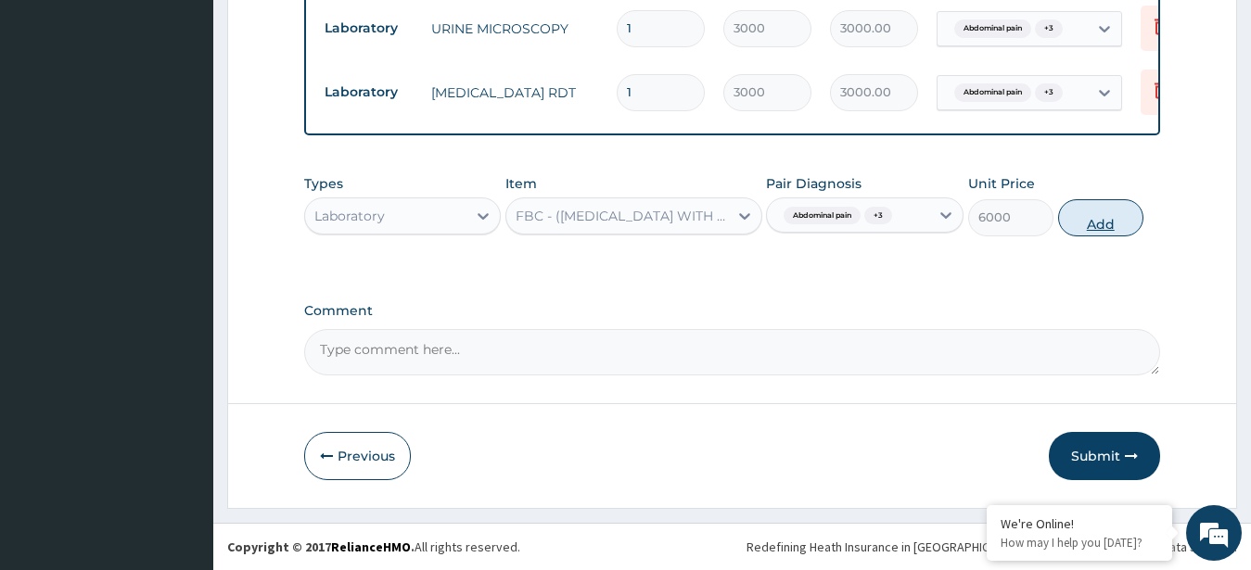
click at [1093, 217] on button "Add" at bounding box center [1100, 217] width 85 height 37
type input "0"
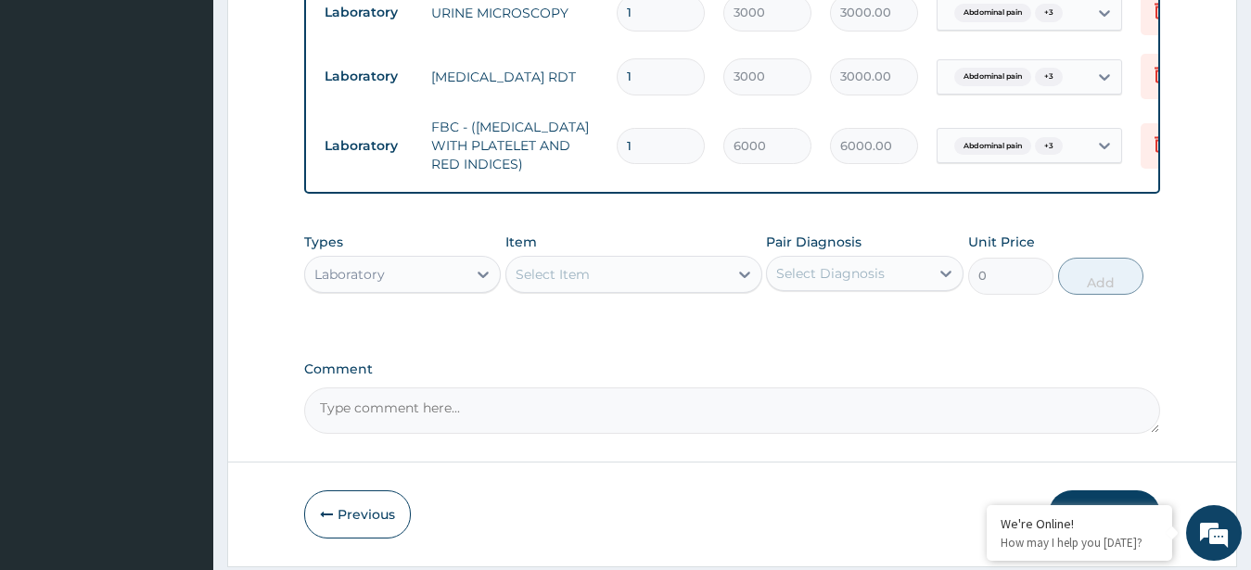
click at [413, 289] on div "Laboratory" at bounding box center [386, 275] width 162 height 30
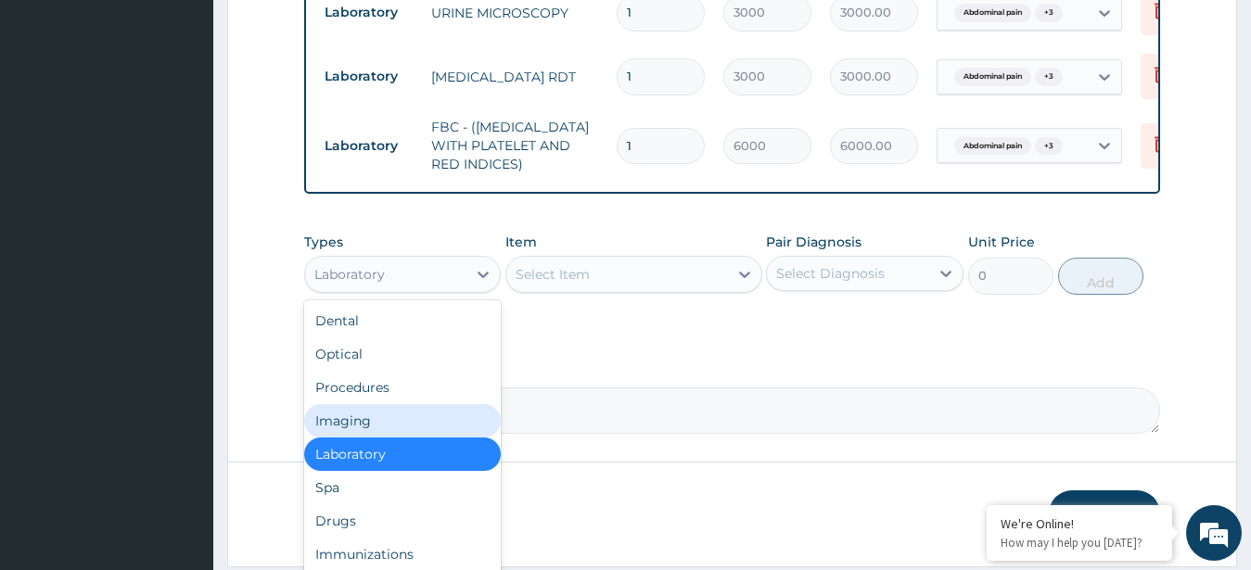
click at [347, 438] on div "Imaging" at bounding box center [403, 420] width 198 height 33
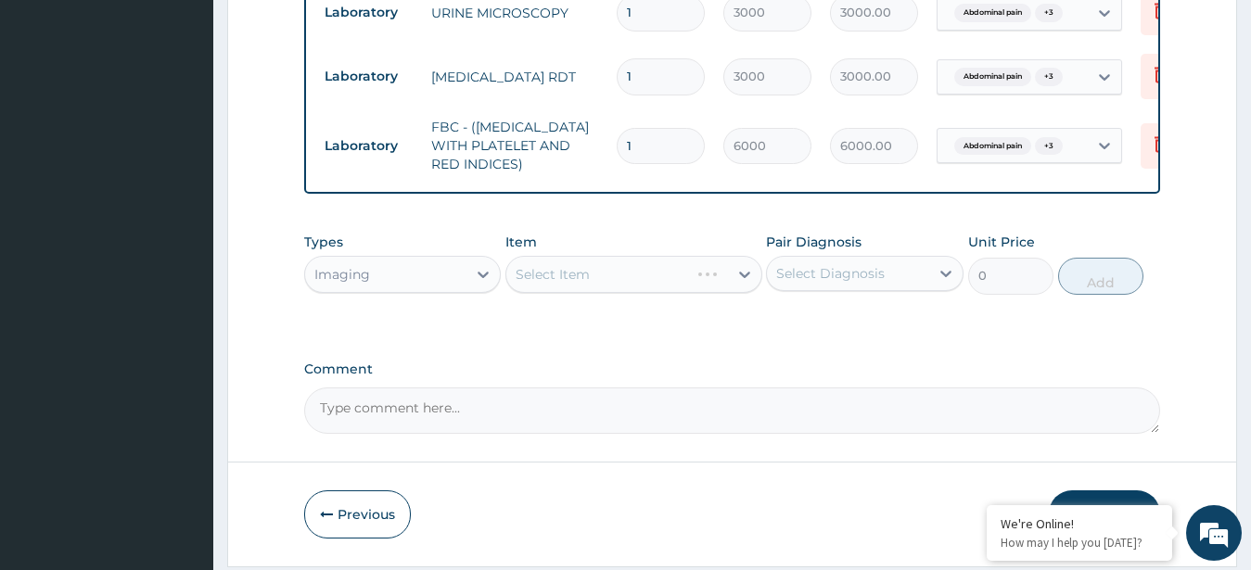
click at [586, 291] on div "Select Item" at bounding box center [633, 274] width 257 height 37
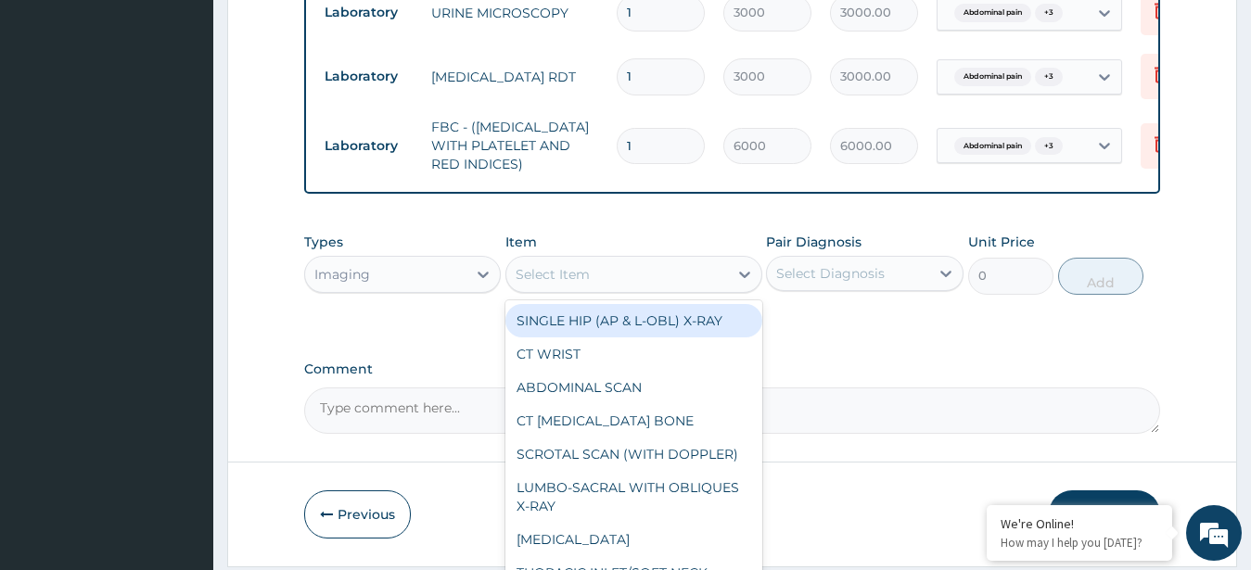
click at [586, 284] on div "Select Item" at bounding box center [553, 274] width 74 height 19
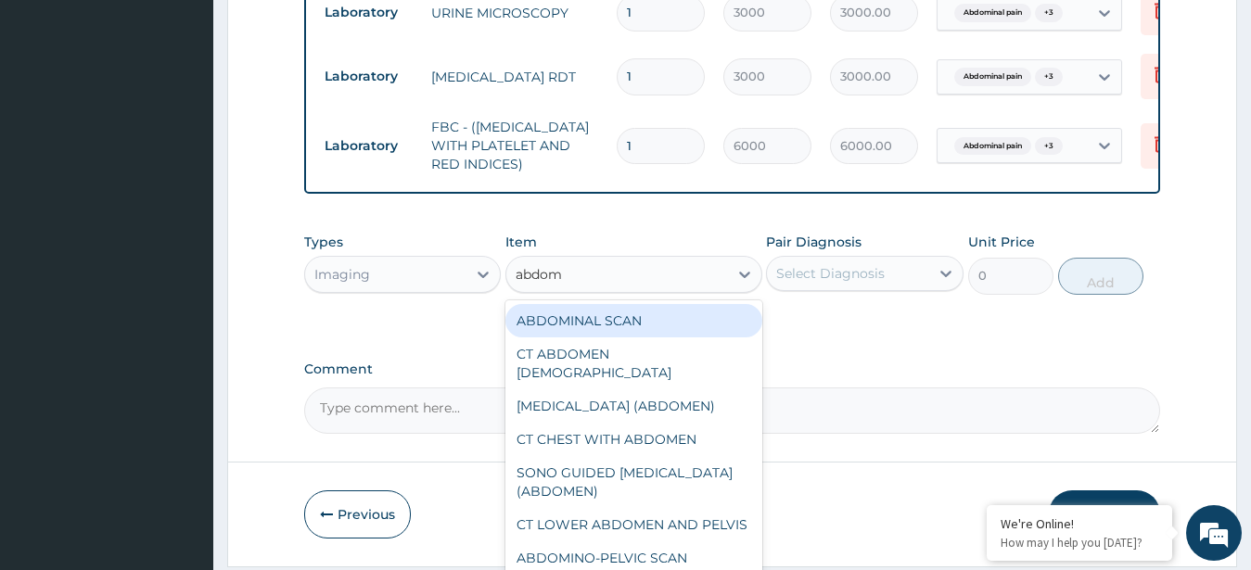
type input "abdomi"
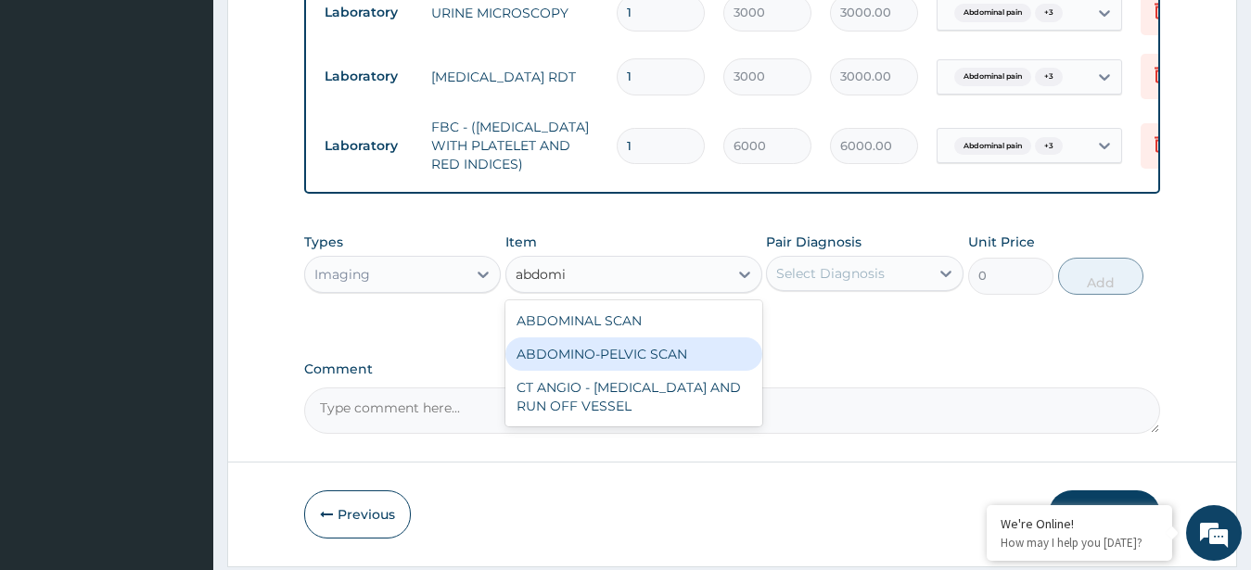
click at [619, 370] on div "ABDOMINO-PELVIC SCAN" at bounding box center [633, 354] width 257 height 33
type input "11250"
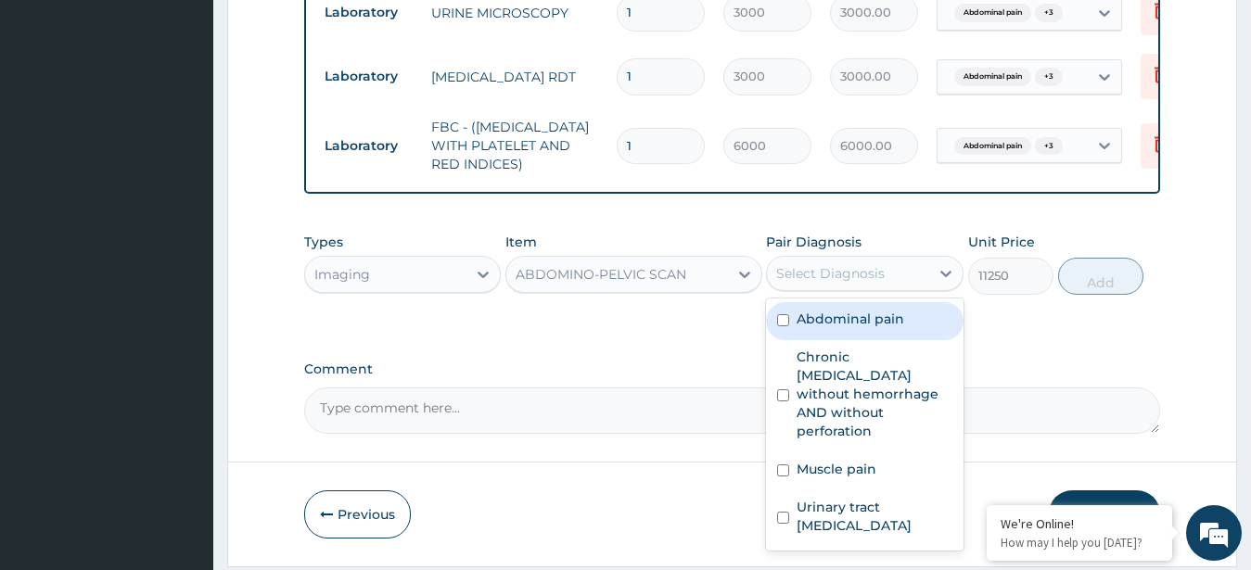
click at [838, 283] on div "Select Diagnosis" at bounding box center [830, 273] width 109 height 19
drag, startPoint x: 836, startPoint y: 335, endPoint x: 838, endPoint y: 384, distance: 49.2
click at [838, 340] on div "Abdominal pain" at bounding box center [865, 321] width 198 height 38
checkbox input "true"
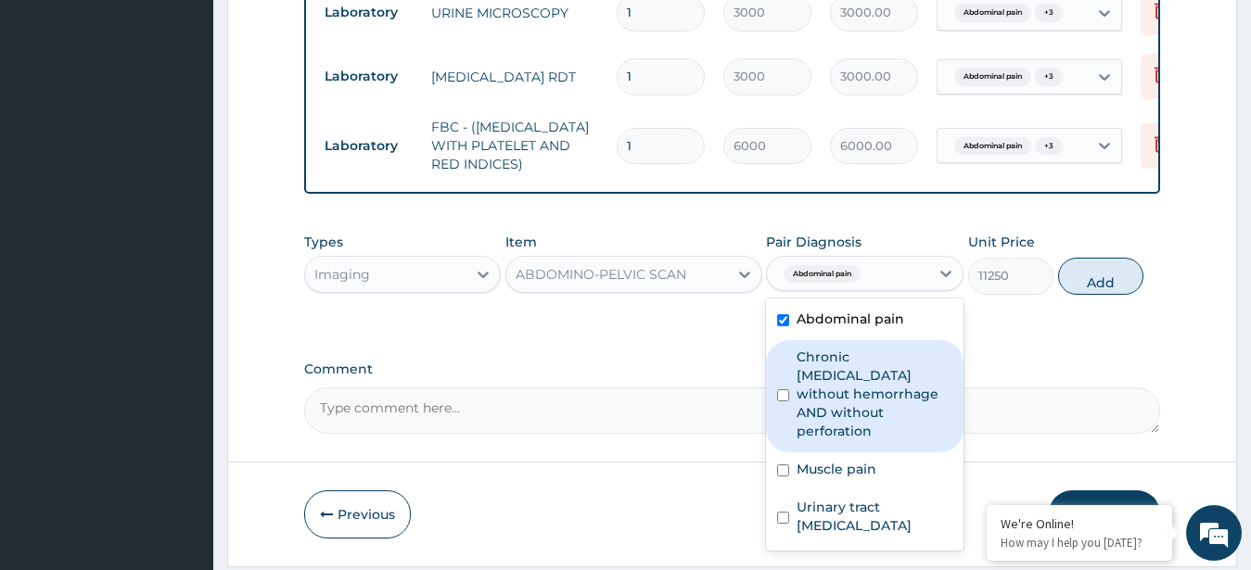
drag, startPoint x: 831, startPoint y: 407, endPoint x: 838, endPoint y: 435, distance: 28.6
click at [831, 409] on label "Chronic [MEDICAL_DATA] without hemorrhage AND without perforation" at bounding box center [875, 394] width 156 height 93
checkbox input "true"
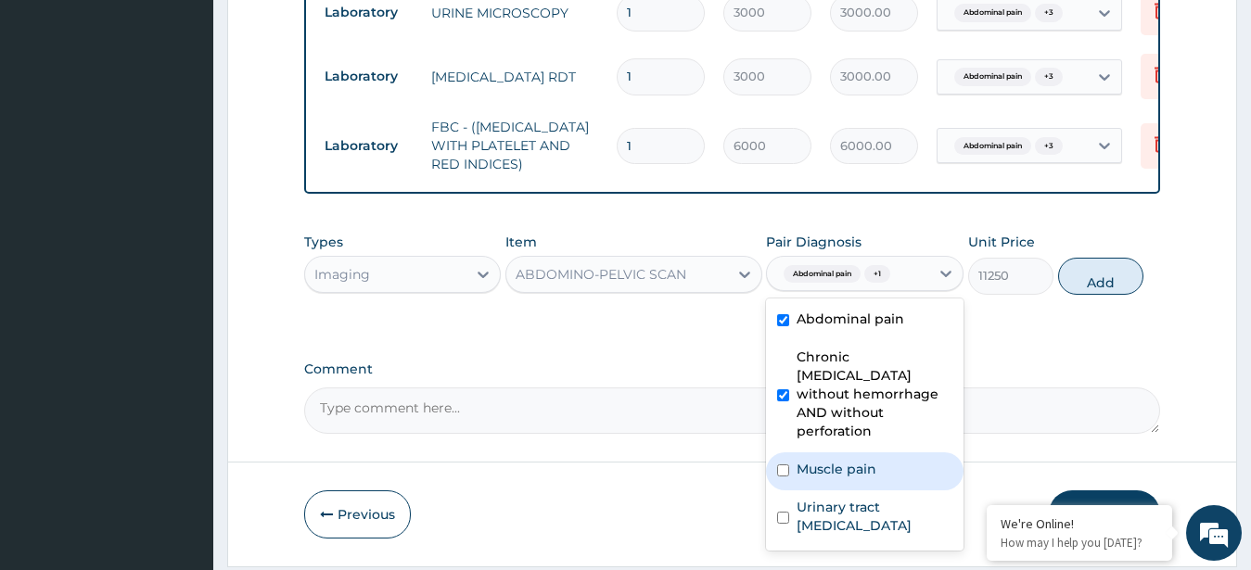
click at [842, 465] on label "Muscle pain" at bounding box center [837, 469] width 80 height 19
checkbox input "true"
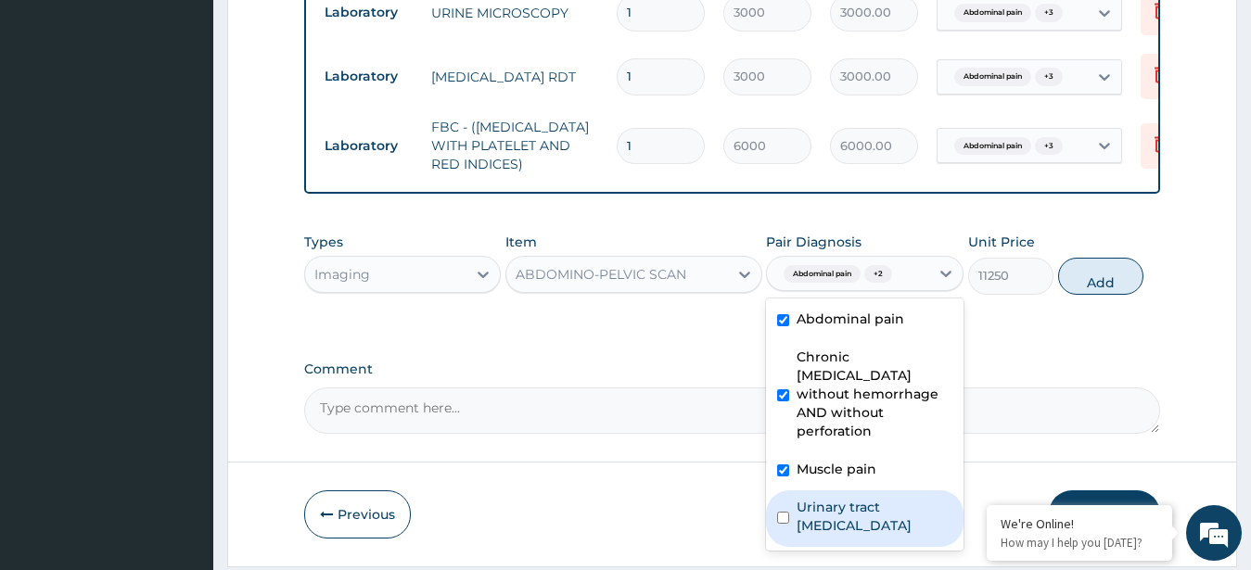
click at [851, 506] on label "Urinary tract [MEDICAL_DATA]" at bounding box center [875, 516] width 156 height 37
checkbox input "true"
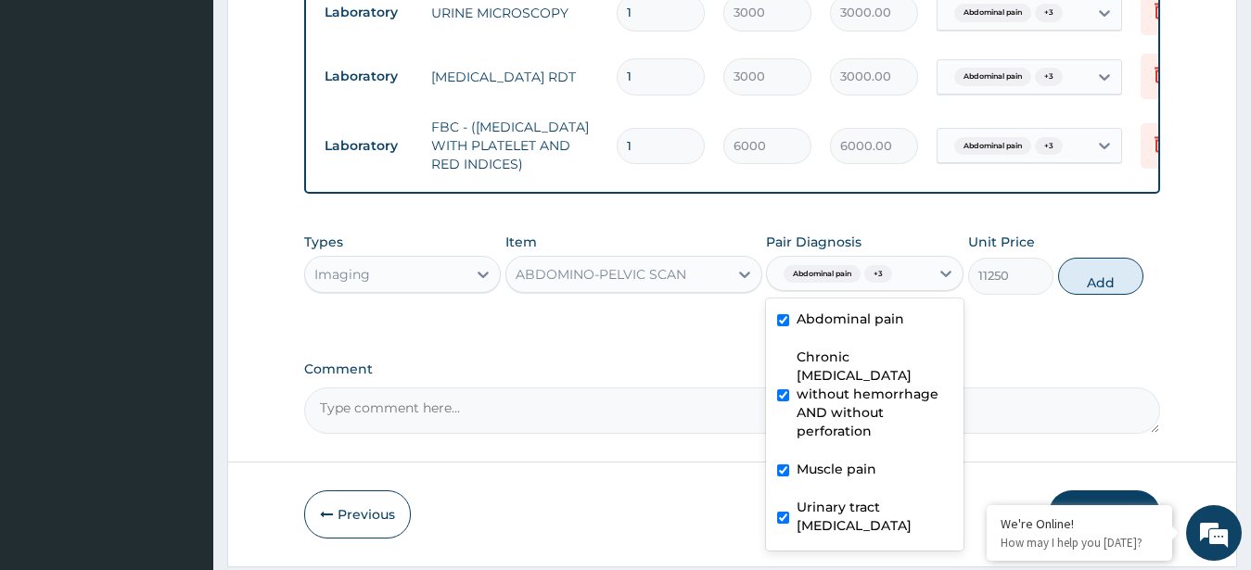
drag, startPoint x: 1087, startPoint y: 286, endPoint x: 1048, endPoint y: 336, distance: 63.5
click at [1088, 288] on button "Add" at bounding box center [1100, 276] width 85 height 37
type input "0"
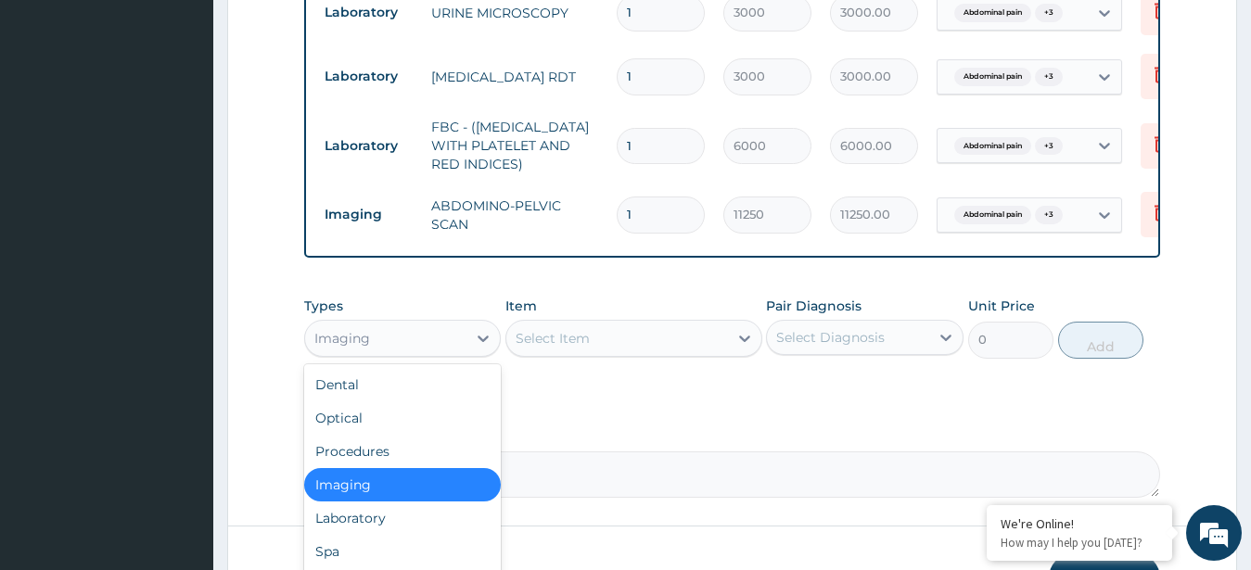
drag, startPoint x: 388, startPoint y: 353, endPoint x: 400, endPoint y: 446, distance: 93.5
click at [392, 357] on div "Imaging" at bounding box center [403, 338] width 198 height 37
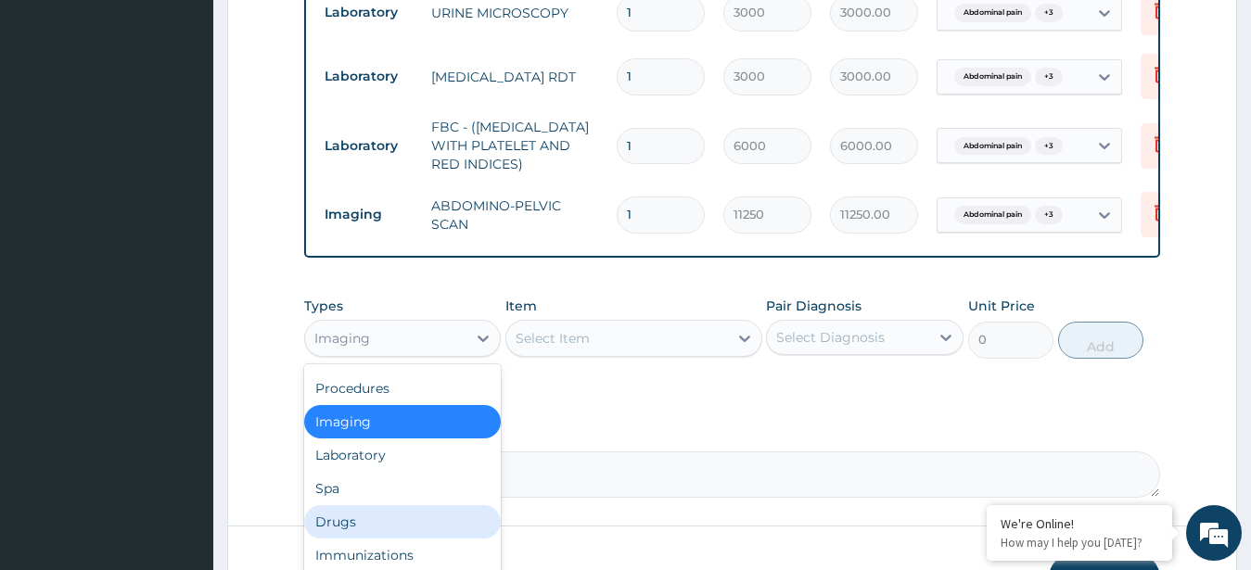
drag, startPoint x: 368, startPoint y: 544, endPoint x: 406, endPoint y: 498, distance: 59.3
click at [368, 539] on div "Drugs" at bounding box center [403, 521] width 198 height 33
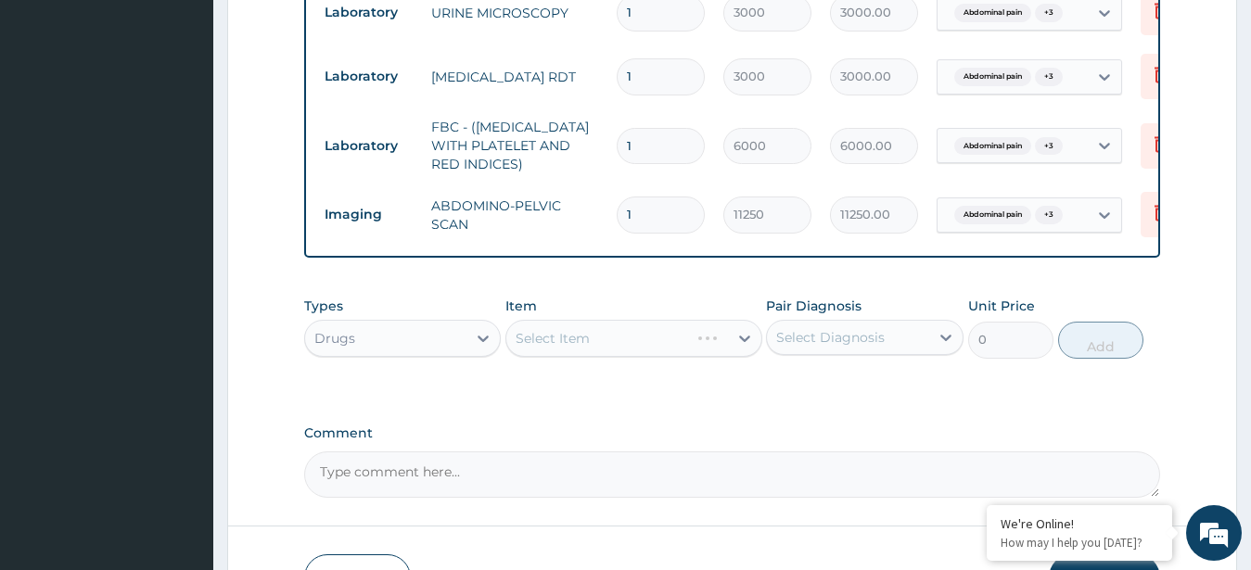
click at [588, 355] on div "Select Item" at bounding box center [633, 338] width 257 height 37
click at [629, 353] on div "Select Item" at bounding box center [617, 339] width 222 height 30
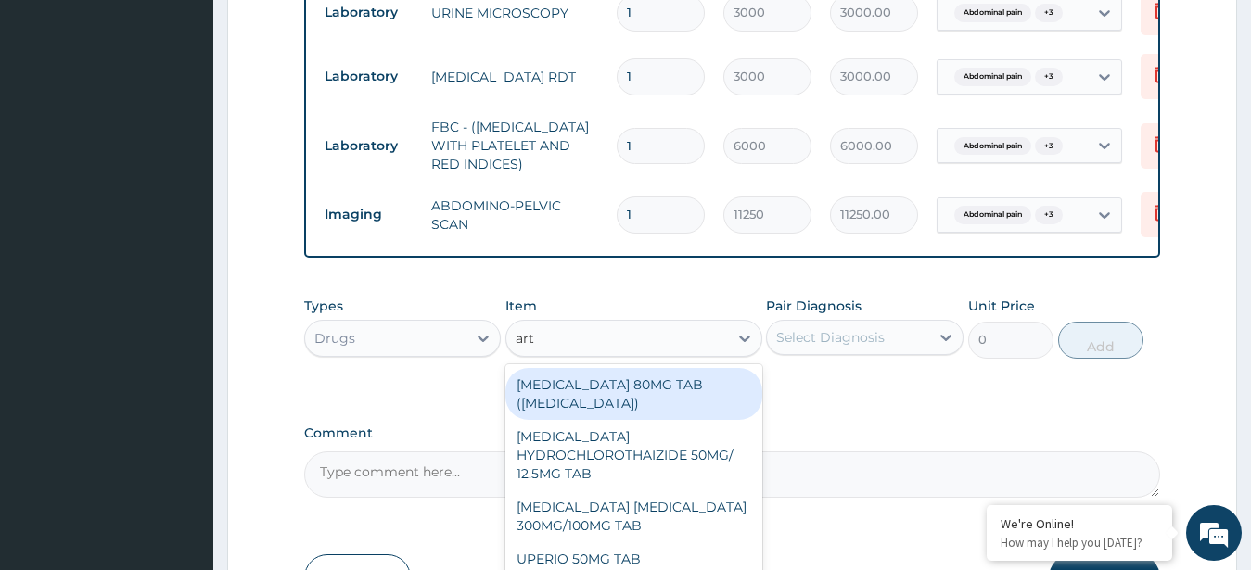
type input "arth"
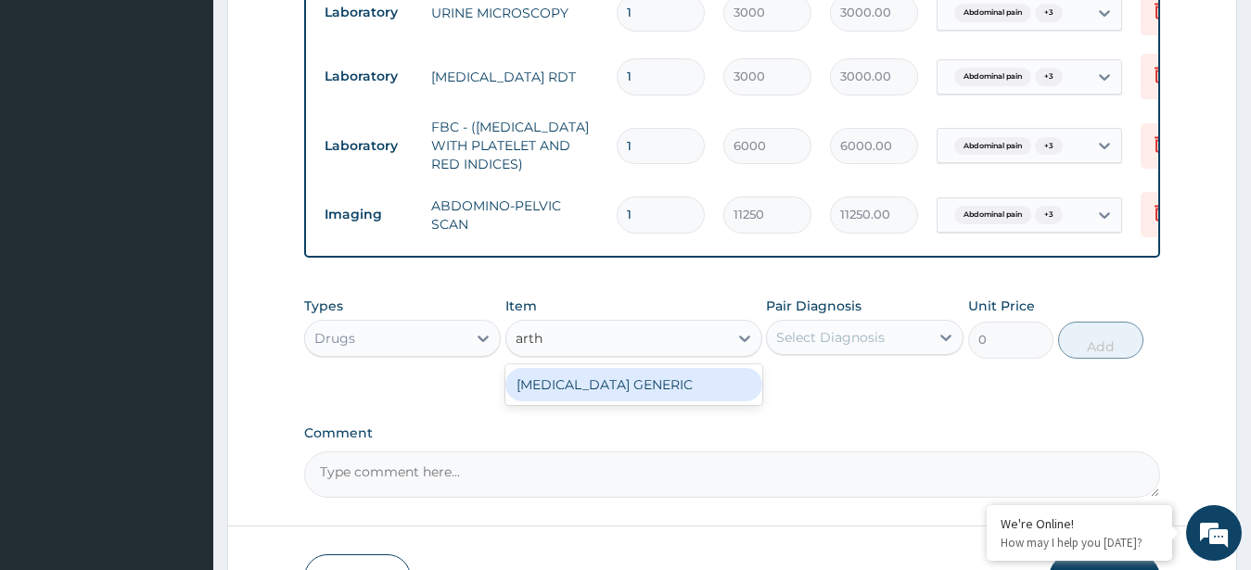
click at [645, 402] on div "[MEDICAL_DATA] GENERIC" at bounding box center [633, 384] width 257 height 33
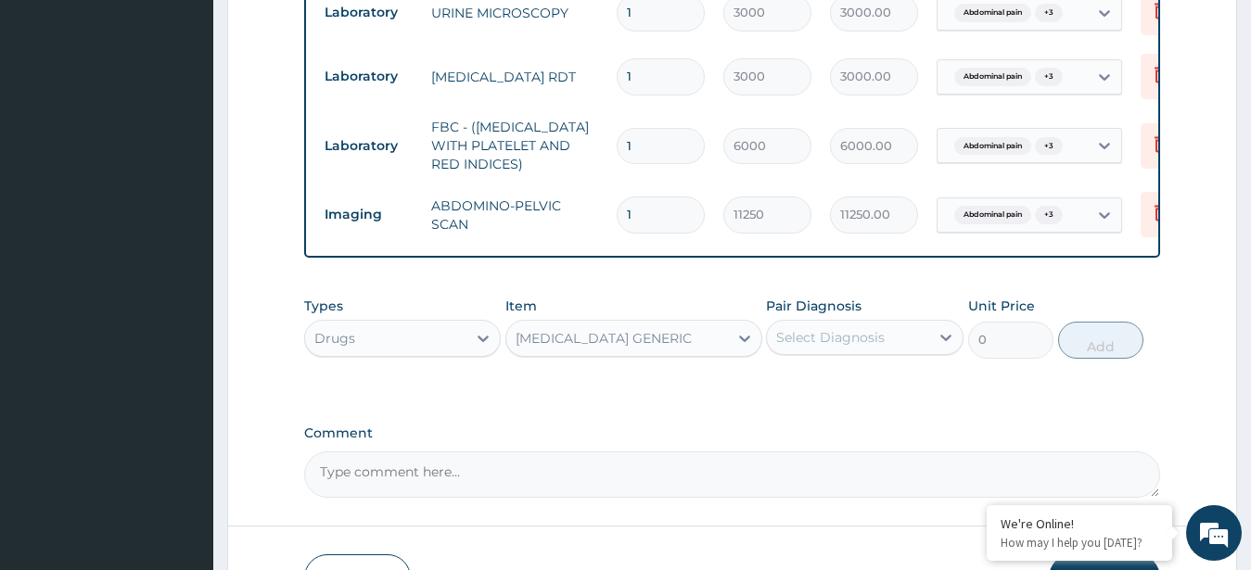
type input "297.5"
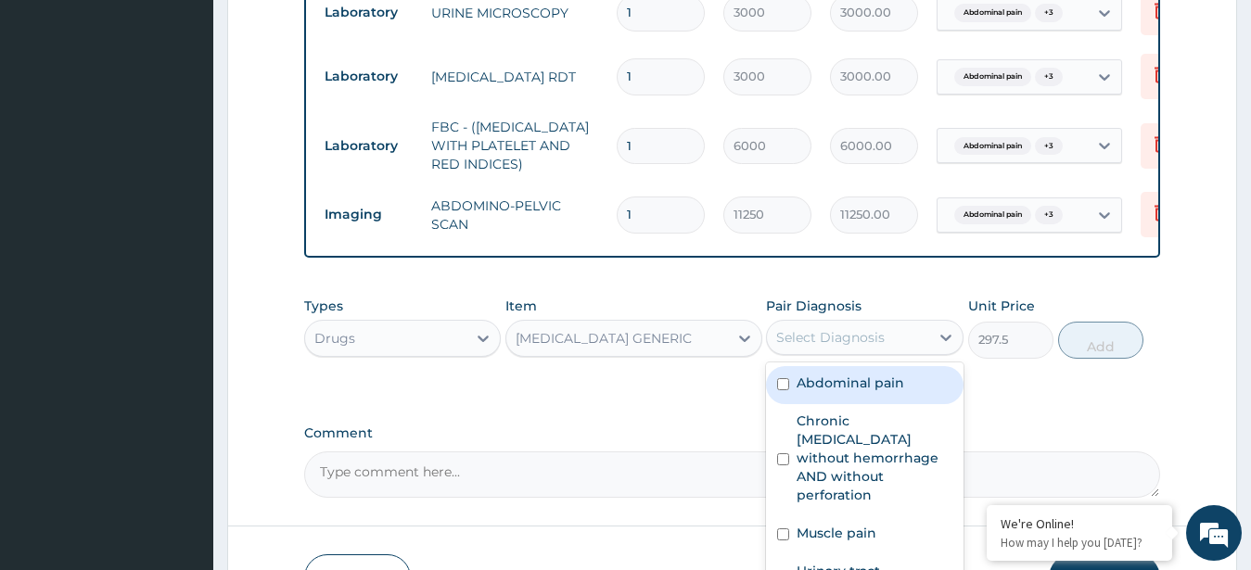
click at [889, 352] on div "Select Diagnosis" at bounding box center [848, 338] width 162 height 30
drag, startPoint x: 893, startPoint y: 407, endPoint x: 893, endPoint y: 441, distance: 34.3
click at [893, 404] on div "Abdominal pain" at bounding box center [865, 385] width 198 height 38
checkbox input "true"
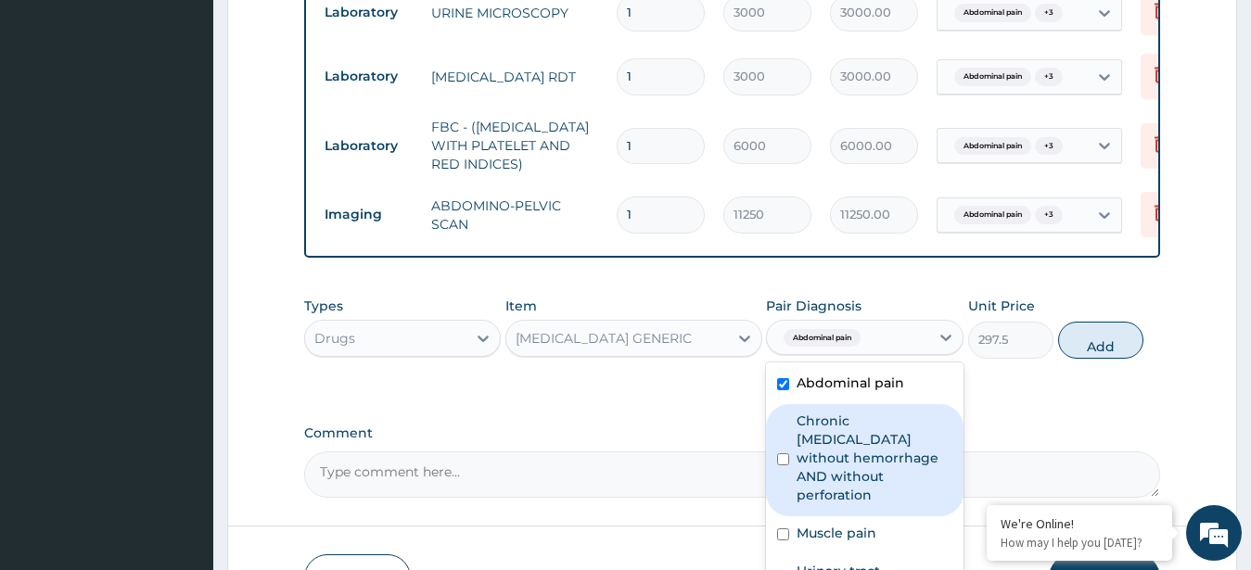
drag, startPoint x: 892, startPoint y: 452, endPoint x: 890, endPoint y: 498, distance: 46.4
click at [892, 460] on label "Chronic [MEDICAL_DATA] without hemorrhage AND without perforation" at bounding box center [875, 458] width 156 height 93
checkbox input "true"
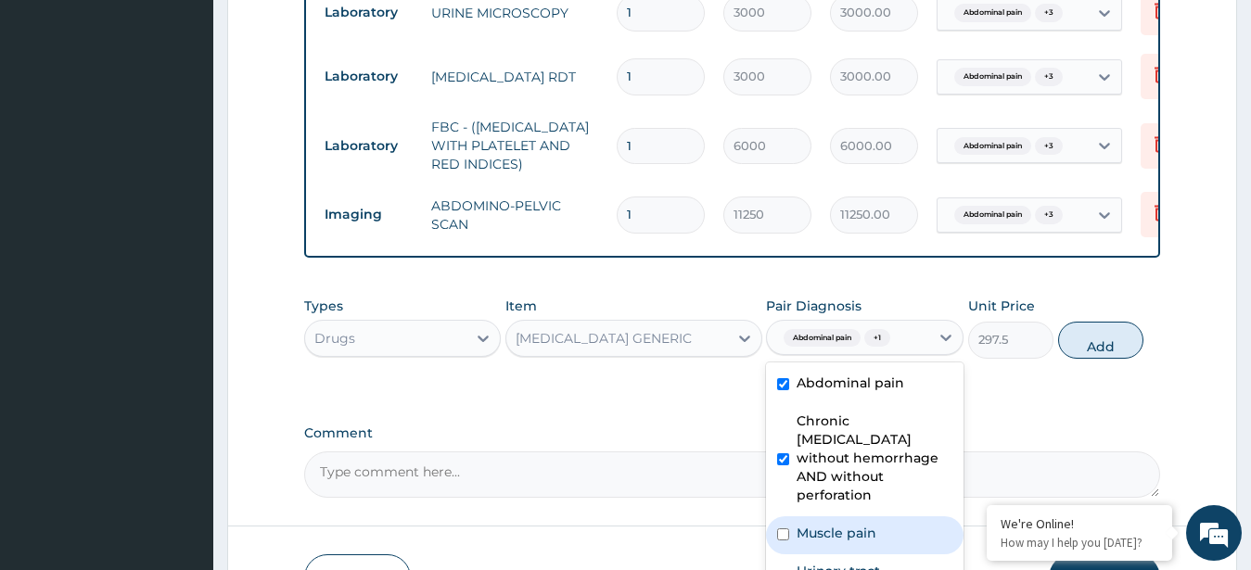
click at [873, 524] on label "Muscle pain" at bounding box center [837, 533] width 80 height 19
checkbox input "true"
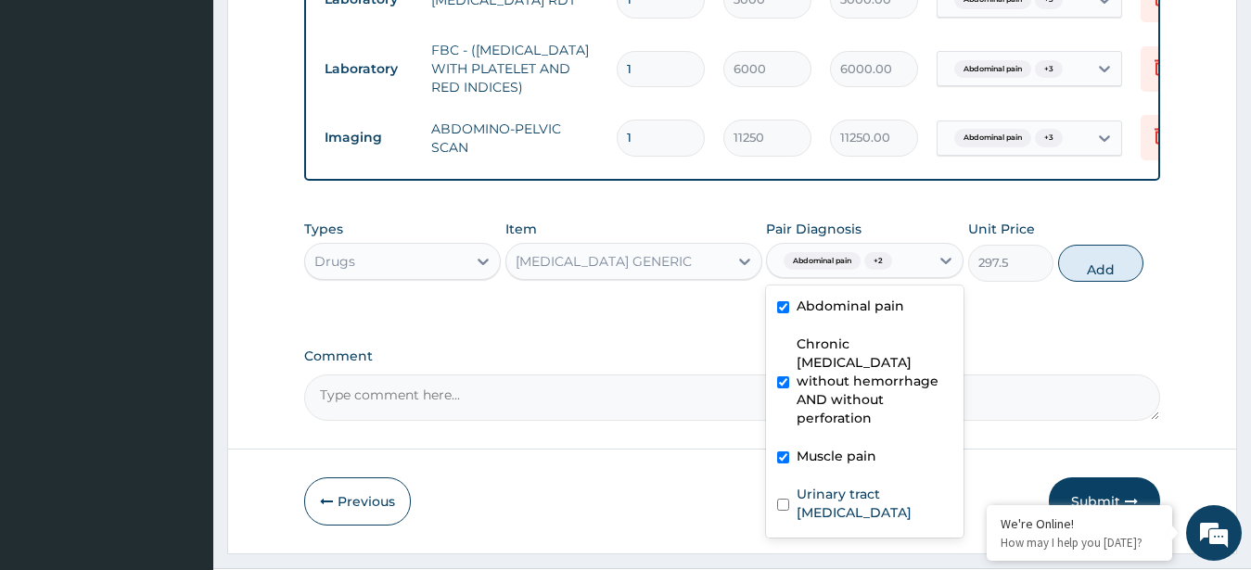
scroll to position [1060, 0]
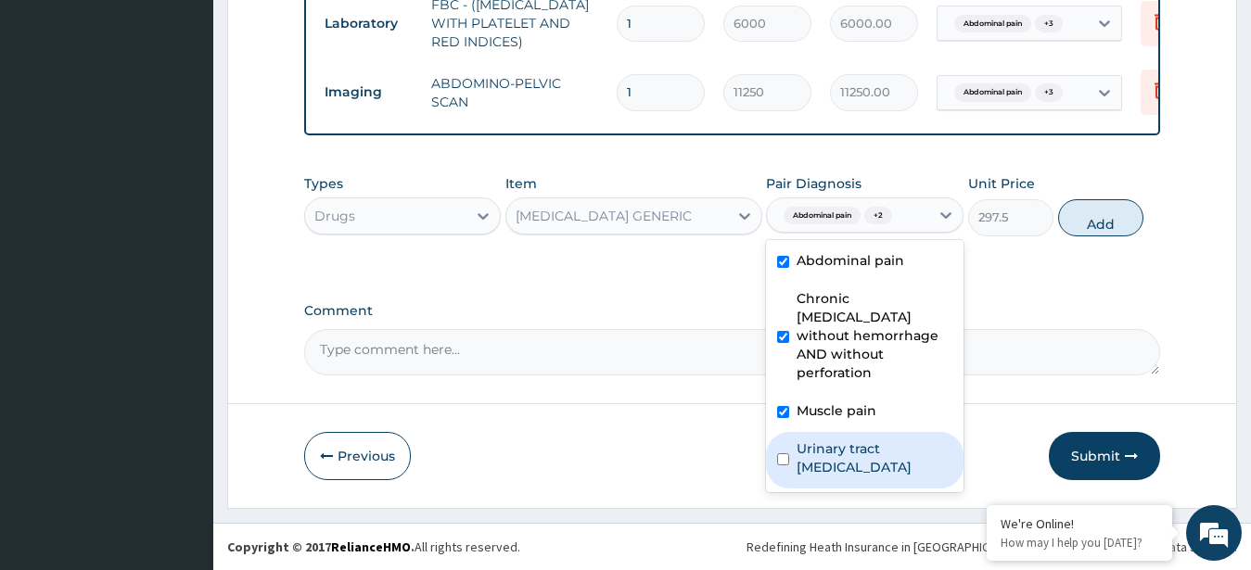
click at [810, 452] on label "Urinary tract [MEDICAL_DATA]" at bounding box center [875, 458] width 156 height 37
checkbox input "true"
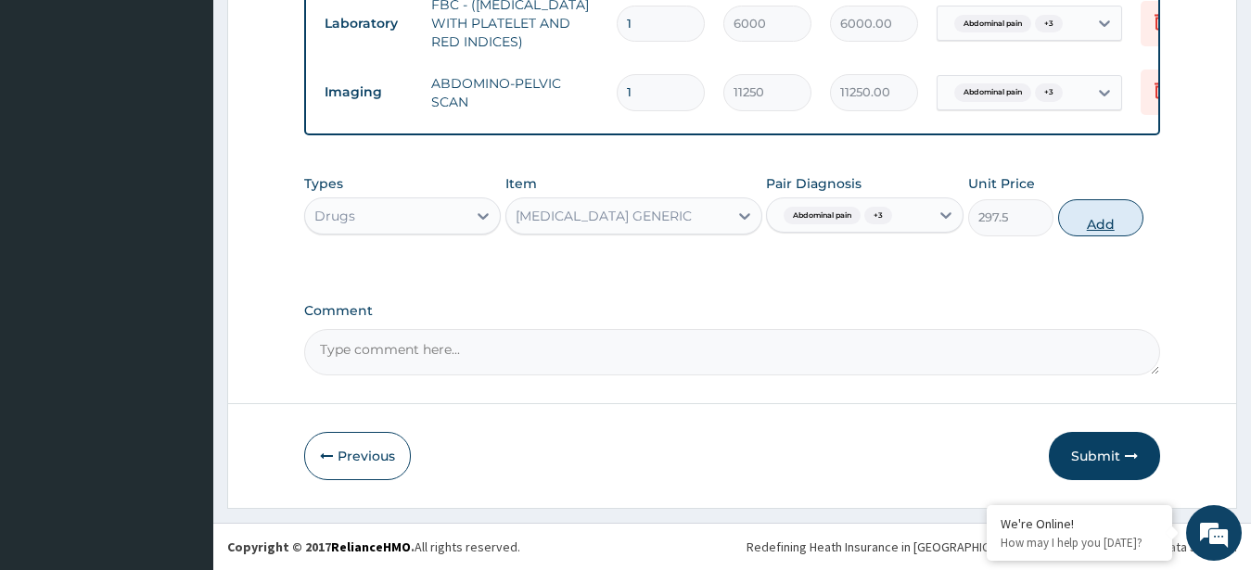
click at [1079, 217] on button "Add" at bounding box center [1100, 217] width 85 height 37
type input "0"
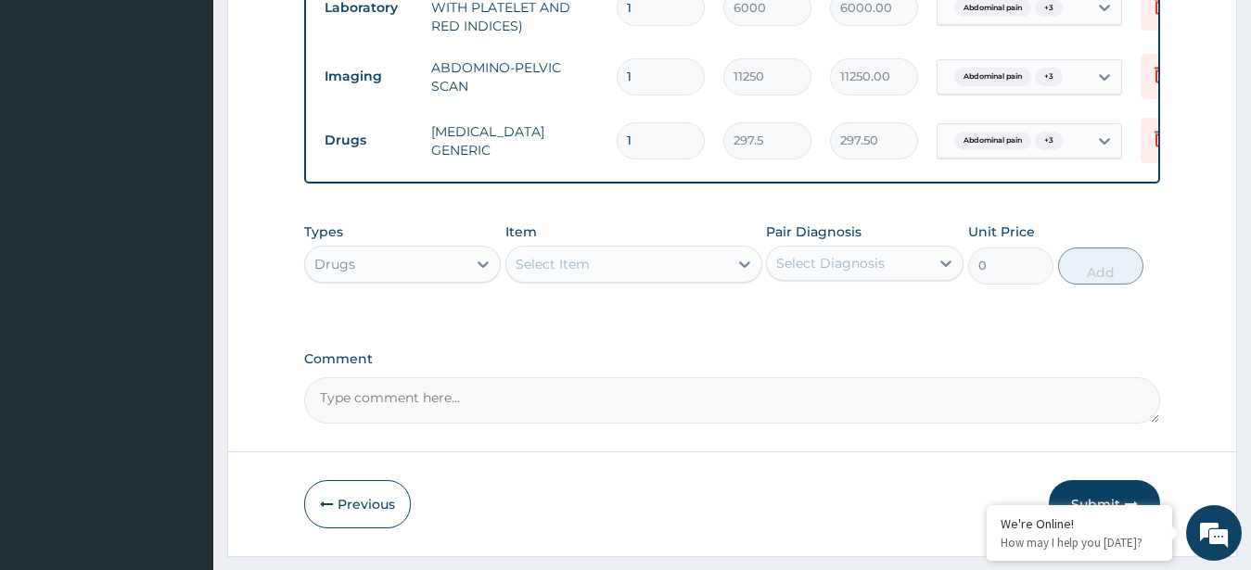
type input "0.00"
type input "6"
type input "1785.00"
type input "6"
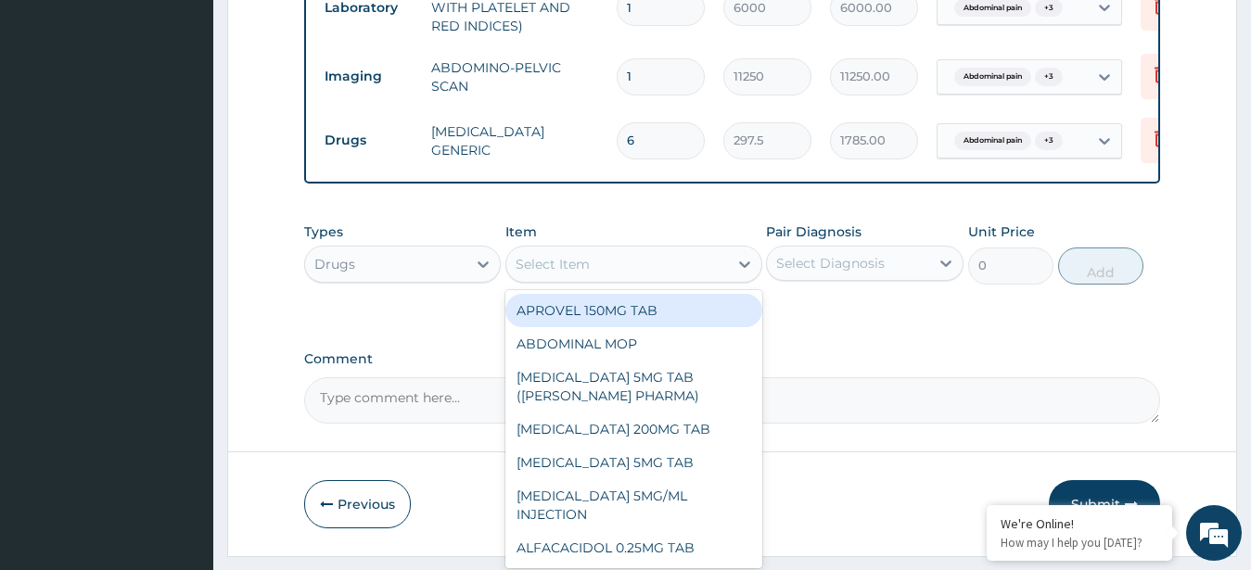
click at [592, 279] on div "Select Item" at bounding box center [617, 265] width 222 height 30
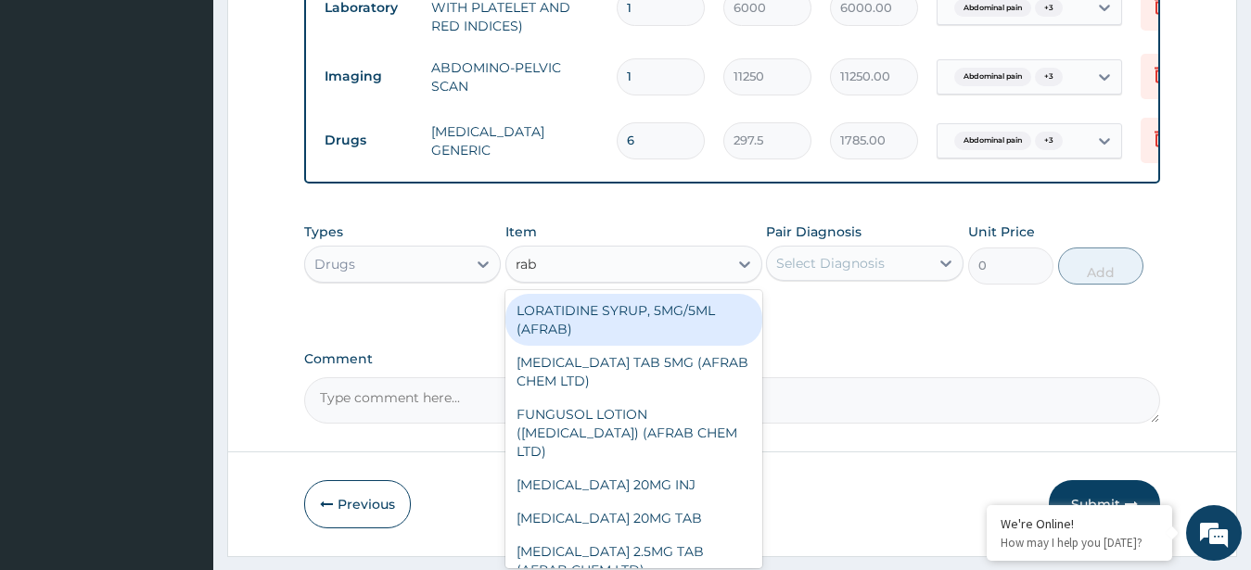
type input "[PERSON_NAME]"
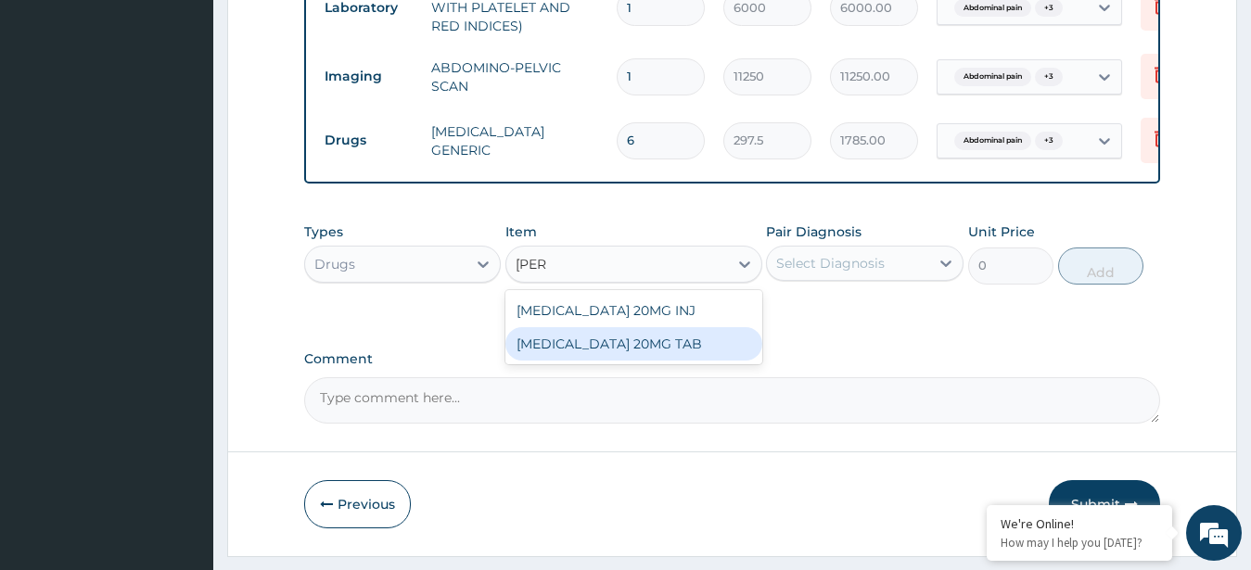
click at [594, 356] on div "[MEDICAL_DATA] 20MG TAB" at bounding box center [633, 343] width 257 height 33
type input "210"
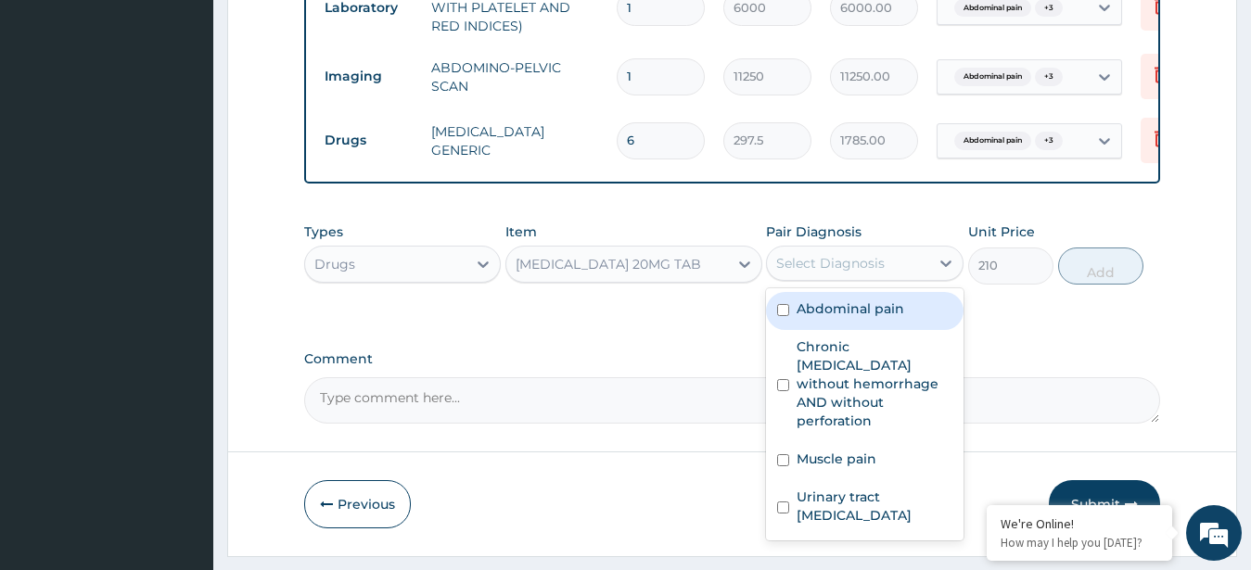
click at [864, 273] on div "Select Diagnosis" at bounding box center [830, 263] width 109 height 19
click at [878, 318] on label "Abdominal pain" at bounding box center [851, 309] width 108 height 19
checkbox input "true"
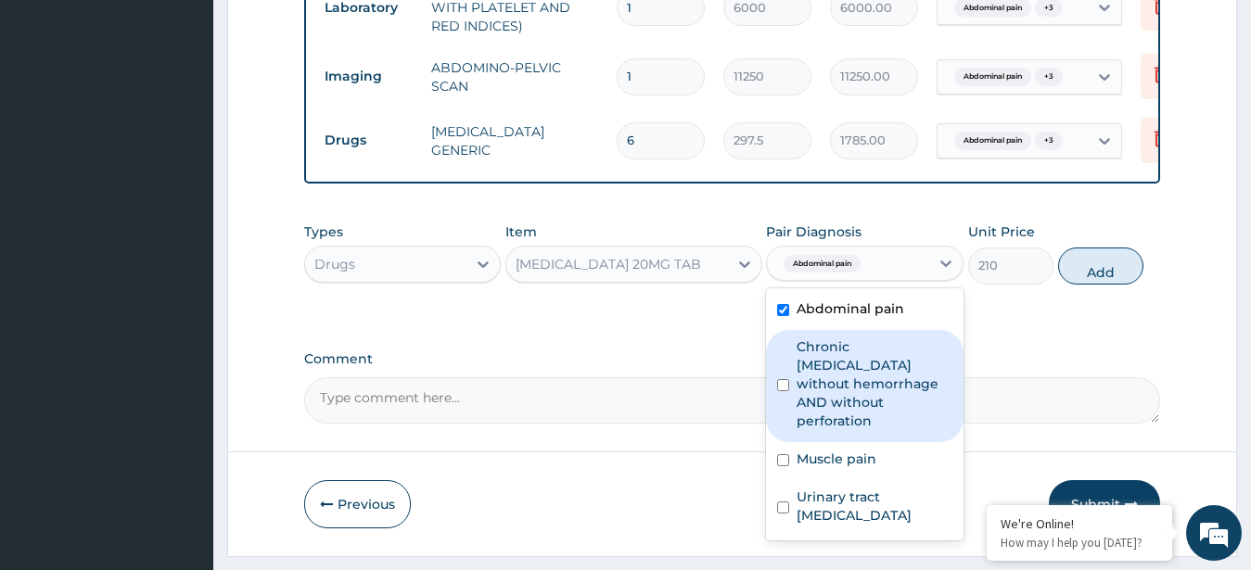
drag, startPoint x: 881, startPoint y: 402, endPoint x: 877, endPoint y: 429, distance: 28.2
click at [879, 416] on label "Chronic [MEDICAL_DATA] without hemorrhage AND without perforation" at bounding box center [875, 384] width 156 height 93
checkbox input "true"
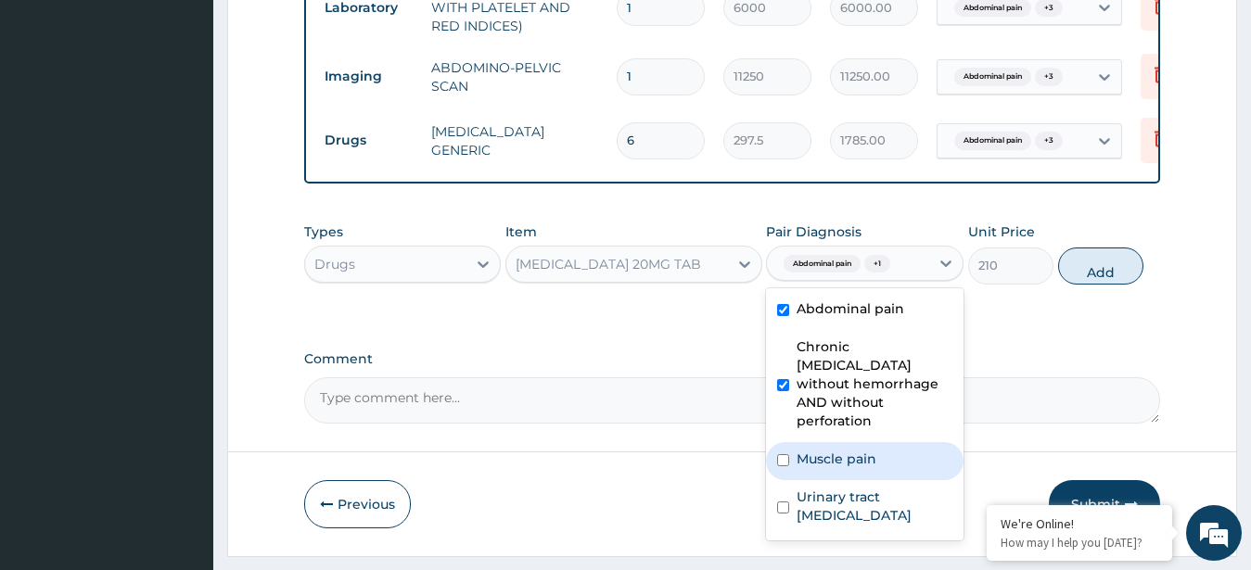
click at [835, 466] on label "Muscle pain" at bounding box center [837, 459] width 80 height 19
checkbox input "true"
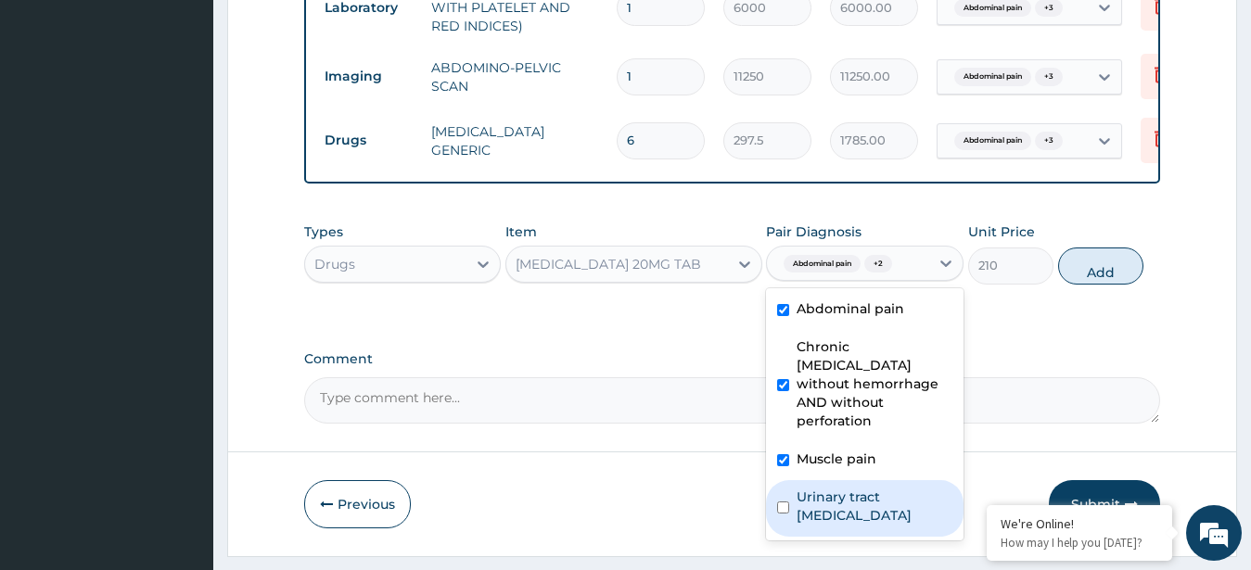
click at [835, 502] on label "Urinary tract [MEDICAL_DATA]" at bounding box center [875, 506] width 156 height 37
checkbox input "true"
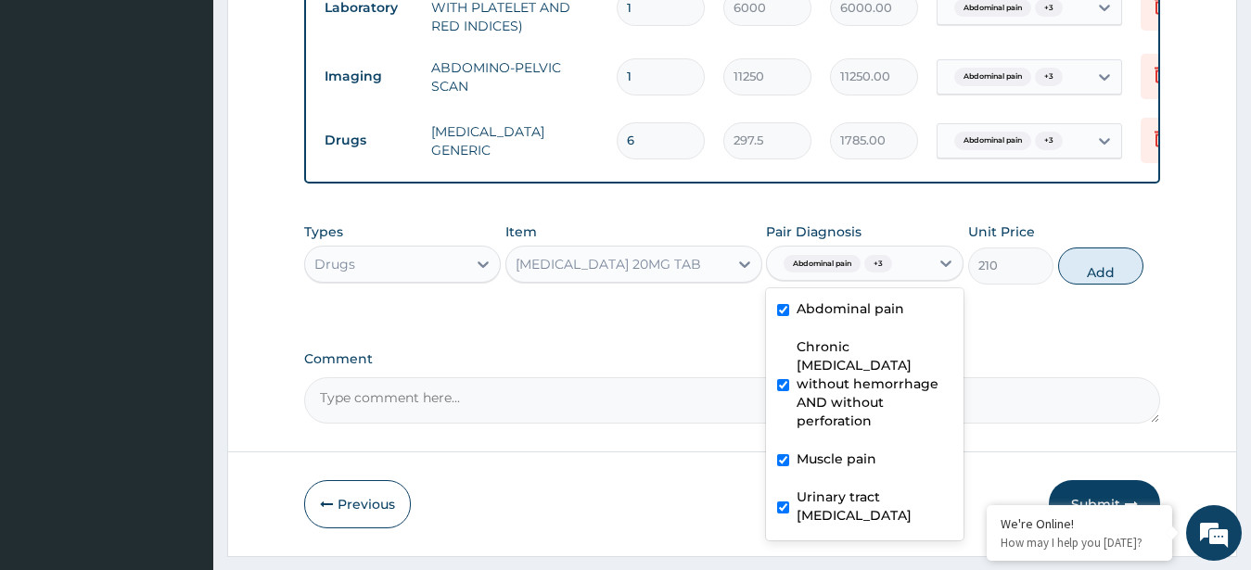
drag, startPoint x: 1099, startPoint y: 281, endPoint x: 1056, endPoint y: 272, distance: 44.6
click at [1097, 282] on button "Add" at bounding box center [1100, 266] width 85 height 37
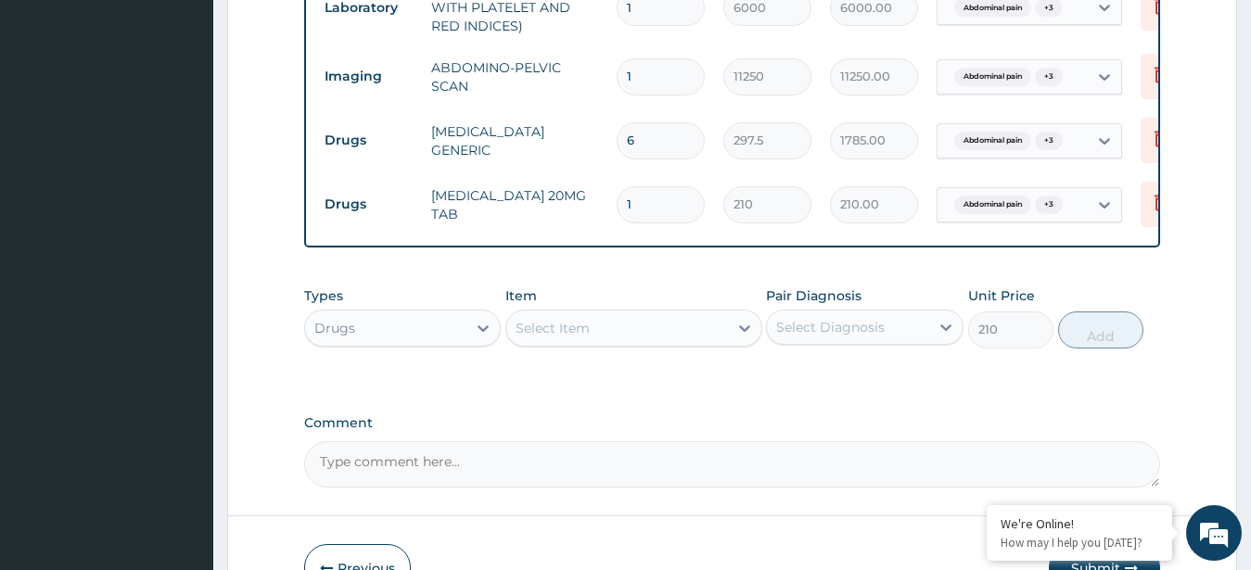
type input "0"
type input "12"
type input "2520.00"
type input "120"
type input "25200.00"
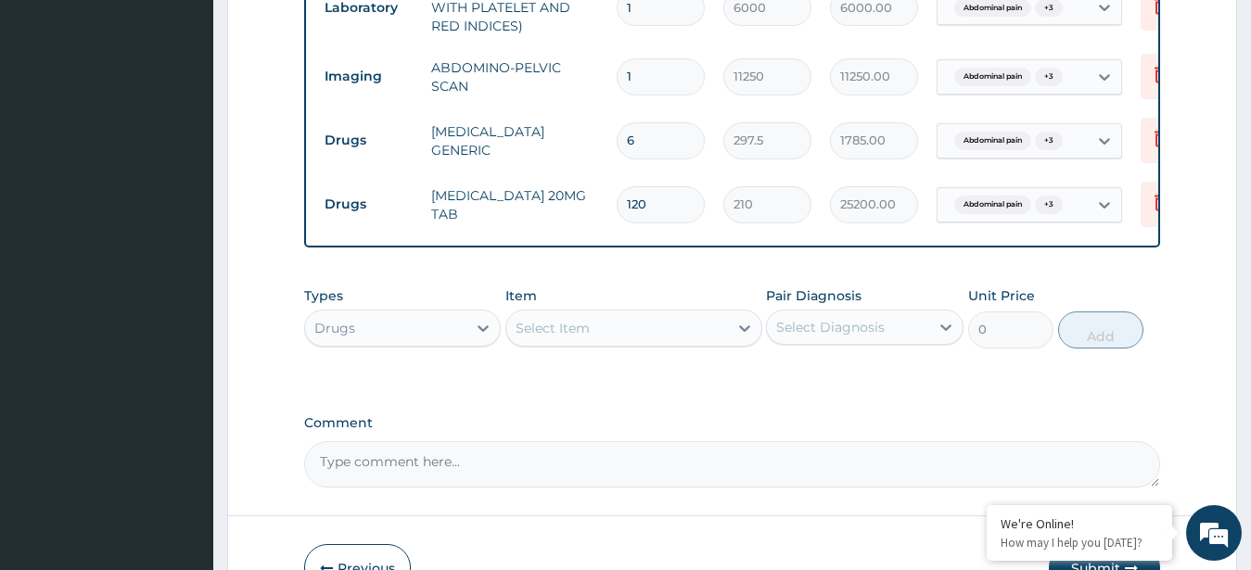
type input "12"
type input "2520.00"
type input "1"
type input "210.00"
type input "0.00"
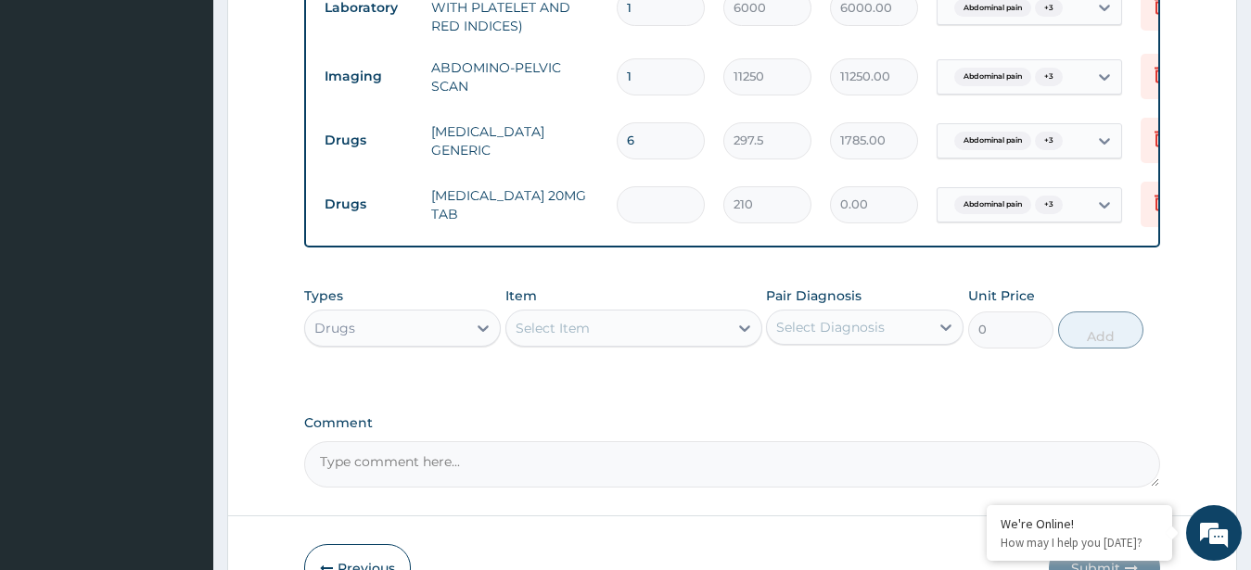
type input "2"
type input "420.00"
type input "20"
type input "4200.00"
type input "20"
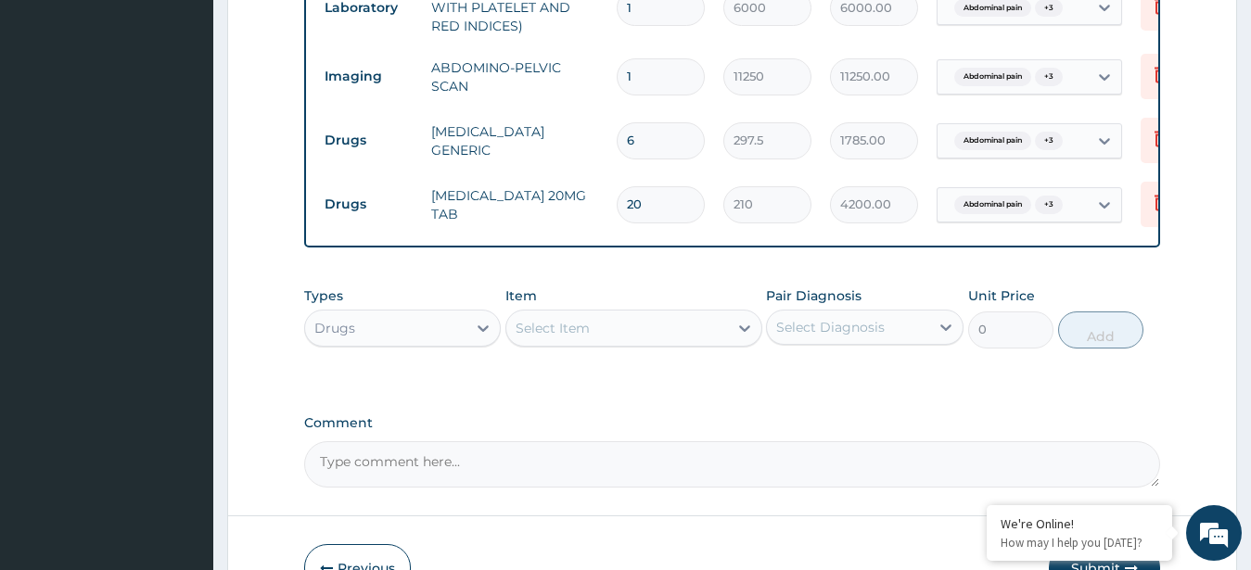
click at [868, 385] on div "Types Drugs Item Select Item Pair Diagnosis Select Diagnosis Unit Price 0 Add" at bounding box center [732, 331] width 857 height 108
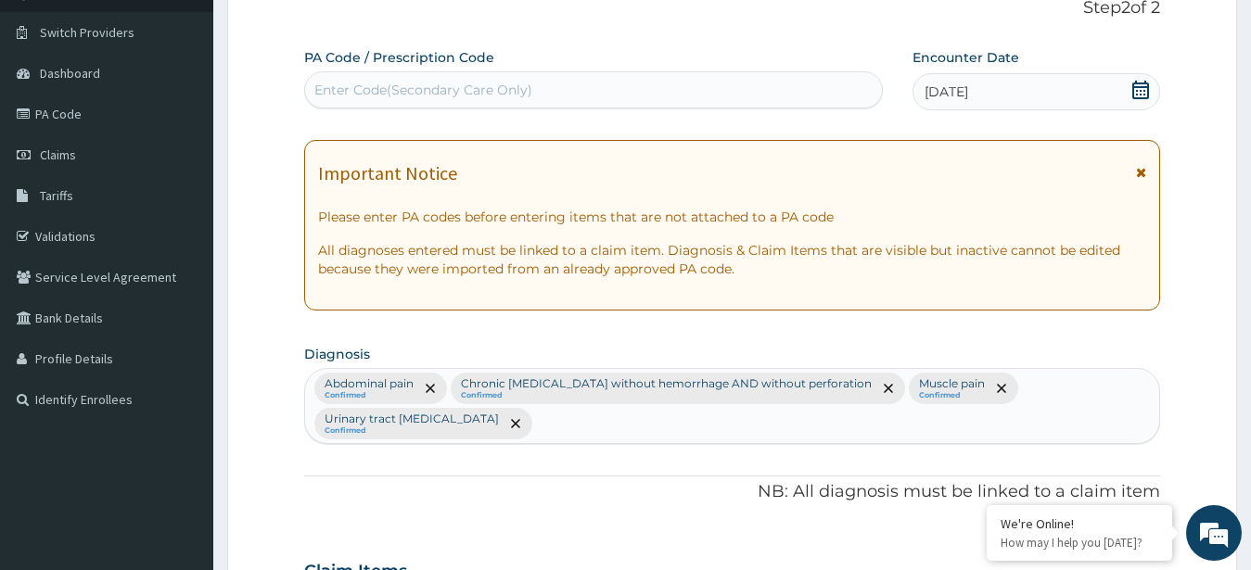
scroll to position [114, 0]
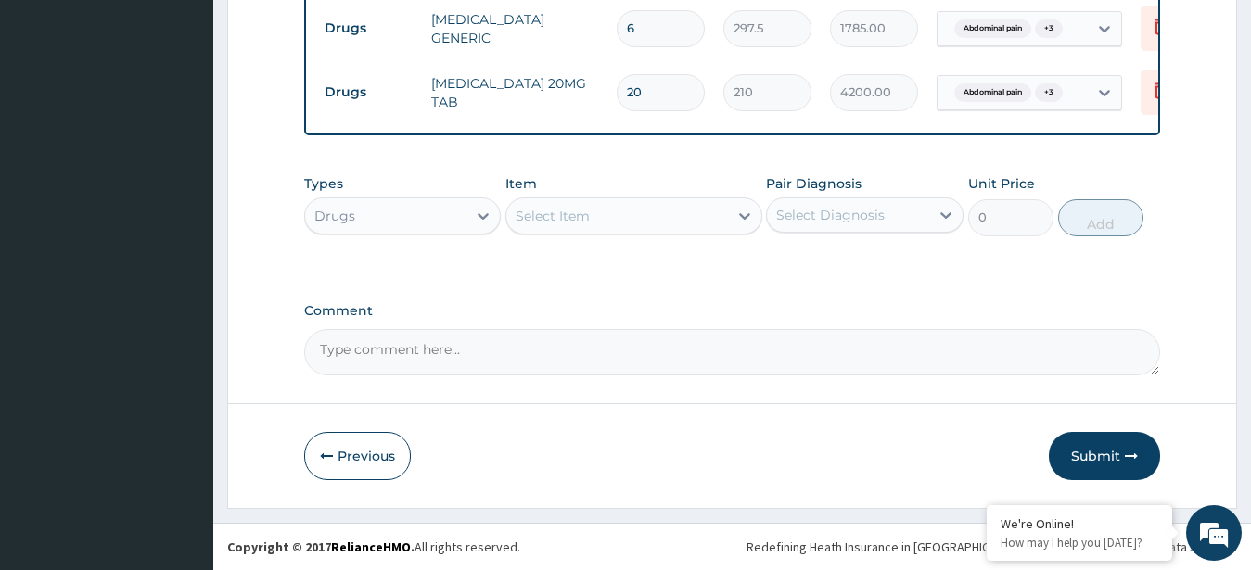
click at [1106, 450] on button "Submit" at bounding box center [1104, 456] width 111 height 48
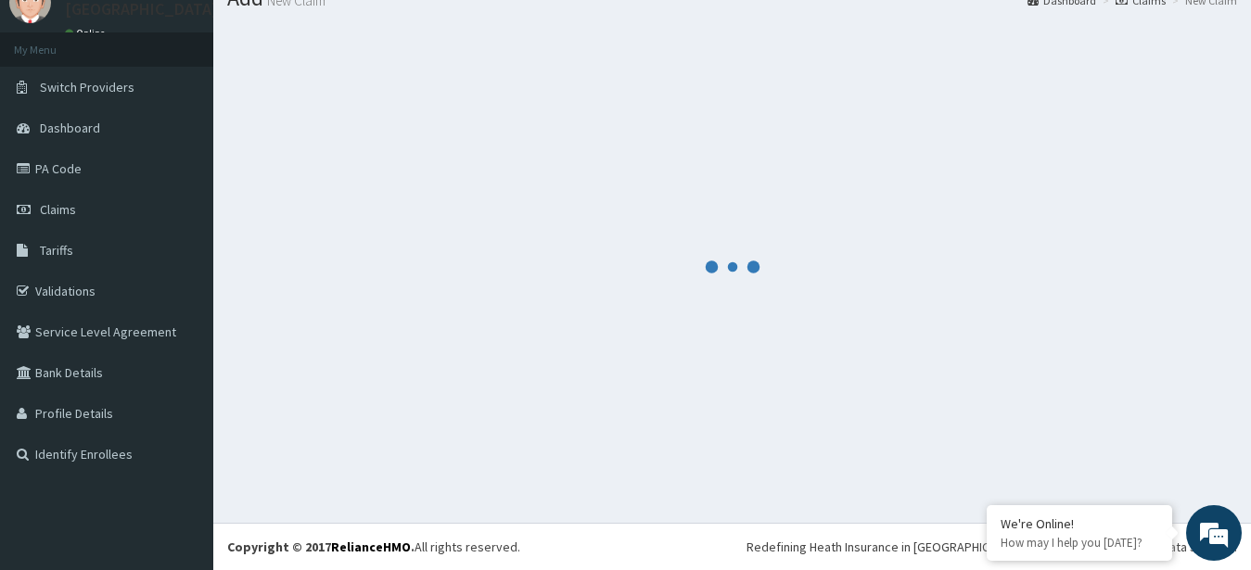
scroll to position [74, 0]
